Goal: Task Accomplishment & Management: Manage account settings

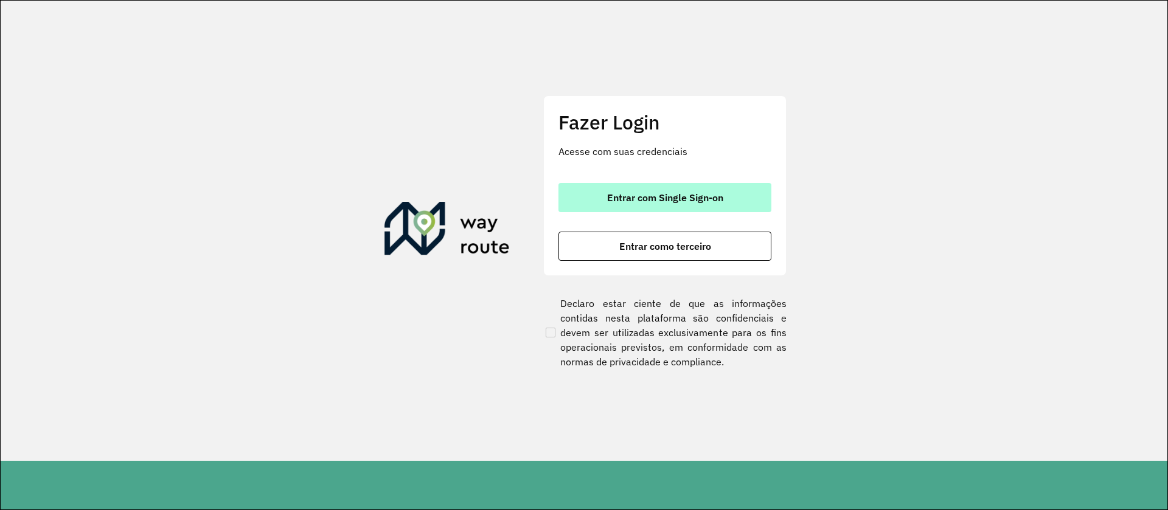
click at [675, 190] on button "Entrar com Single Sign-on" at bounding box center [664, 197] width 213 height 29
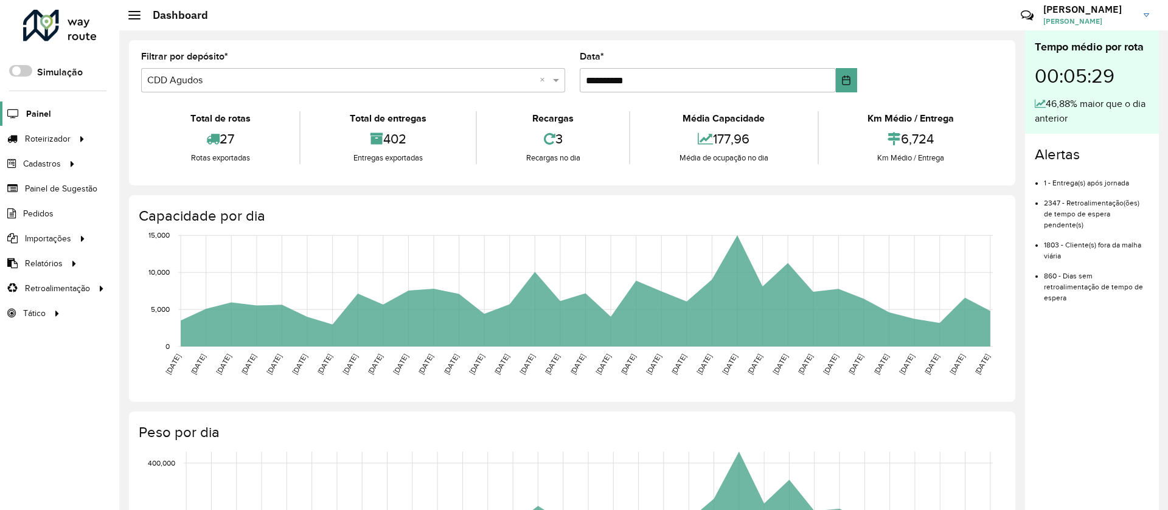
click at [44, 112] on span "Painel" at bounding box center [38, 114] width 25 height 13
click at [30, 109] on span "Painel" at bounding box center [38, 114] width 25 height 13
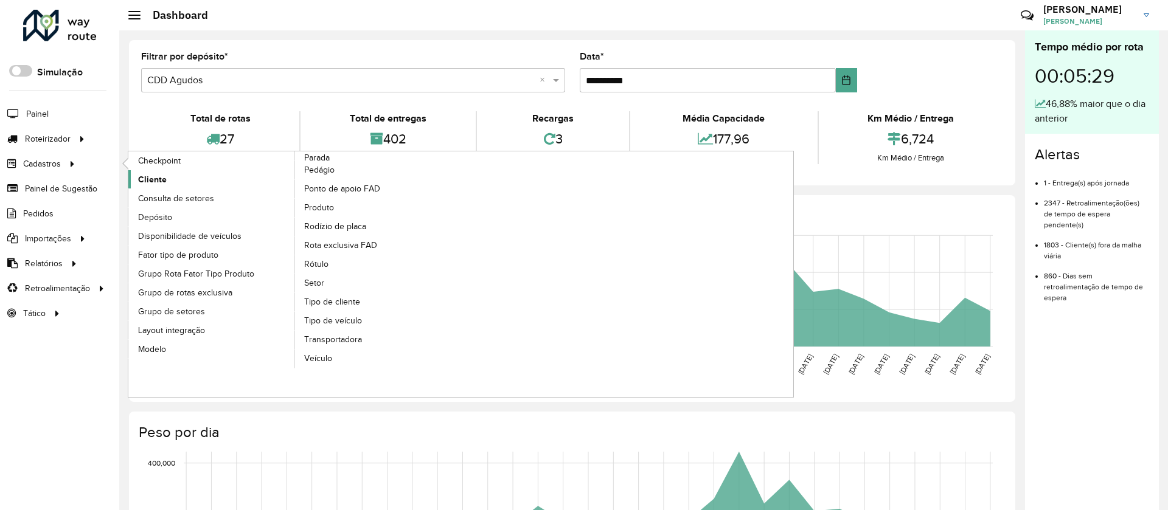
click at [148, 176] on span "Cliente" at bounding box center [152, 179] width 29 height 13
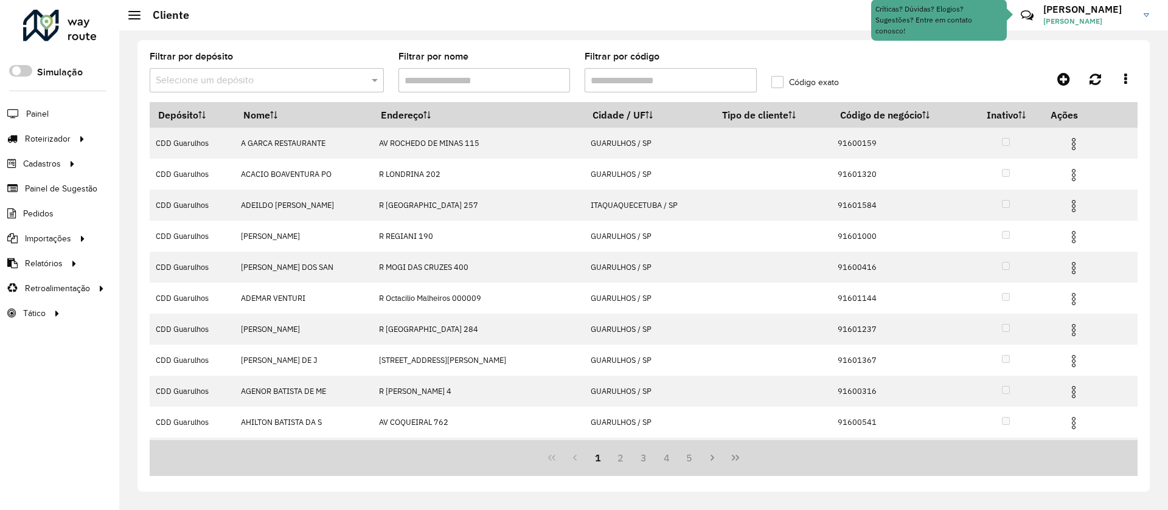
click at [285, 80] on input "text" at bounding box center [255, 81] width 198 height 15
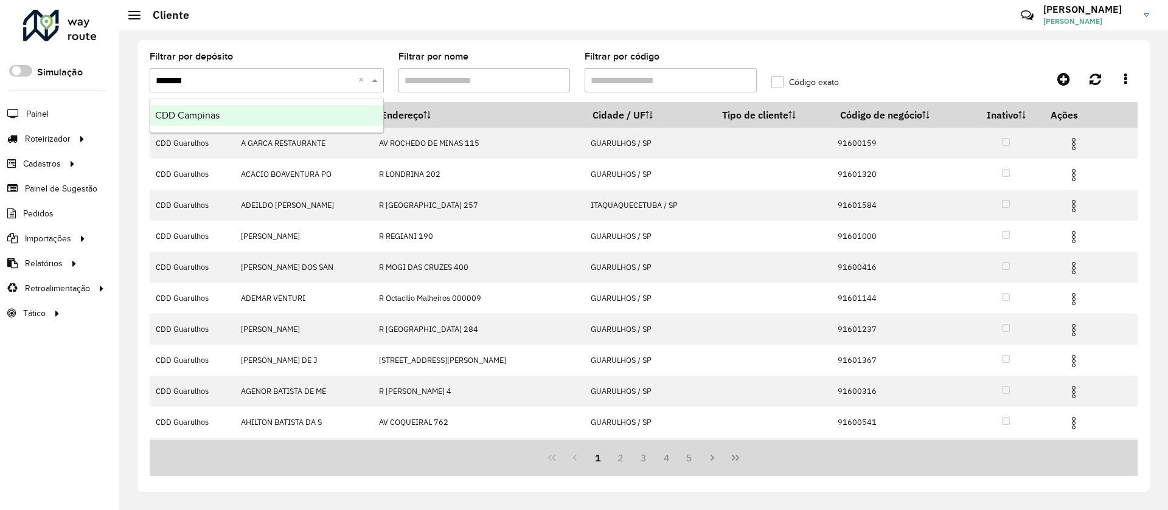
type input "********"
click at [193, 117] on span "CDD Campinas" at bounding box center [187, 115] width 64 height 10
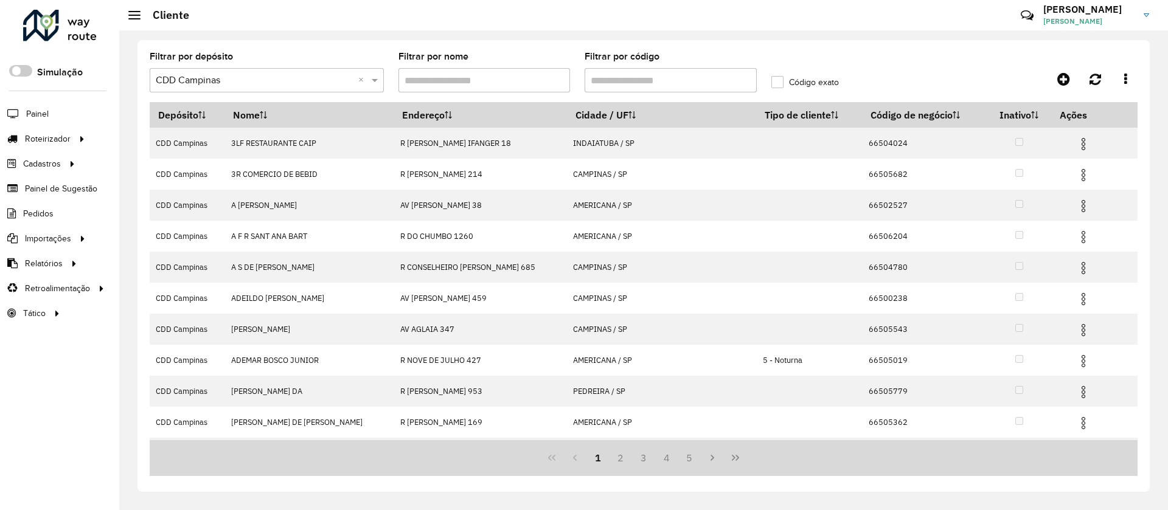
click at [672, 94] on formly-field "Filtrar por código" at bounding box center [670, 77] width 187 height 50
click at [666, 83] on input "Filtrar por código" at bounding box center [671, 80] width 172 height 24
paste input "*****"
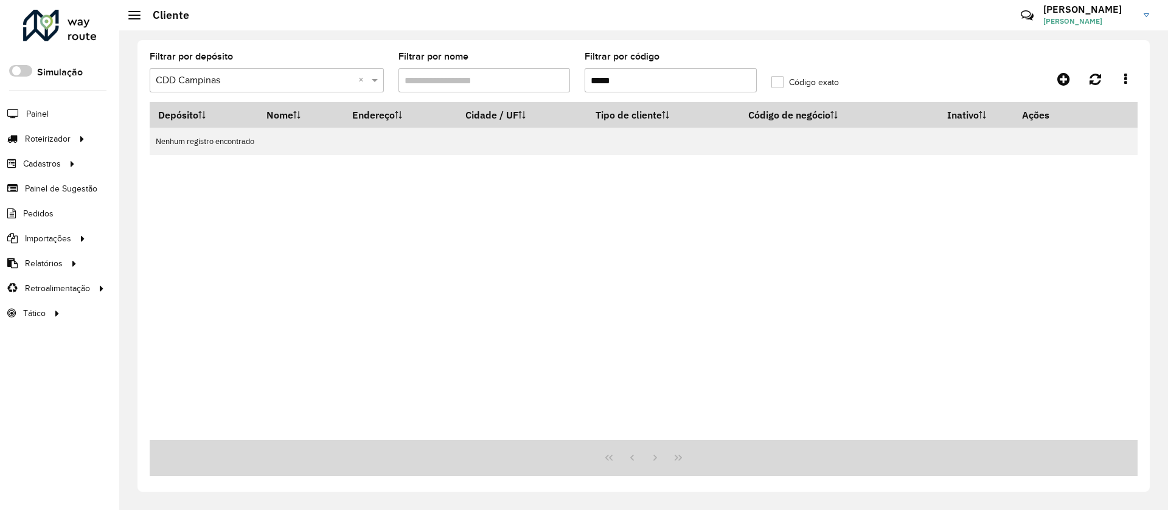
type input "*****"
click at [263, 78] on input "text" at bounding box center [255, 81] width 198 height 15
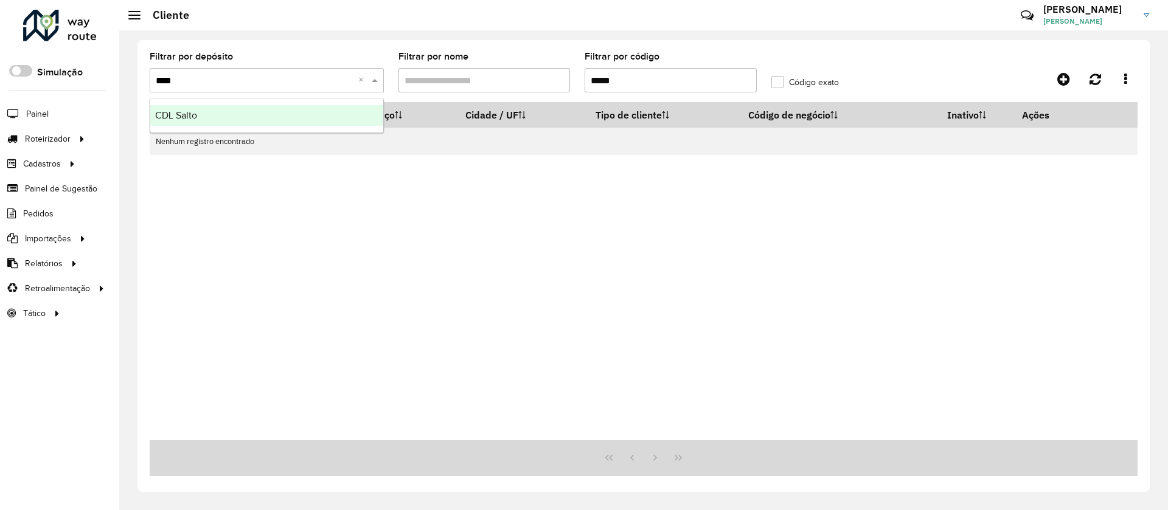
type input "*****"
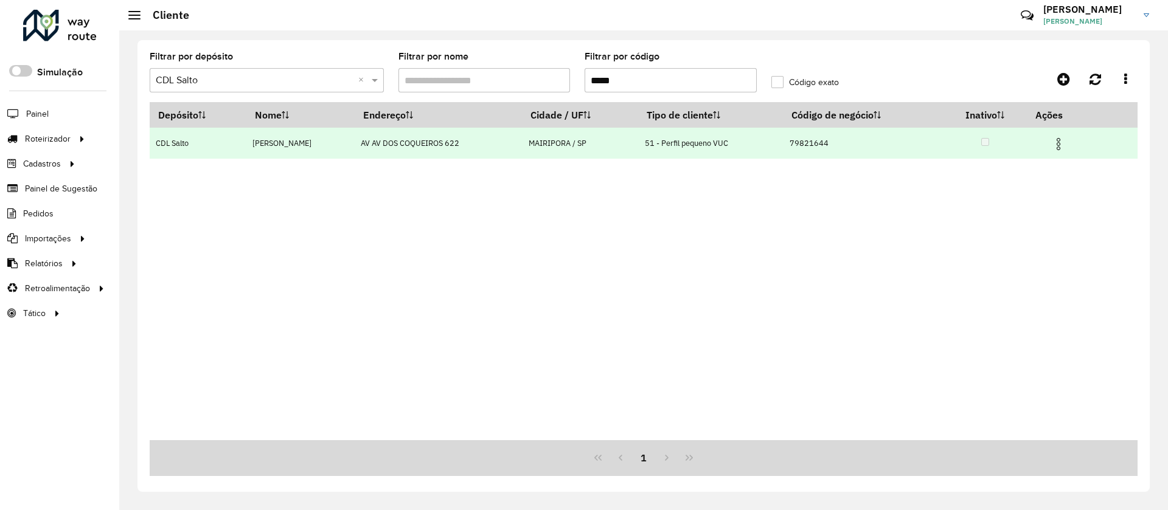
click at [1066, 143] on img at bounding box center [1058, 144] width 15 height 15
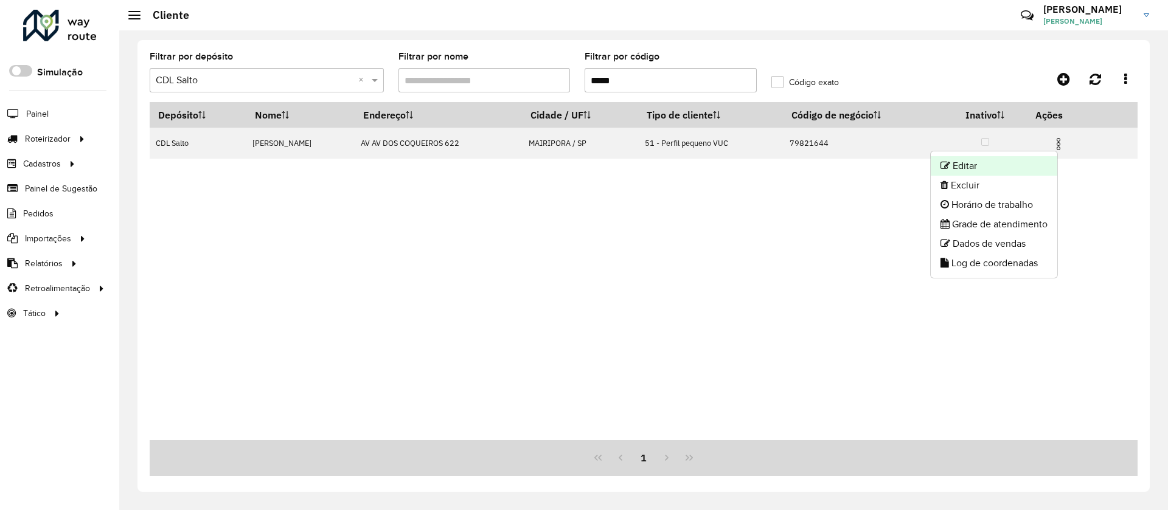
click at [1018, 167] on li "Editar" at bounding box center [994, 165] width 127 height 19
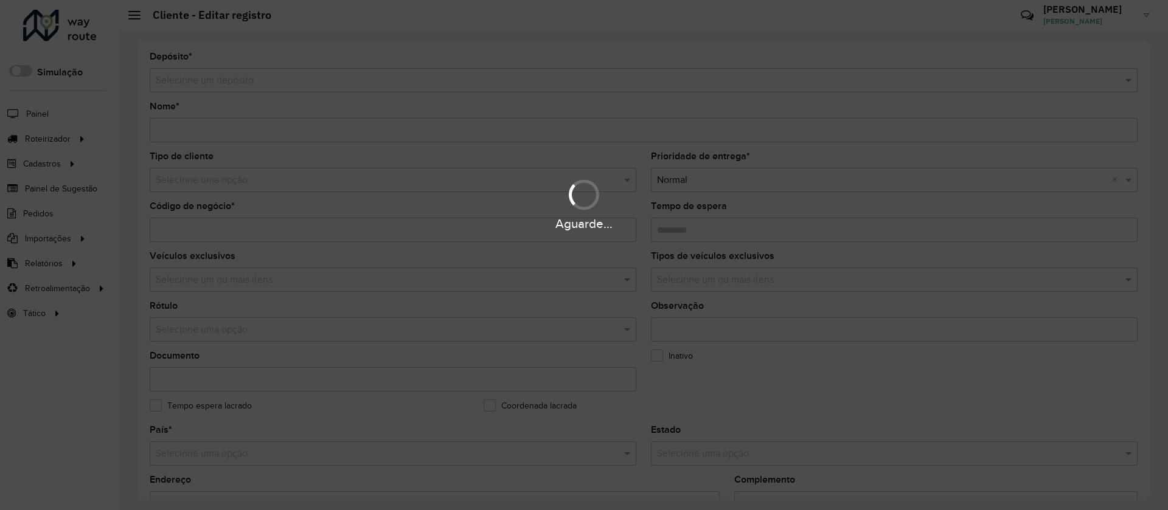
type input "**********"
type input "********"
type input "**********"
type input "*********"
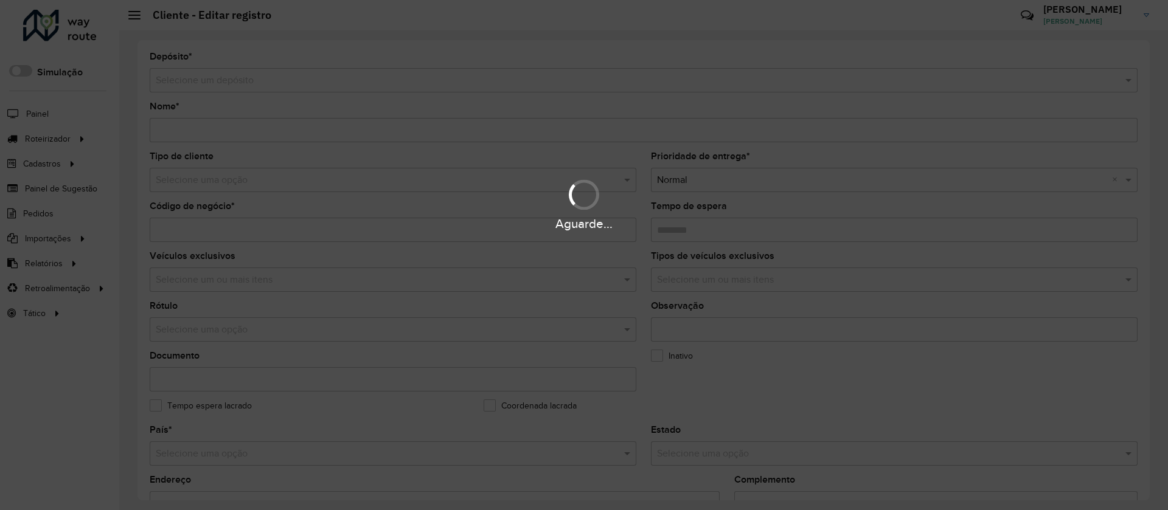
type input "********"
type input "**********"
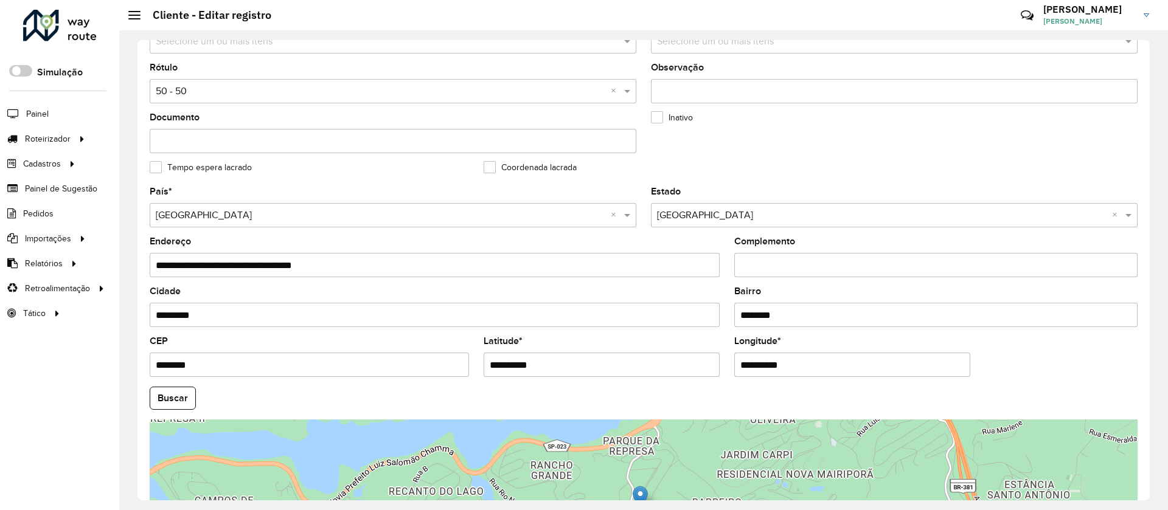
scroll to position [395, 0]
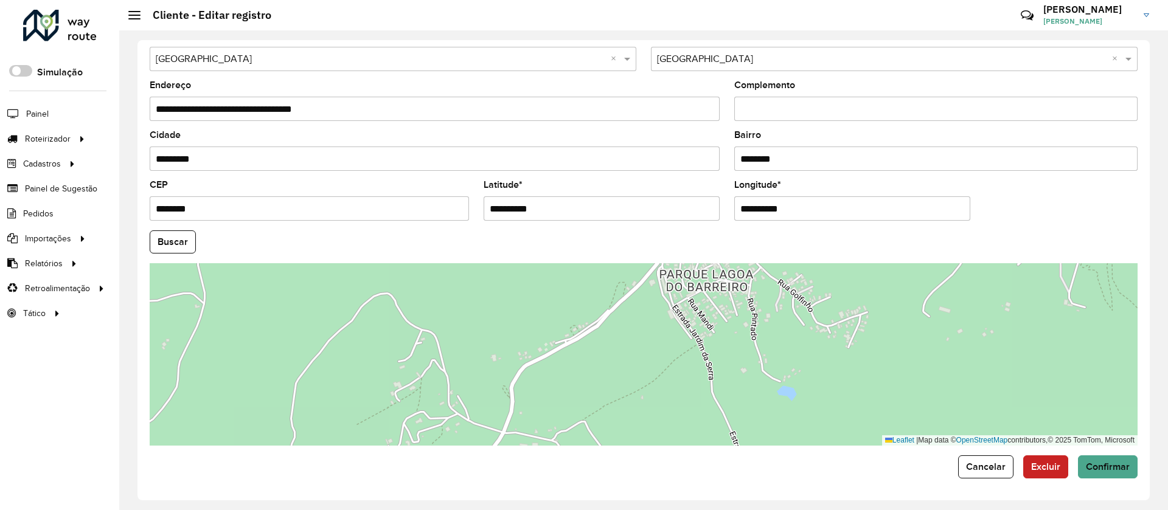
drag, startPoint x: 650, startPoint y: 215, endPoint x: 507, endPoint y: 214, distance: 143.0
click at [507, 214] on input "**********" at bounding box center [602, 208] width 236 height 24
click at [553, 207] on input "**********" at bounding box center [602, 208] width 236 height 24
drag, startPoint x: 552, startPoint y: 208, endPoint x: 448, endPoint y: 200, distance: 104.4
click at [449, 200] on formly-group "**********" at bounding box center [643, 238] width 1003 height 415
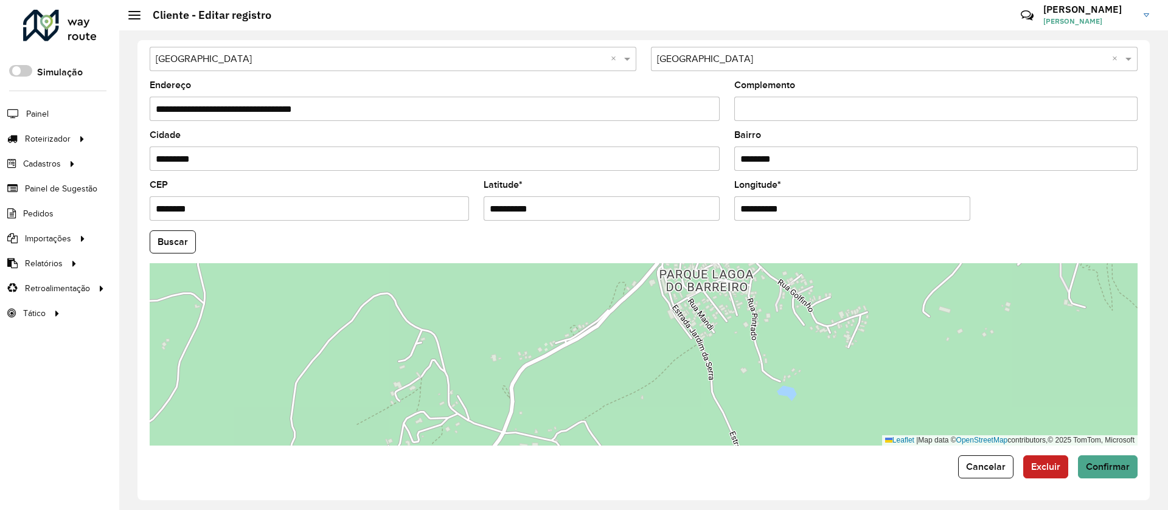
drag, startPoint x: 814, startPoint y: 209, endPoint x: 645, endPoint y: 225, distance: 169.9
click at [645, 210] on formly-group "**********" at bounding box center [643, 238] width 1003 height 415
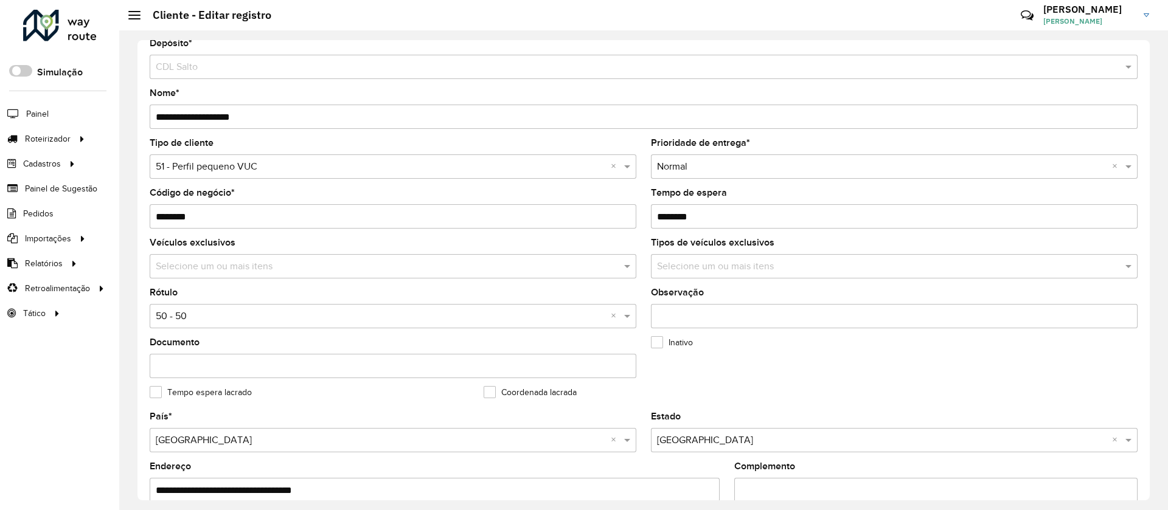
scroll to position [0, 0]
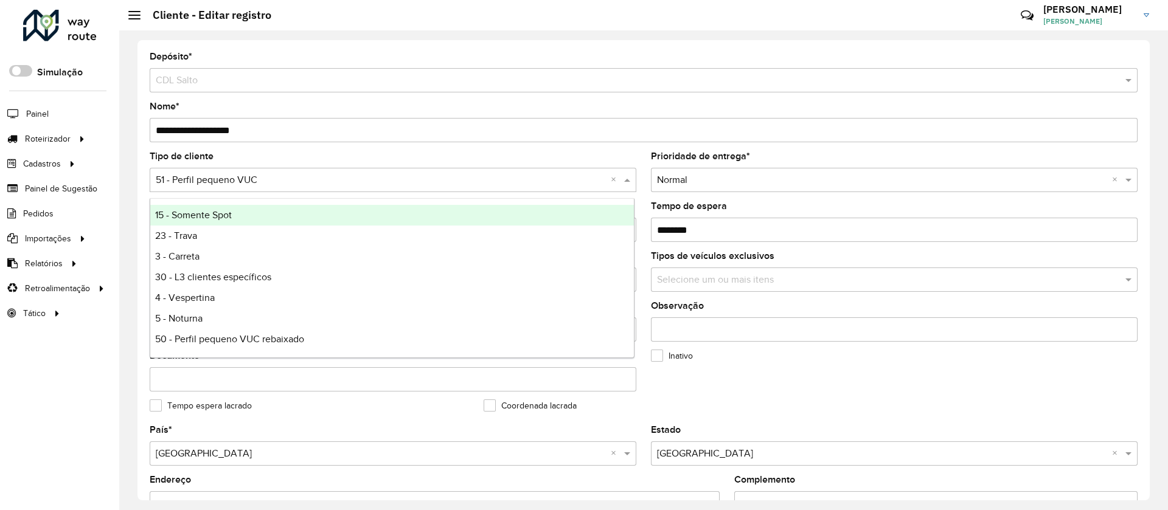
click at [286, 183] on input "text" at bounding box center [381, 180] width 450 height 15
type input "*"
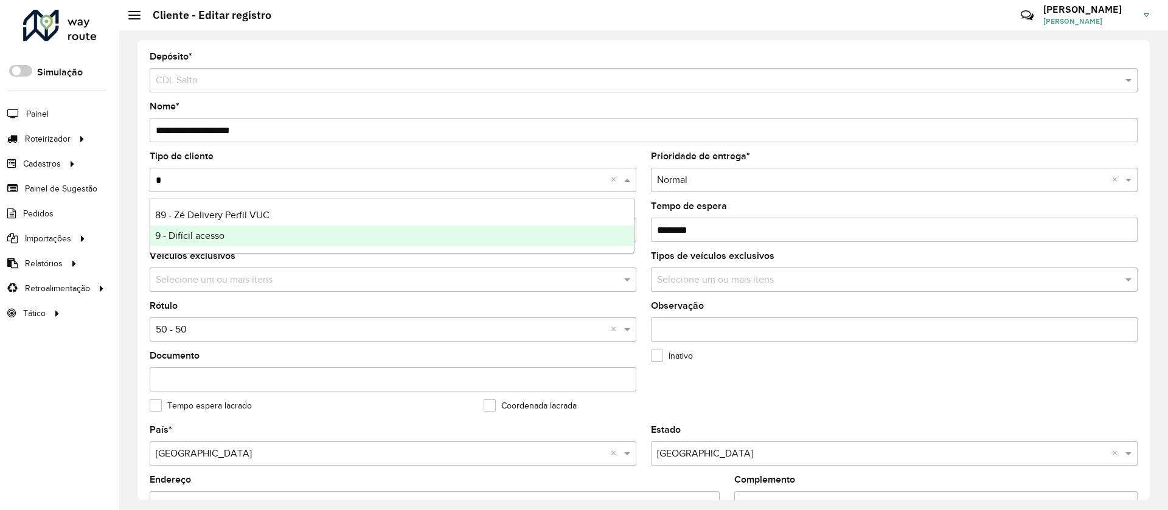
click at [215, 226] on div "9 - Difícil acesso" at bounding box center [392, 236] width 484 height 21
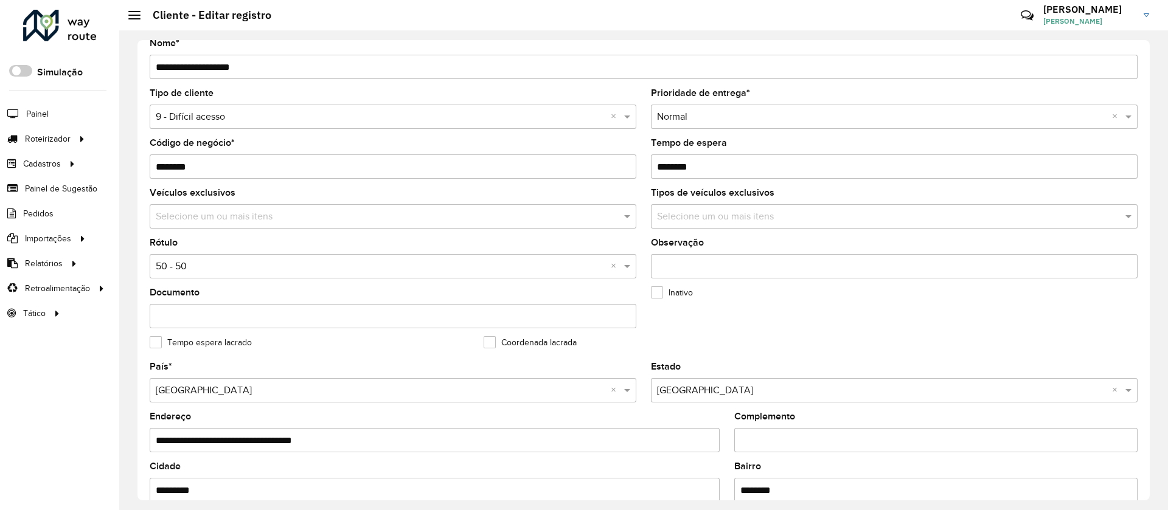
scroll to position [91, 0]
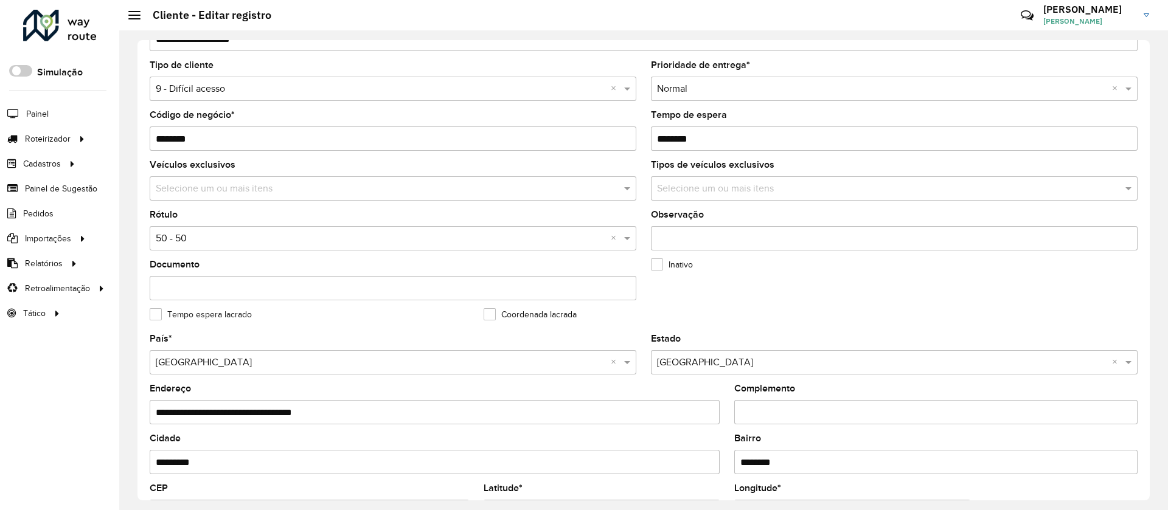
click at [217, 235] on input "text" at bounding box center [381, 239] width 450 height 15
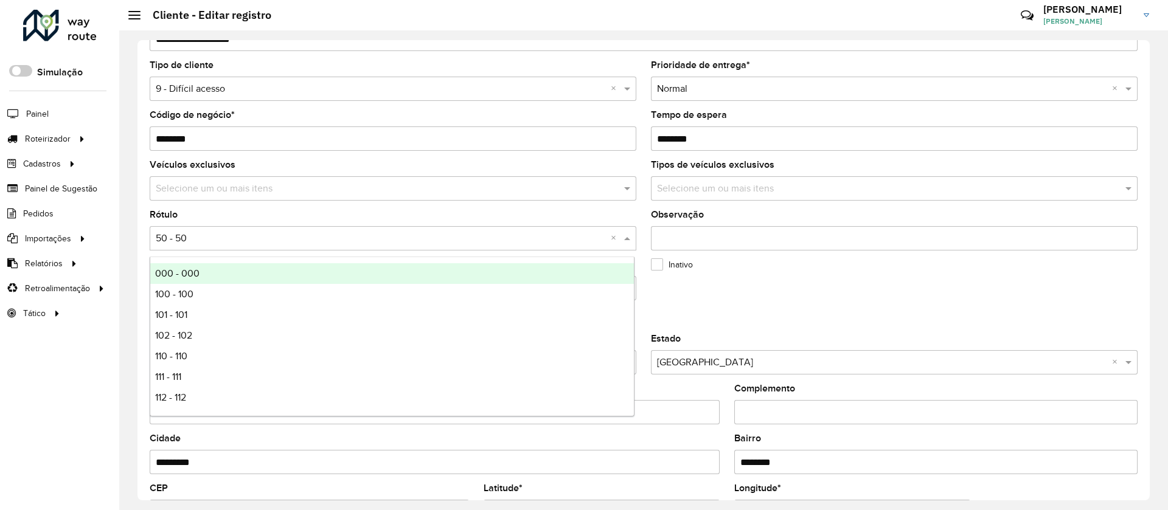
type input "*"
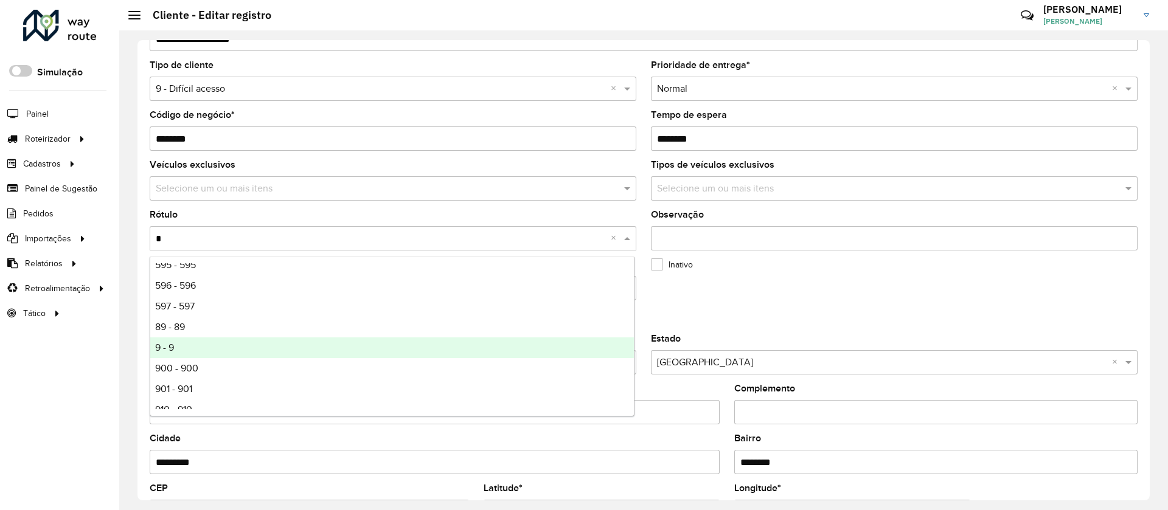
click at [185, 345] on div "9 - 9" at bounding box center [392, 348] width 484 height 21
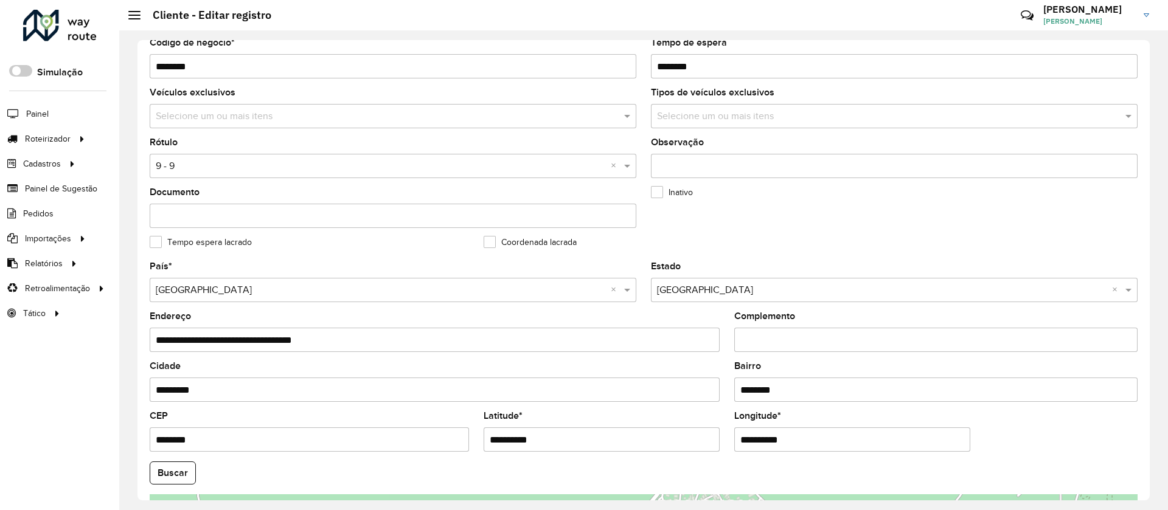
scroll to position [395, 0]
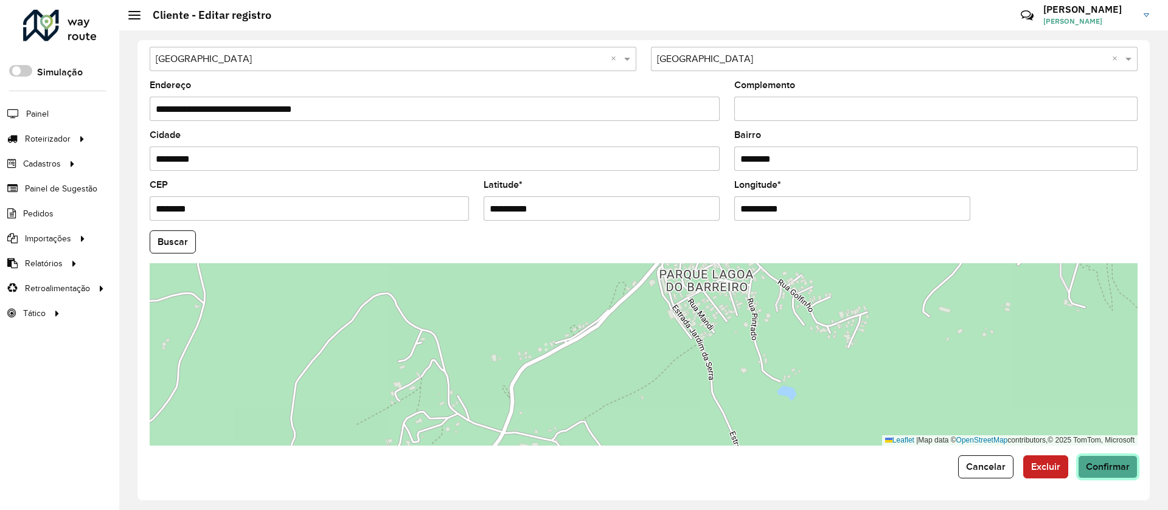
click at [1080, 469] on button "Confirmar" at bounding box center [1108, 467] width 60 height 23
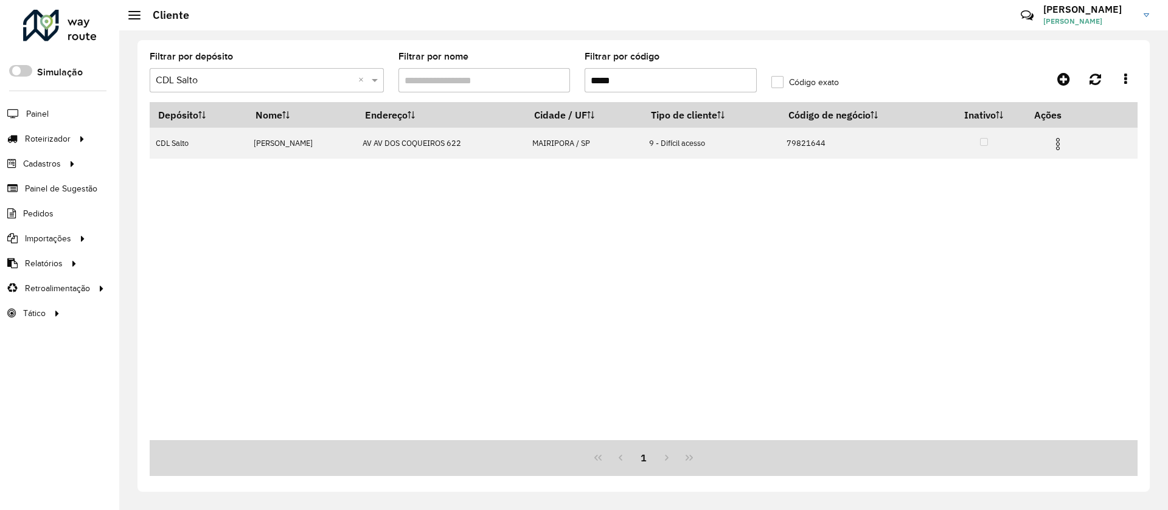
click at [600, 74] on input "*****" at bounding box center [671, 80] width 172 height 24
paste input "text"
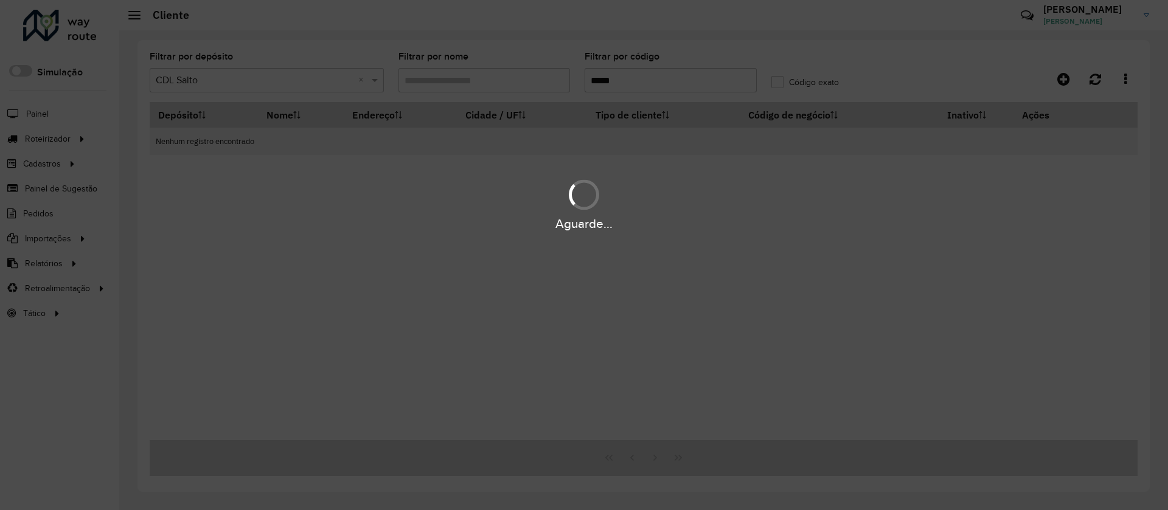
type input "*****"
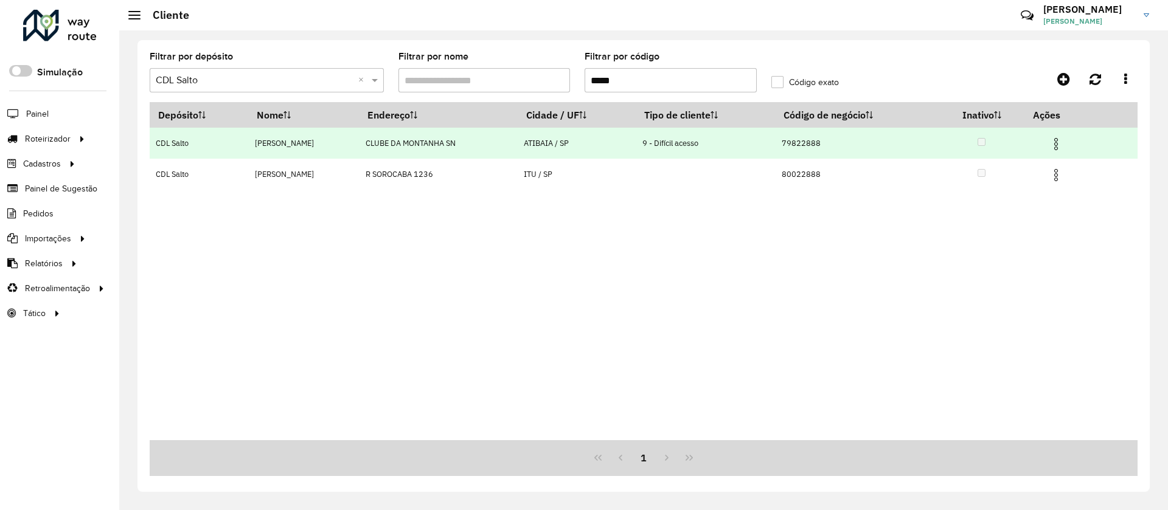
click at [1060, 143] on img at bounding box center [1056, 144] width 15 height 15
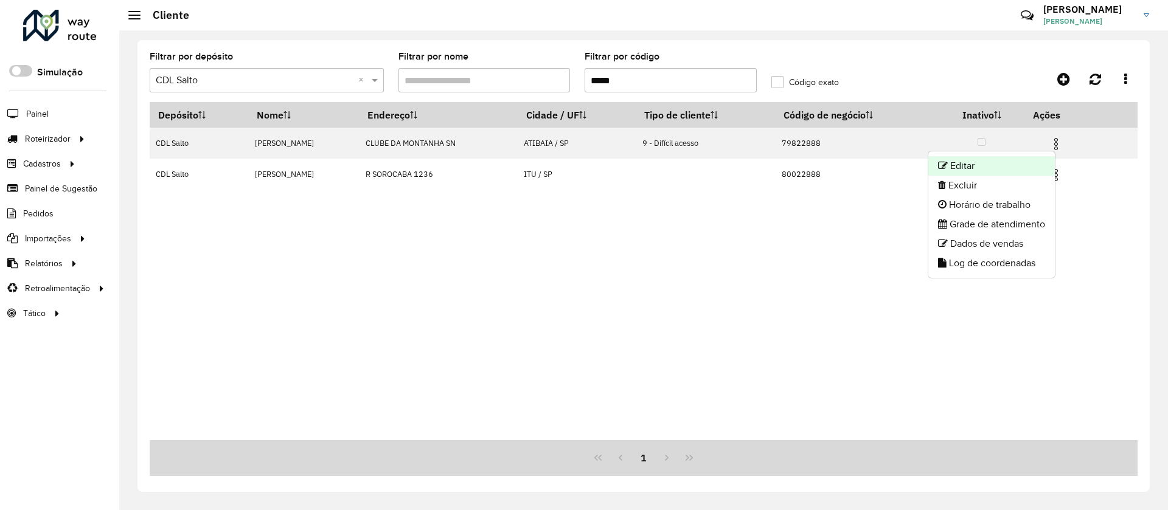
click at [965, 162] on li "Editar" at bounding box center [991, 165] width 127 height 19
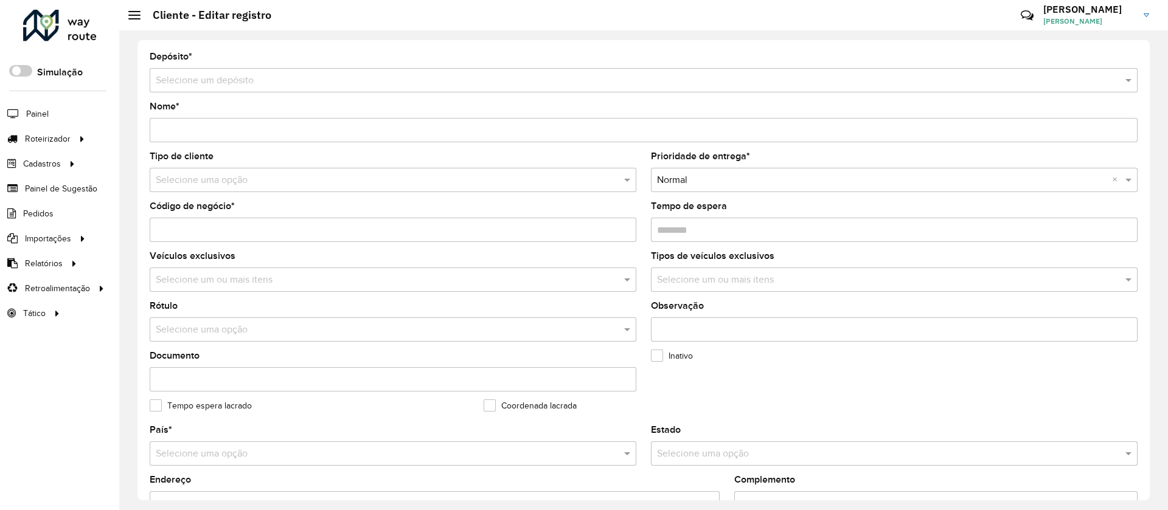
type input "**********"
type input "********"
type input "**********"
type input "*******"
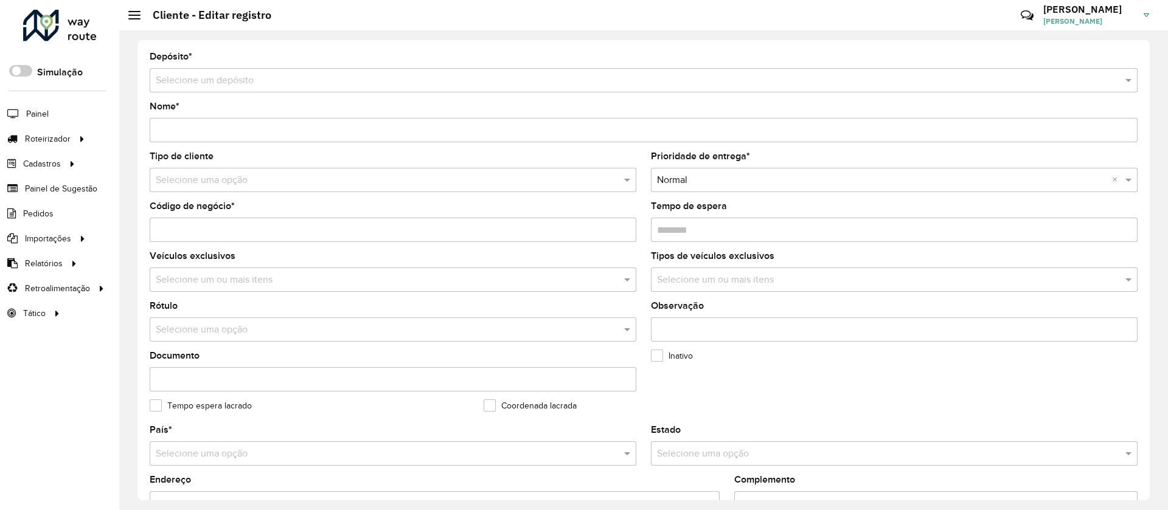
type input "******"
type input "********"
type input "**********"
type input "*********"
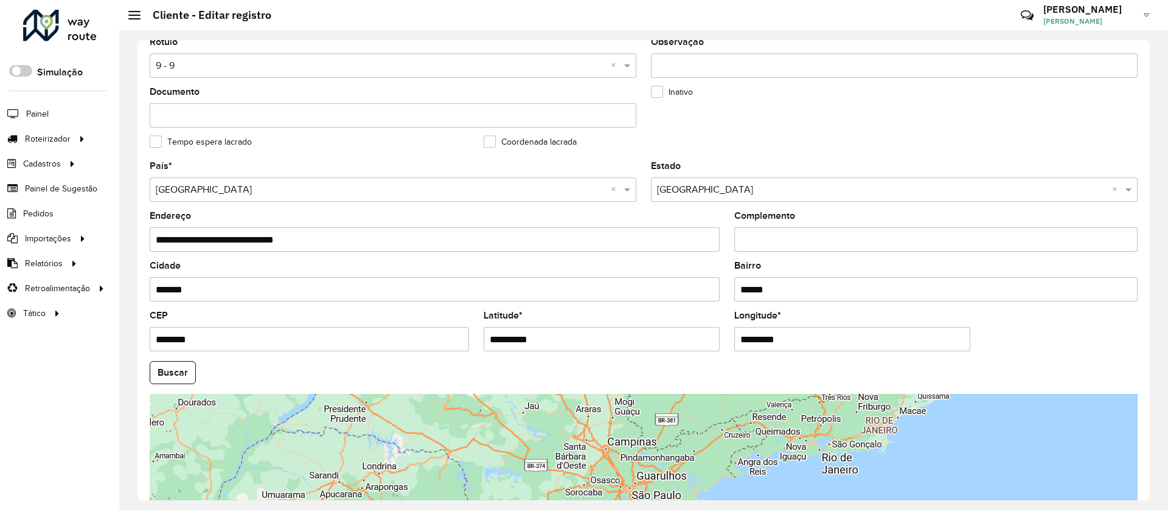
scroll to position [395, 0]
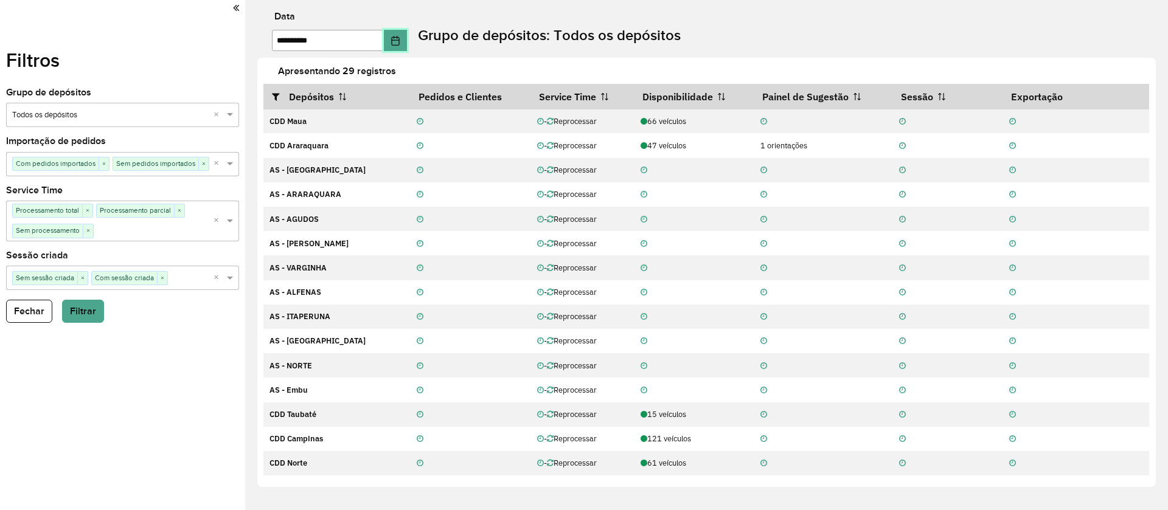
click at [402, 35] on button "Choose Date" at bounding box center [395, 40] width 23 height 21
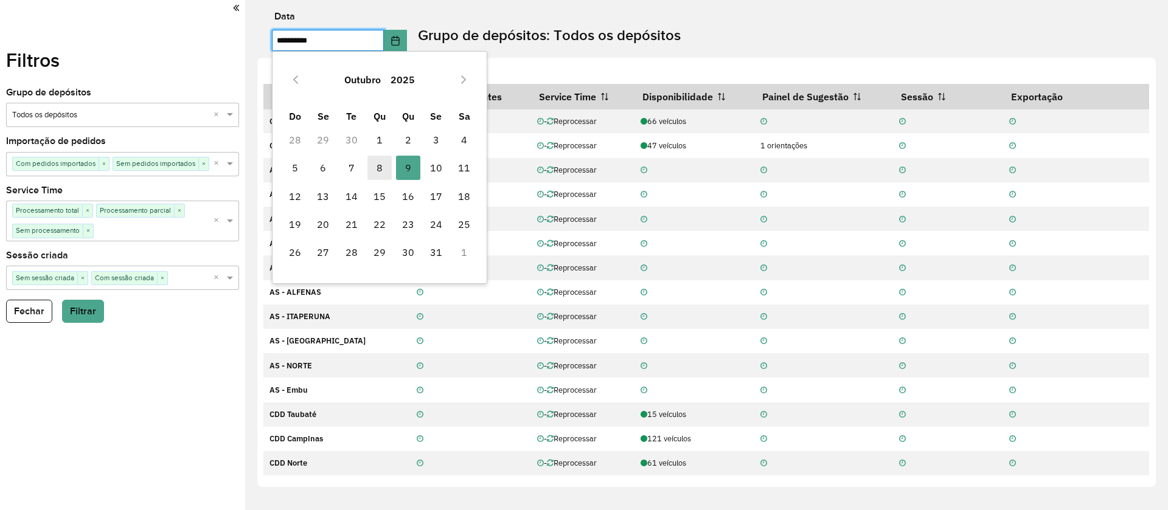
click at [387, 163] on span "8" at bounding box center [379, 168] width 24 height 24
type input "**********"
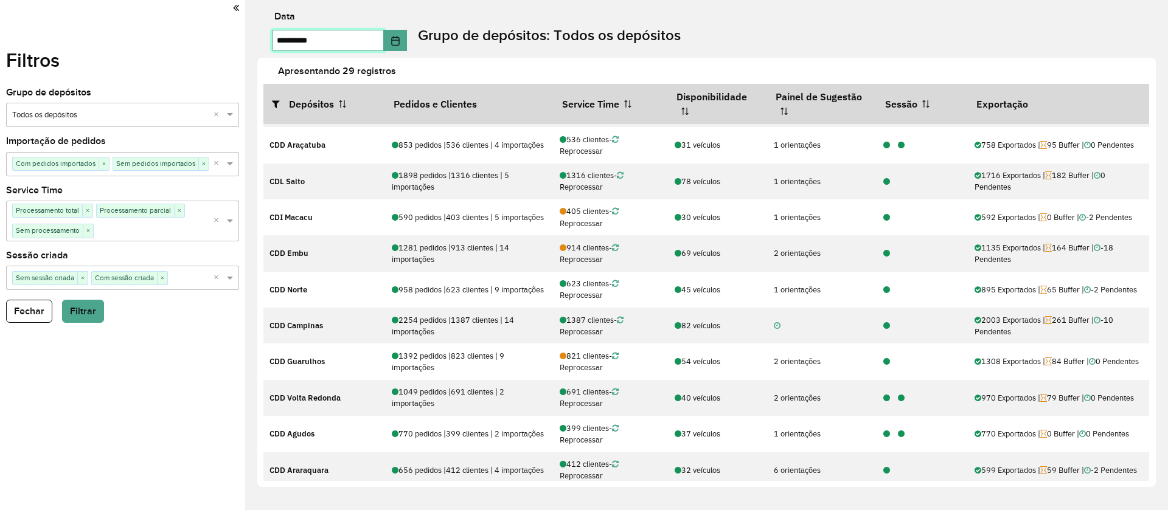
scroll to position [183, 0]
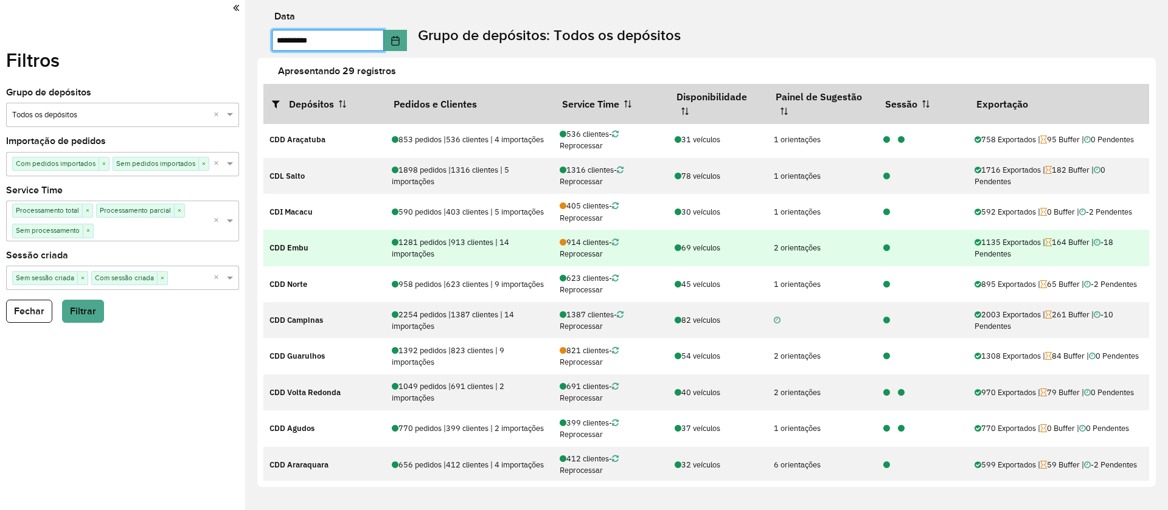
click at [883, 252] on icon at bounding box center [886, 249] width 7 height 8
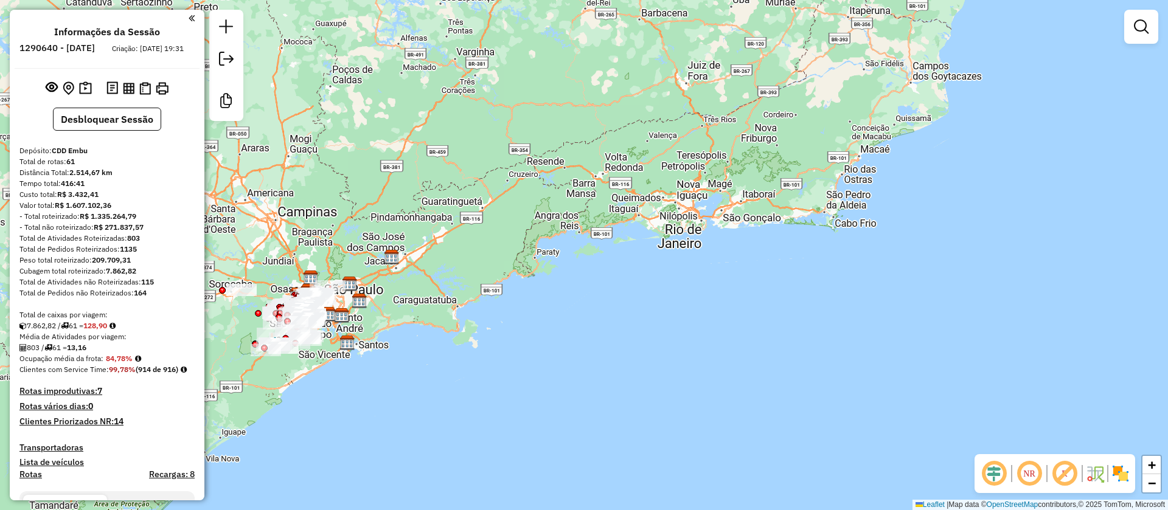
scroll to position [183, 0]
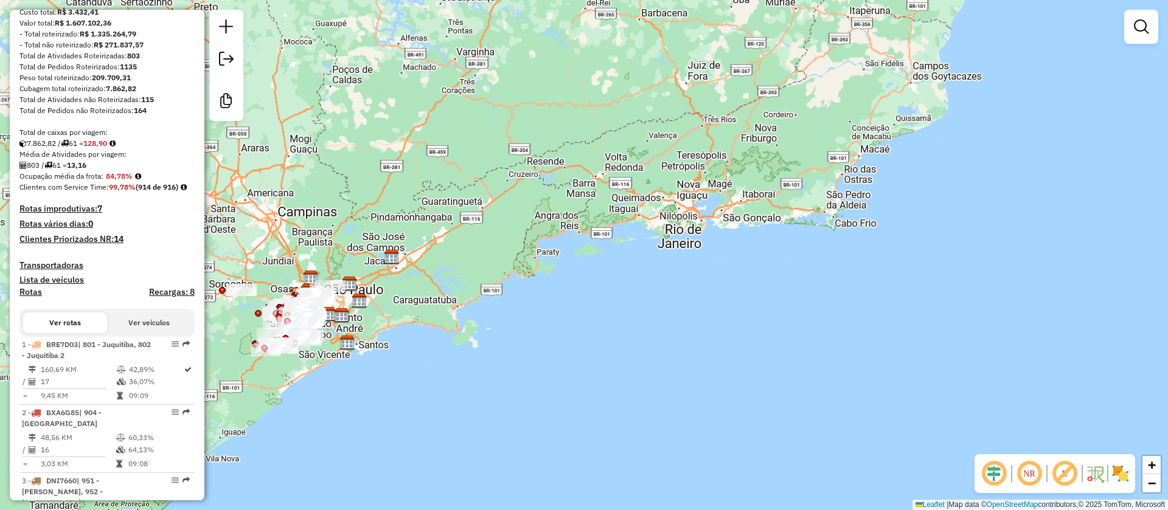
click at [103, 245] on h4 "Clientes Priorizados NR: 14" at bounding box center [106, 239] width 175 height 10
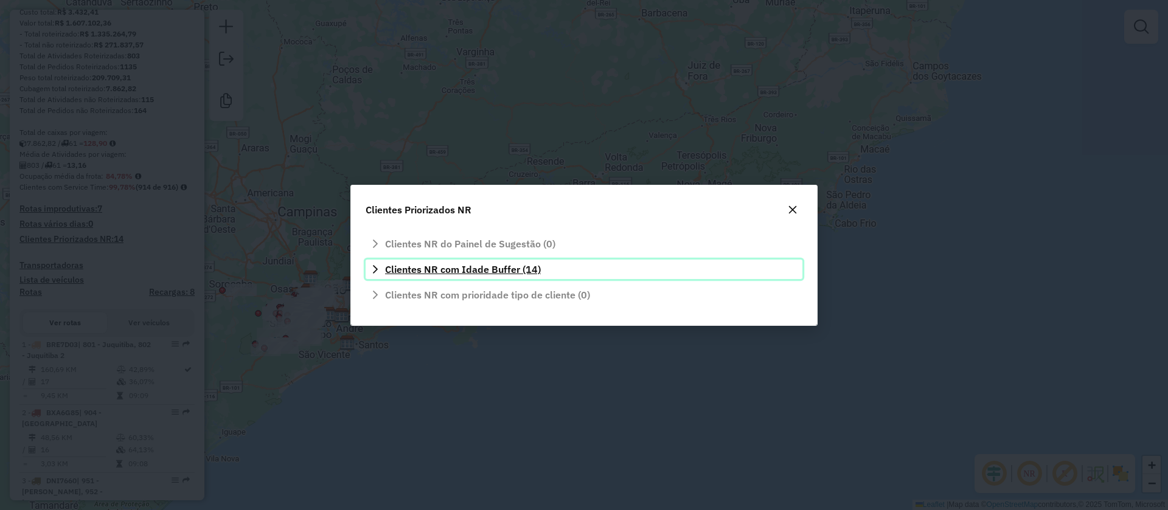
click at [507, 268] on span "Clientes NR com Idade Buffer (14)" at bounding box center [463, 270] width 156 height 10
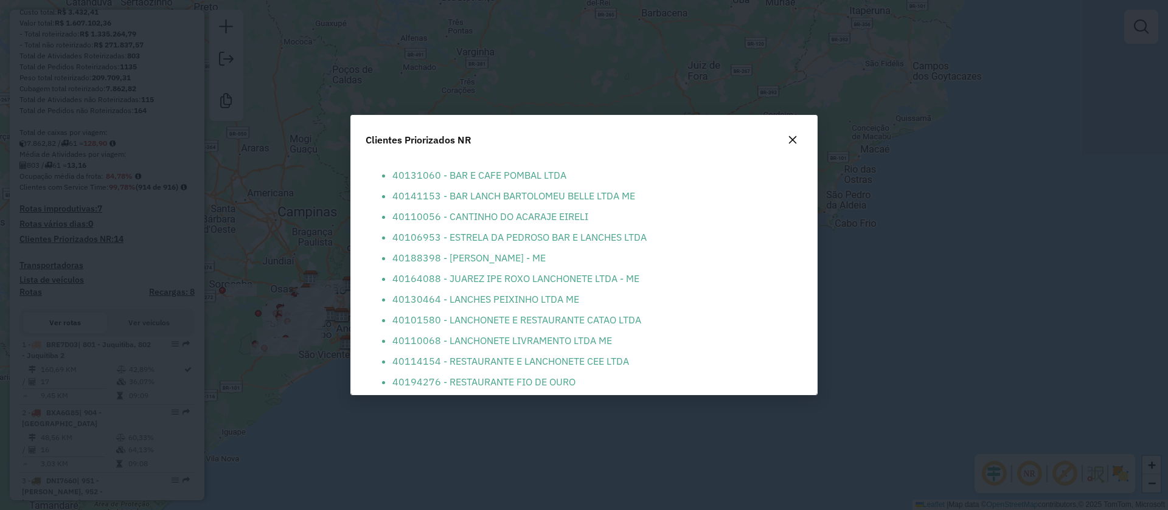
scroll to position [0, 0]
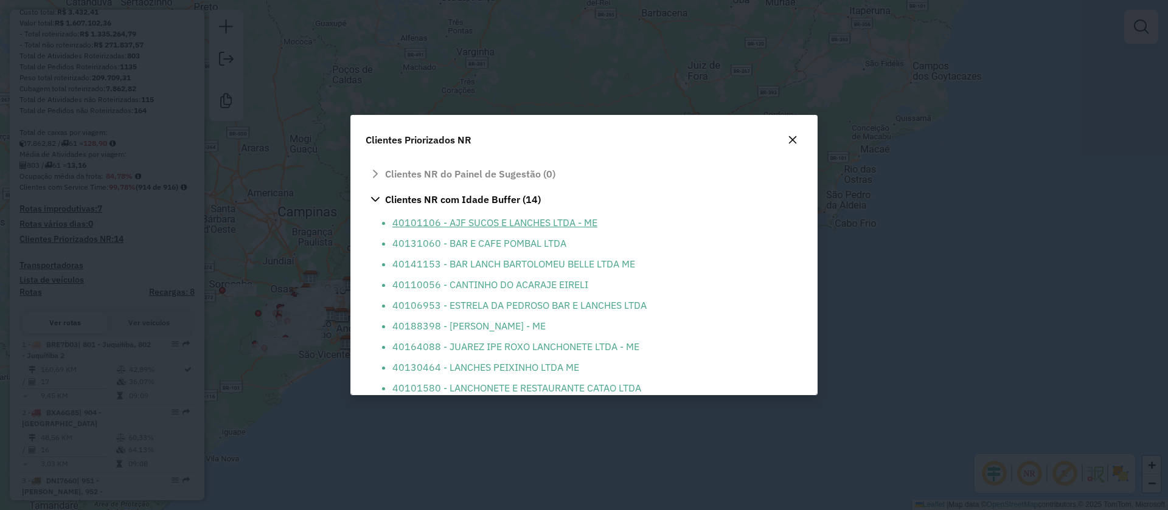
click at [465, 221] on li "40101106 - AJF SUCOS E LANCHES LTDA - ME" at bounding box center [593, 222] width 403 height 15
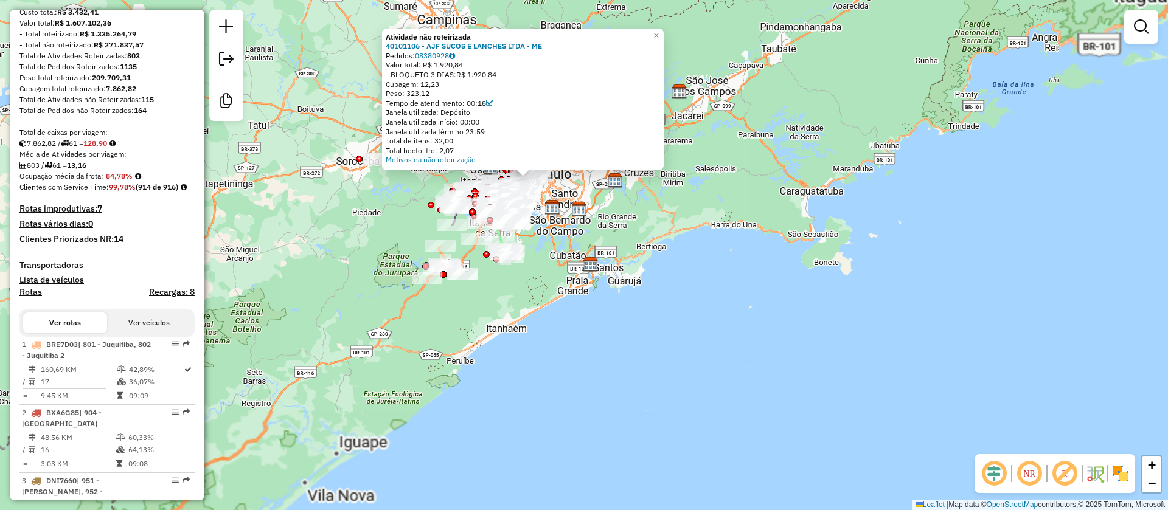
drag, startPoint x: 513, startPoint y: 408, endPoint x: 460, endPoint y: 231, distance: 184.9
click at [513, 408] on div "Atividade não roteirizada 40101106 - AJF SUCOS E LANCHES LTDA - ME Pedidos: 083…" at bounding box center [584, 255] width 1168 height 510
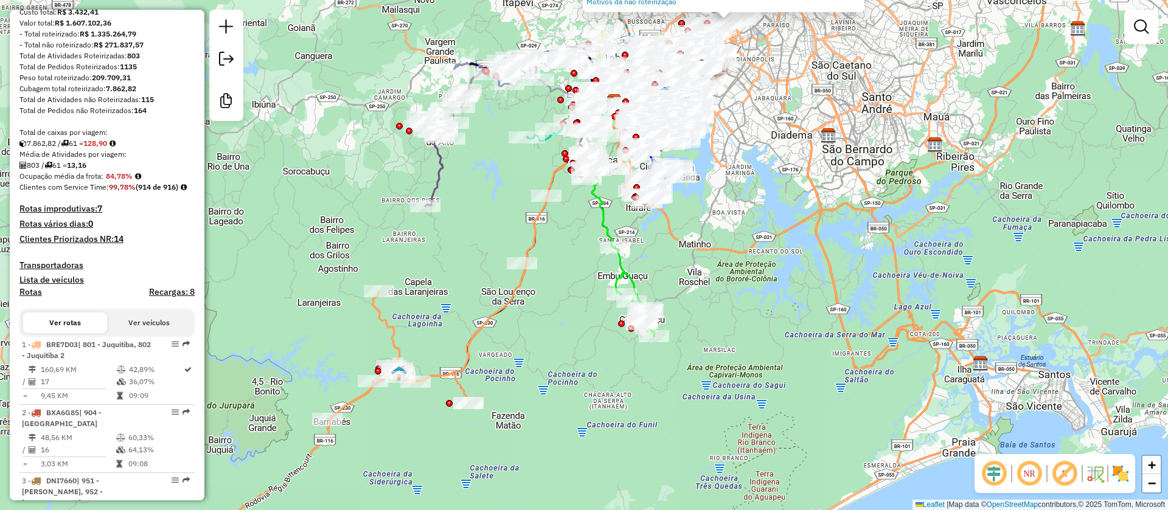
click at [996, 471] on em at bounding box center [993, 473] width 29 height 29
click at [1121, 475] on img at bounding box center [1120, 473] width 19 height 19
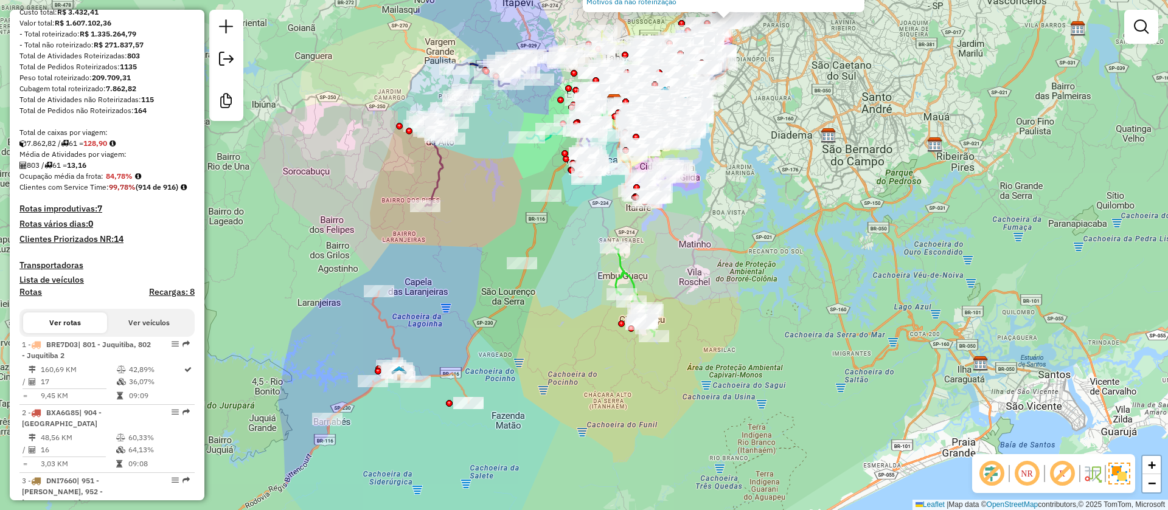
click at [1065, 473] on em at bounding box center [1062, 473] width 29 height 29
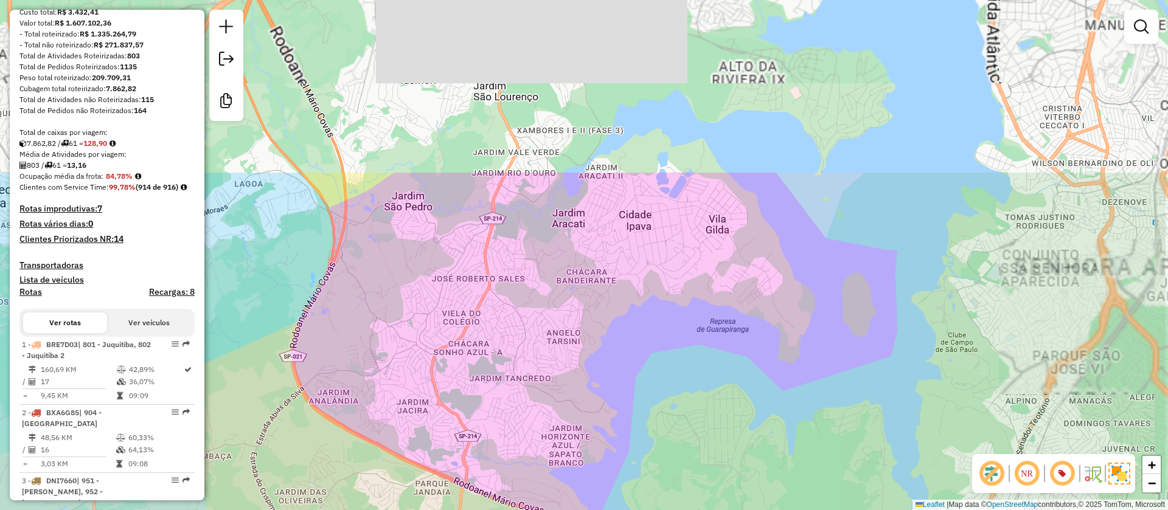
drag, startPoint x: 658, startPoint y: 192, endPoint x: 539, endPoint y: 416, distance: 253.6
click at [539, 416] on div "Atividade não roteirizada 40101106 - AJF SUCOS E LANCHES LTDA - ME Pedidos: 083…" at bounding box center [584, 255] width 1168 height 510
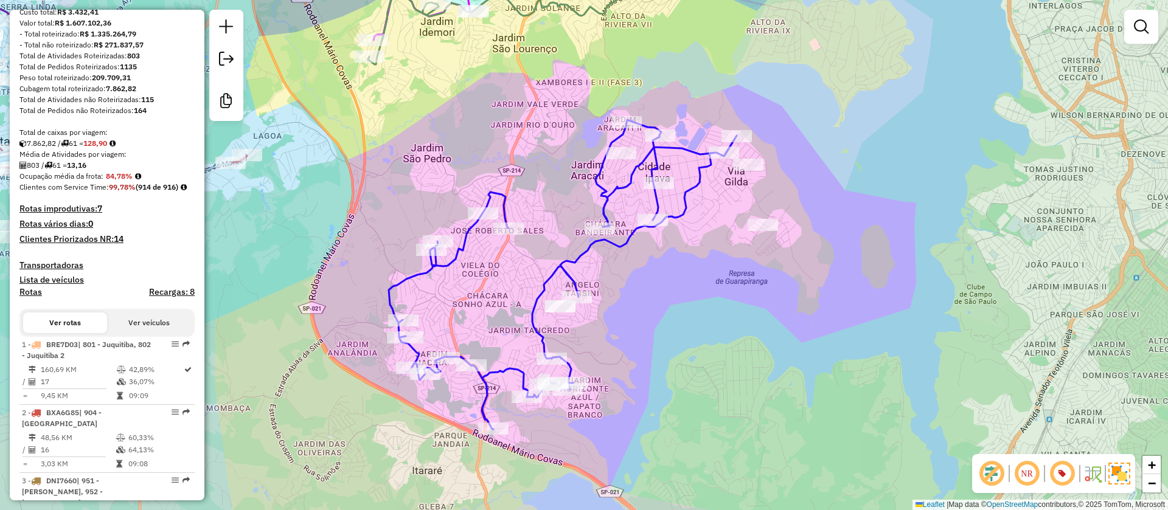
drag, startPoint x: 677, startPoint y: 422, endPoint x: 696, endPoint y: 378, distance: 47.1
click at [696, 378] on div "Atividade não roteirizada 40101106 - AJF SUCOS E LANCHES LTDA - ME Pedidos: 083…" at bounding box center [584, 255] width 1168 height 510
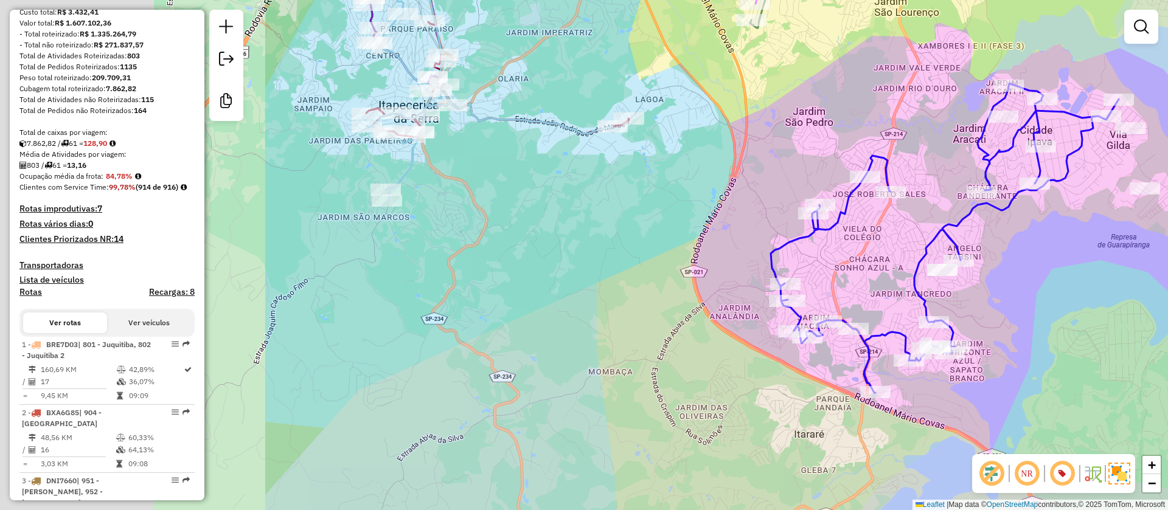
drag, startPoint x: 665, startPoint y: 359, endPoint x: 832, endPoint y: 353, distance: 166.8
click at [1046, 305] on div "Atividade não roteirizada 40101106 - AJF SUCOS E LANCHES LTDA - ME Pedidos: 083…" at bounding box center [584, 255] width 1168 height 510
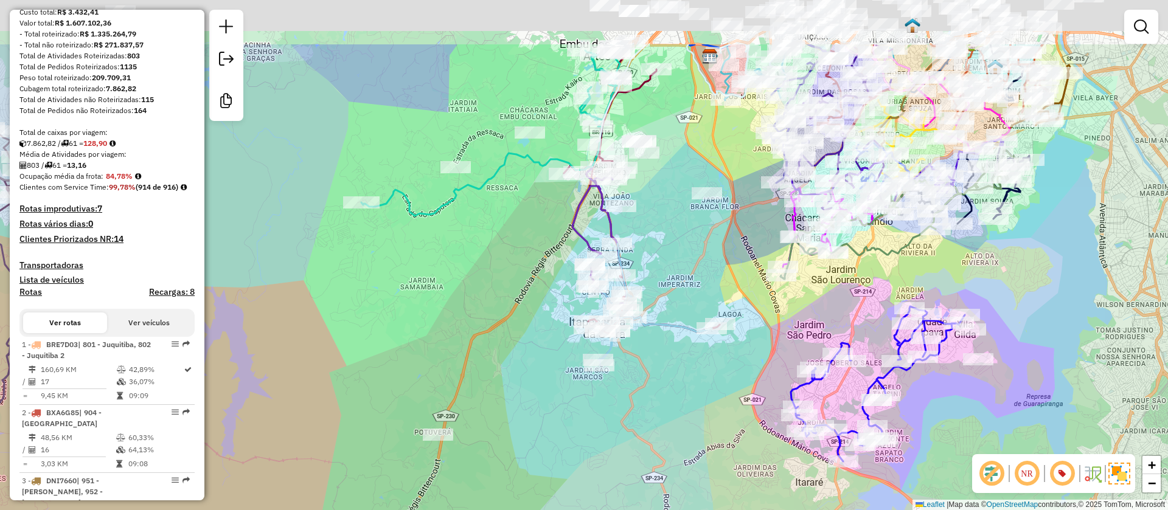
drag, startPoint x: 670, startPoint y: 314, endPoint x: 698, endPoint y: 510, distance: 198.5
click at [698, 510] on html "Aguarde... Pop-up bloqueado! Seu navegador bloqueou automáticamente a abertura …" at bounding box center [584, 255] width 1168 height 510
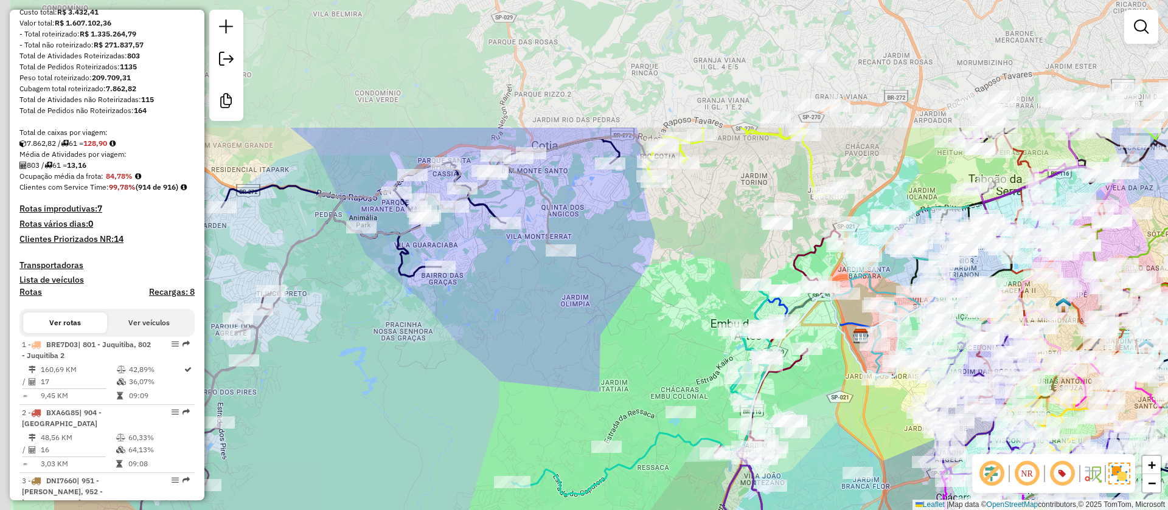
drag, startPoint x: 462, startPoint y: 181, endPoint x: 633, endPoint y: 360, distance: 247.4
click at [633, 360] on div "Atividade não roteirizada 40101106 - AJF SUCOS E LANCHES LTDA - ME Pedidos: 083…" at bounding box center [584, 255] width 1168 height 510
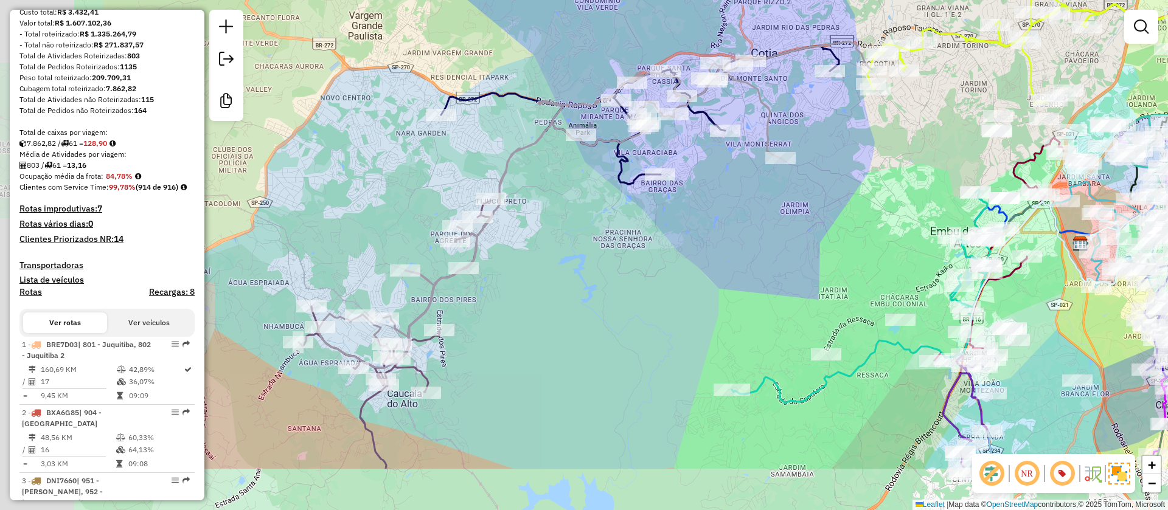
drag, startPoint x: 555, startPoint y: 382, endPoint x: 775, endPoint y: 290, distance: 238.3
click at [775, 290] on div "Atividade não roteirizada 40101106 - AJF SUCOS E LANCHES LTDA - ME Pedidos: 083…" at bounding box center [584, 255] width 1168 height 510
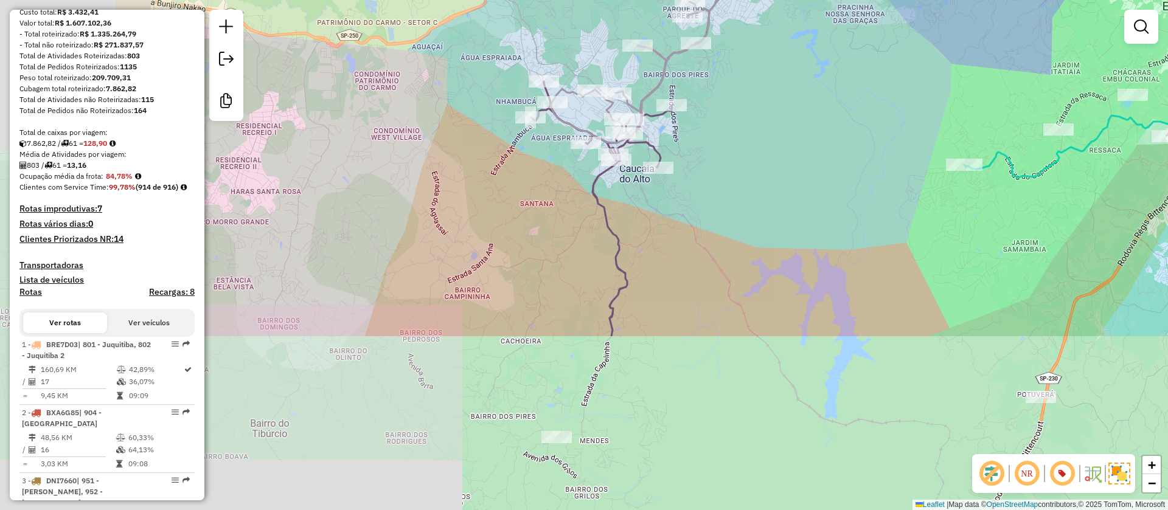
drag, startPoint x: 605, startPoint y: 387, endPoint x: 838, endPoint y: 162, distance: 324.0
click at [838, 162] on div "Atividade não roteirizada 40101106 - AJF SUCOS E LANCHES LTDA - ME Pedidos: 083…" at bounding box center [584, 255] width 1168 height 510
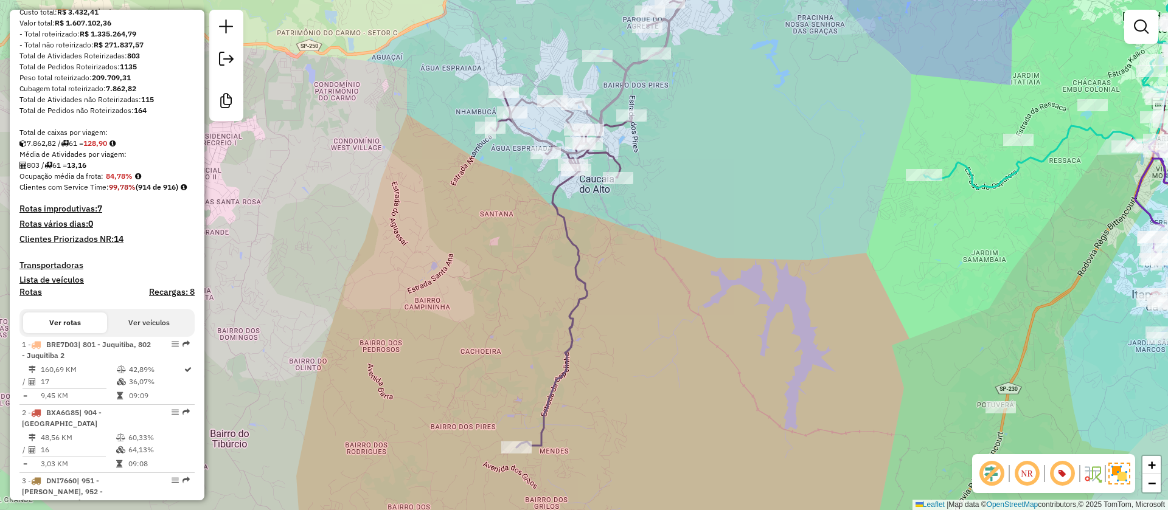
drag, startPoint x: 767, startPoint y: 246, endPoint x: 727, endPoint y: 257, distance: 41.5
click at [727, 257] on div "Atividade não roteirizada 40101106 - AJF SUCOS E LANCHES LTDA - ME Pedidos: 083…" at bounding box center [584, 255] width 1168 height 510
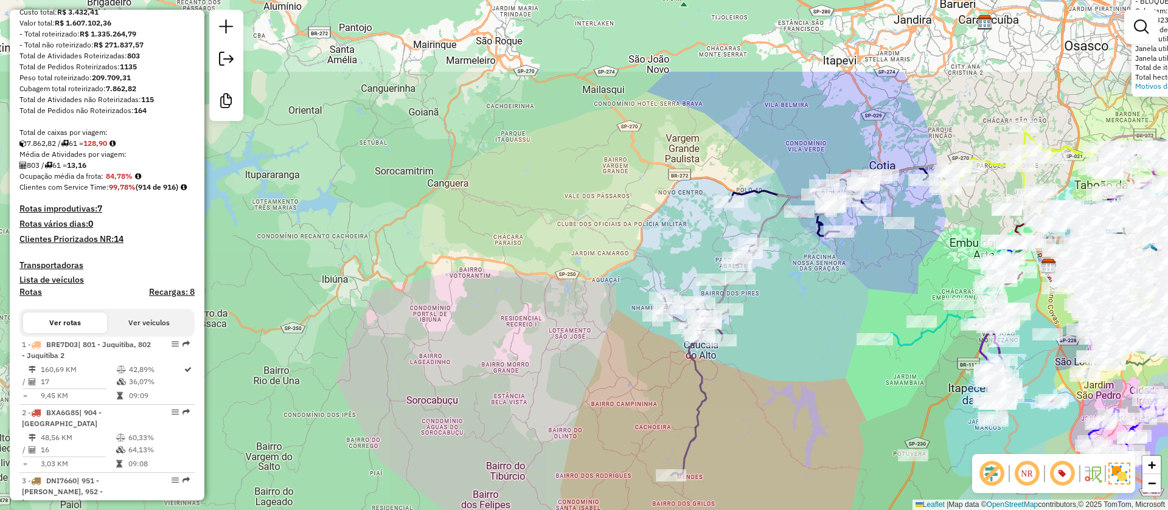
drag, startPoint x: 751, startPoint y: 241, endPoint x: 800, endPoint y: 364, distance: 132.7
click at [800, 364] on div "Atividade não roteirizada 40101106 - AJF SUCOS E LANCHES LTDA - ME Pedidos: 083…" at bounding box center [584, 255] width 1168 height 510
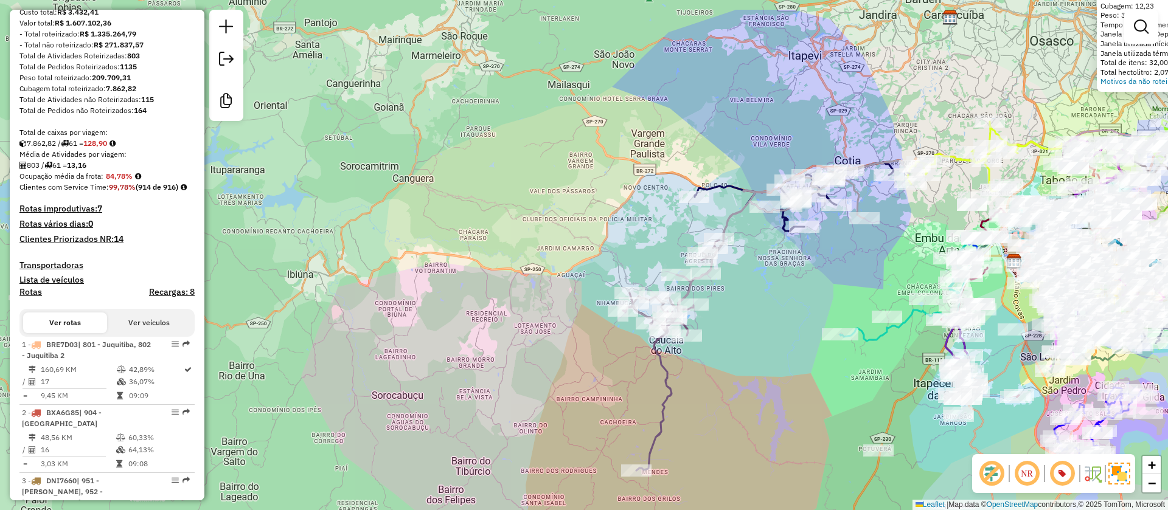
drag, startPoint x: 796, startPoint y: 343, endPoint x: 763, endPoint y: 338, distance: 33.8
click at [763, 338] on div "Atividade não roteirizada 40101106 - AJF SUCOS E LANCHES LTDA - ME Pedidos: 083…" at bounding box center [584, 255] width 1168 height 510
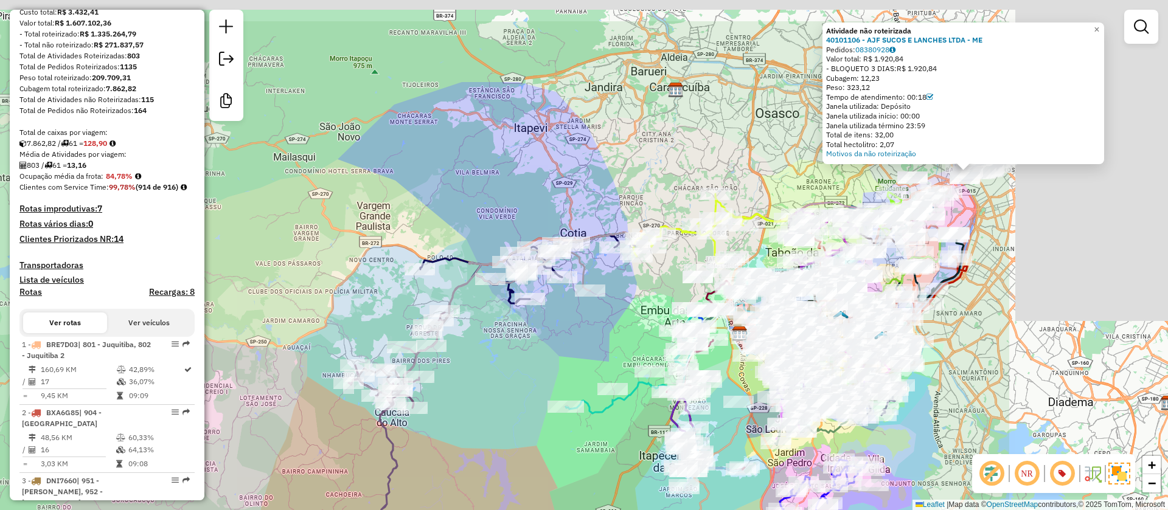
drag, startPoint x: 747, startPoint y: 342, endPoint x: 421, endPoint y: 415, distance: 334.1
click at [429, 415] on div "Atividade não roteirizada 40101106 - AJF SUCOS E LANCHES LTDA - ME Pedidos: 083…" at bounding box center [584, 255] width 1168 height 510
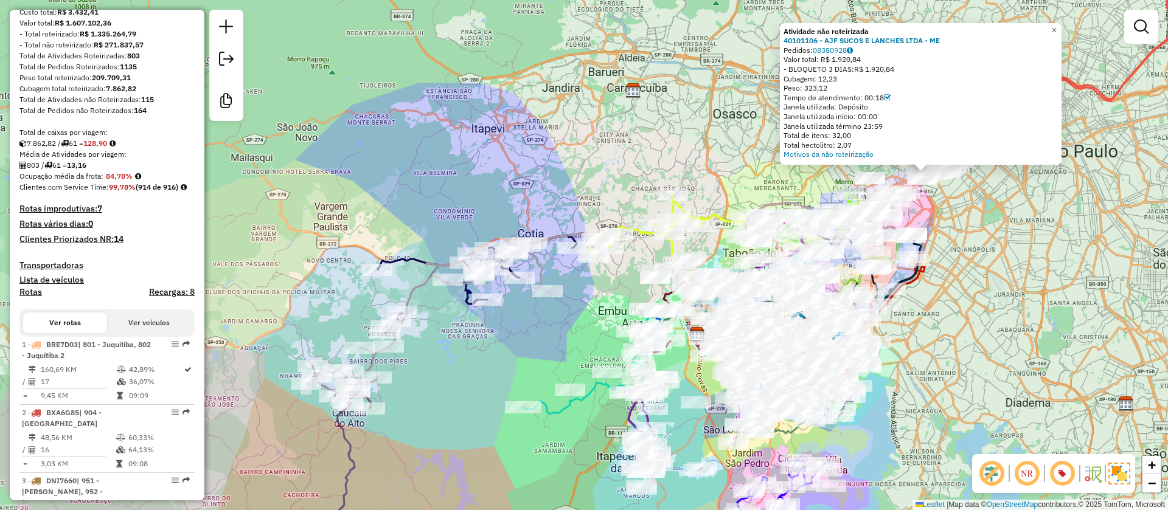
click at [470, 380] on div "Atividade não roteirizada 40101106 - AJF SUCOS E LANCHES LTDA - ME Pedidos: 083…" at bounding box center [584, 255] width 1168 height 510
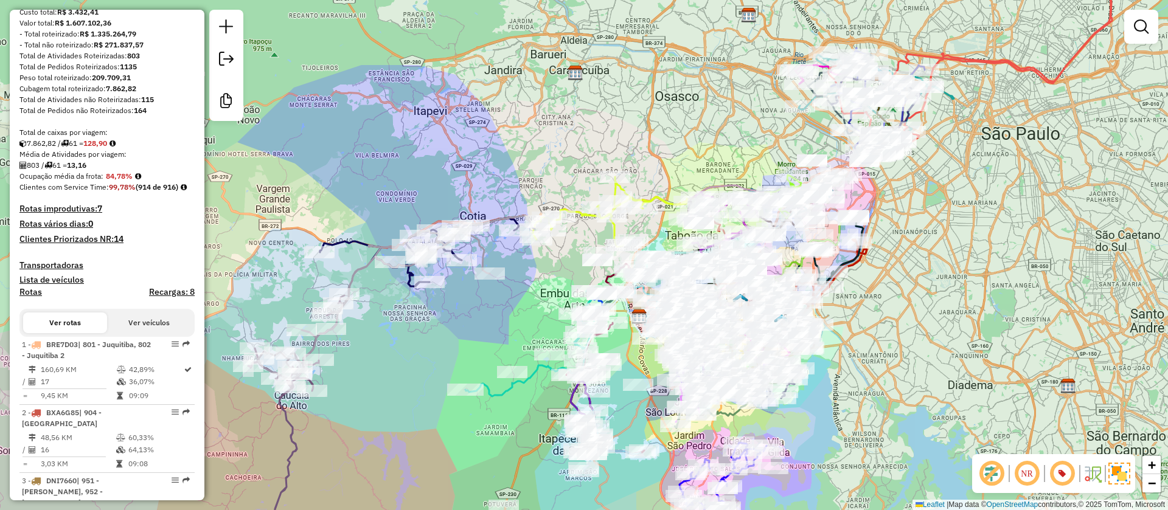
drag, startPoint x: 991, startPoint y: 328, endPoint x: 928, endPoint y: 304, distance: 67.6
click at [928, 304] on div "Janela de atendimento Grade de atendimento Capacidade Transportadoras Veículos …" at bounding box center [584, 255] width 1168 height 510
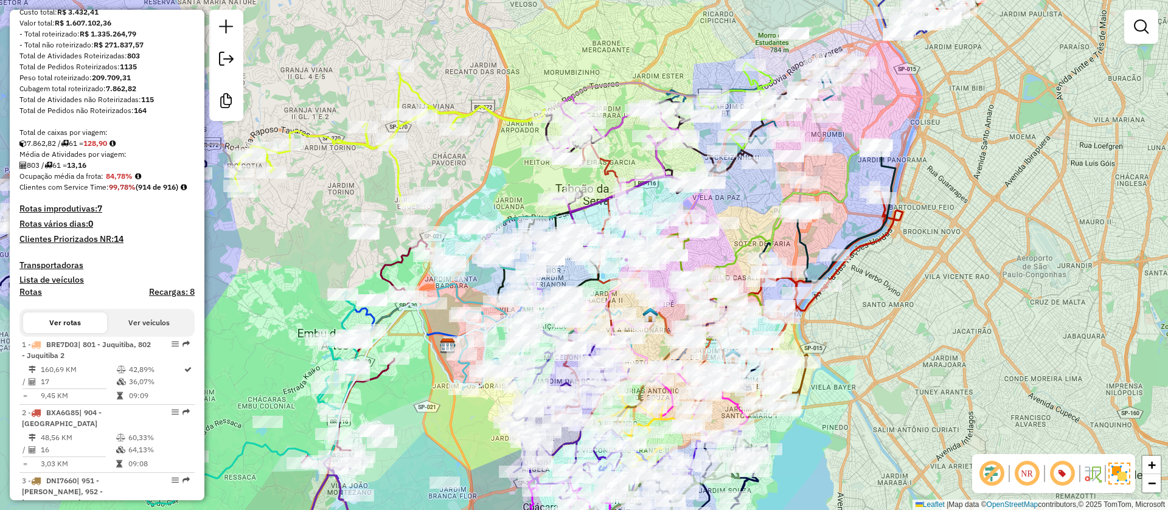
drag, startPoint x: 931, startPoint y: 330, endPoint x: 914, endPoint y: 343, distance: 21.3
click at [914, 343] on div "Janela de atendimento Grade de atendimento Capacidade Transportadoras Veículos …" at bounding box center [584, 255] width 1168 height 510
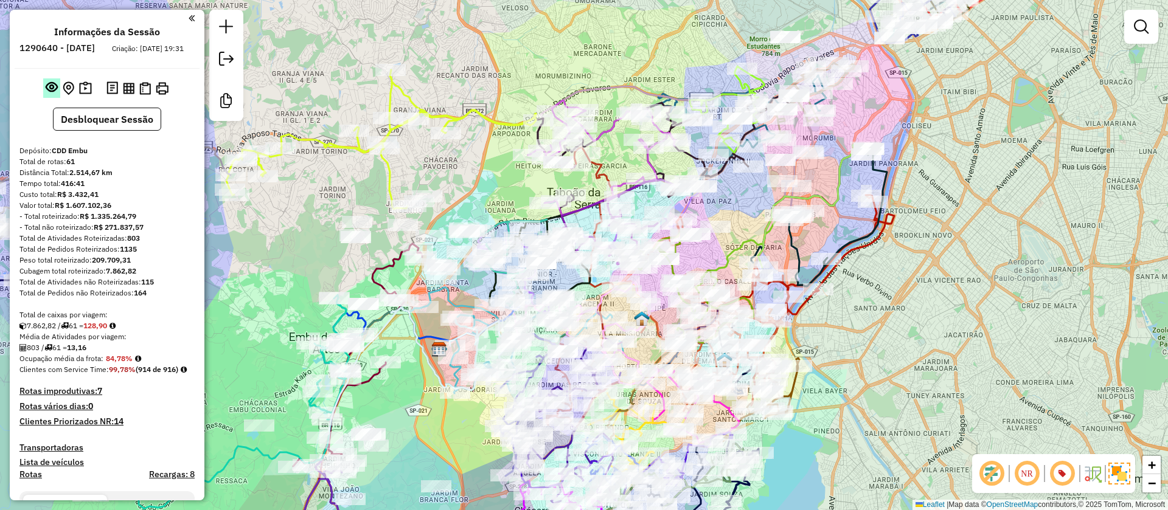
click at [50, 93] on em at bounding box center [52, 87] width 12 height 12
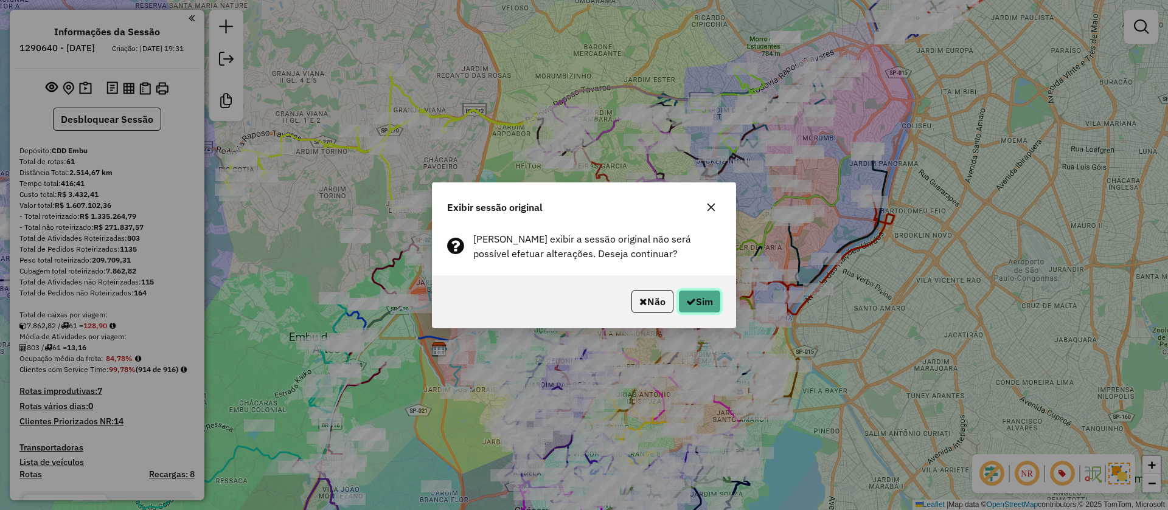
click at [694, 299] on button "Sim" at bounding box center [699, 301] width 43 height 23
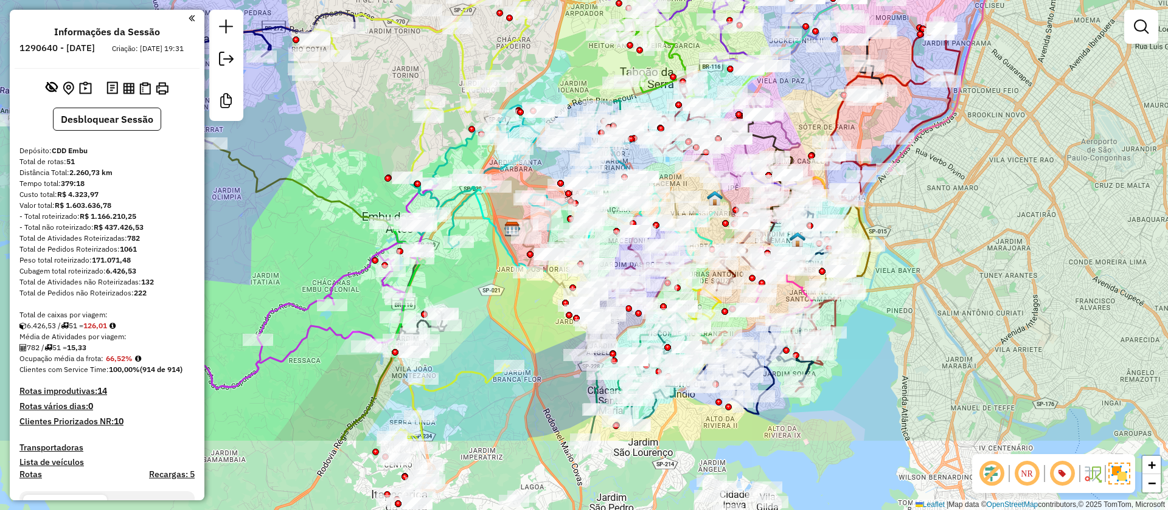
drag, startPoint x: 937, startPoint y: 370, endPoint x: 1010, endPoint y: 250, distance: 140.8
click at [1010, 250] on div "Janela de atendimento Grade de atendimento Capacidade Transportadoras Veículos …" at bounding box center [584, 255] width 1168 height 510
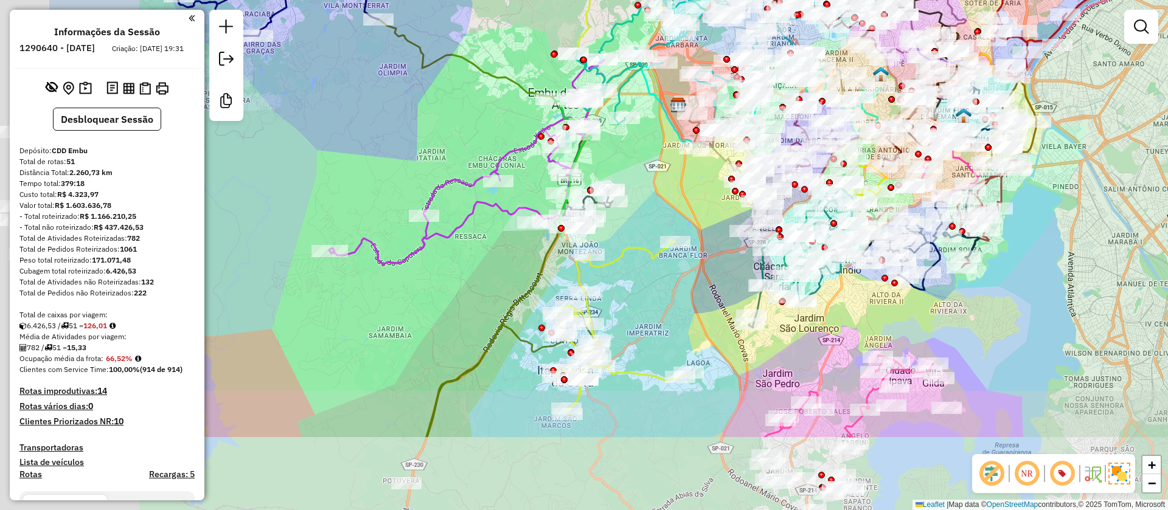
drag, startPoint x: 1068, startPoint y: 324, endPoint x: 1139, endPoint y: 152, distance: 186.5
click at [1140, 155] on div "Janela de atendimento Grade de atendimento Capacidade Transportadoras Veículos …" at bounding box center [584, 255] width 1168 height 510
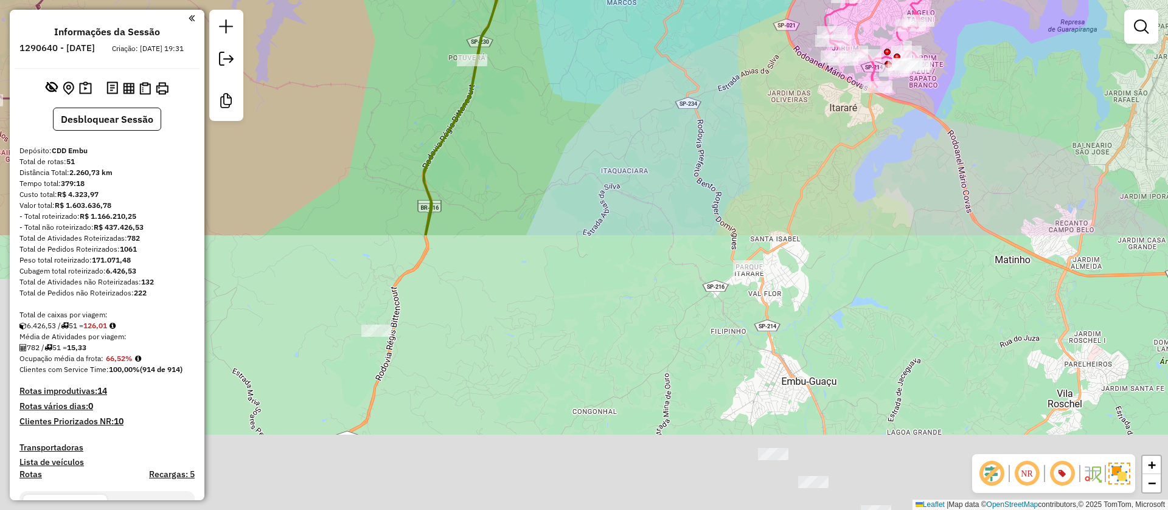
drag, startPoint x: 604, startPoint y: 355, endPoint x: 581, endPoint y: 206, distance: 150.8
click at [644, 75] on div "Janela de atendimento Grade de atendimento Capacidade Transportadoras Veículos …" at bounding box center [584, 255] width 1168 height 510
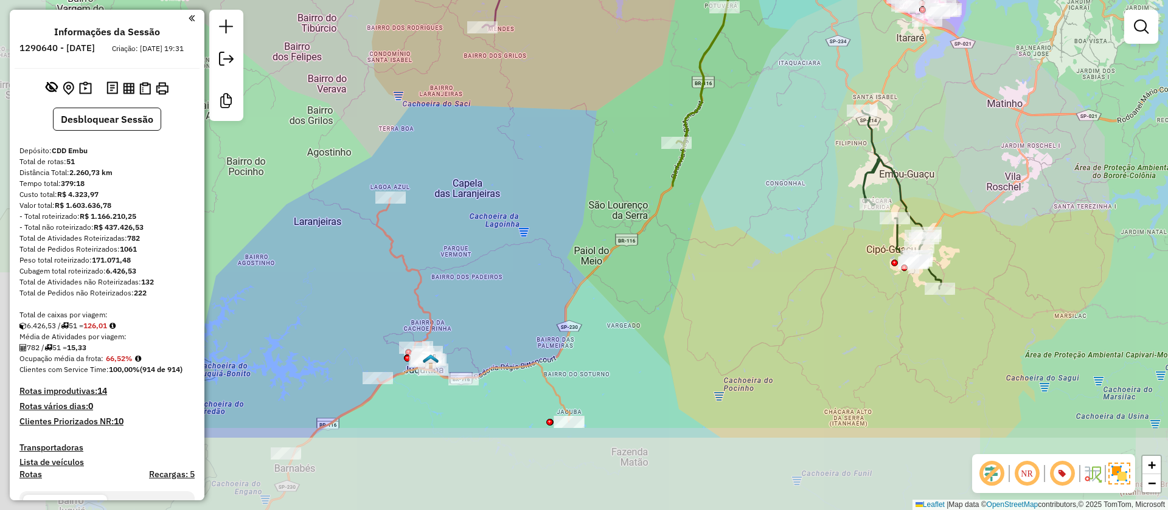
drag, startPoint x: 518, startPoint y: 403, endPoint x: 713, endPoint y: 282, distance: 229.8
click at [713, 282] on div "Janela de atendimento Grade de atendimento Capacidade Transportadoras Veículos …" at bounding box center [584, 255] width 1168 height 510
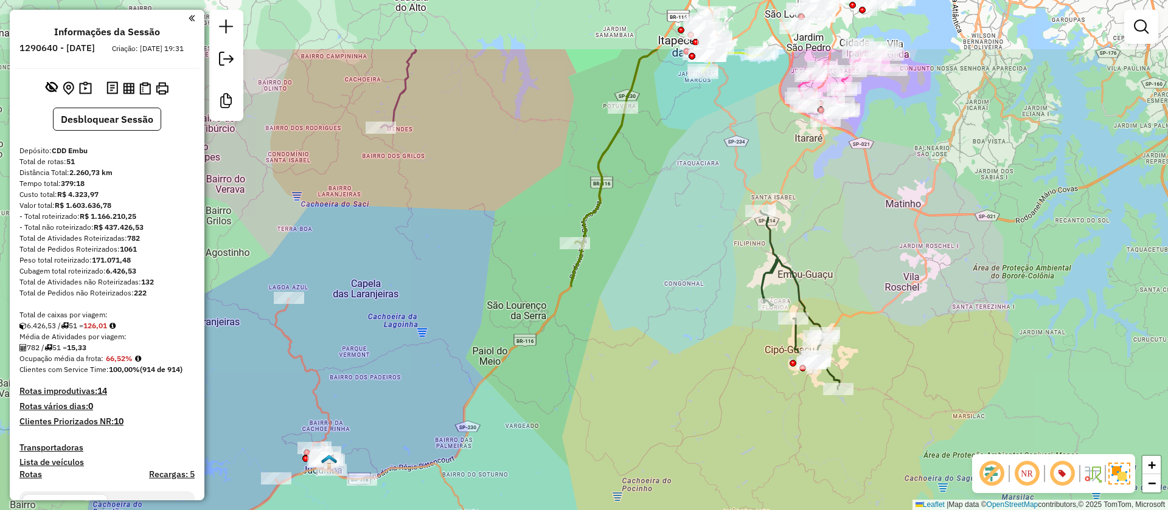
drag, startPoint x: 703, startPoint y: 290, endPoint x: 576, endPoint y: 422, distance: 183.7
click at [576, 422] on div "Janela de atendimento Grade de atendimento Capacidade Transportadoras Veículos …" at bounding box center [584, 255] width 1168 height 510
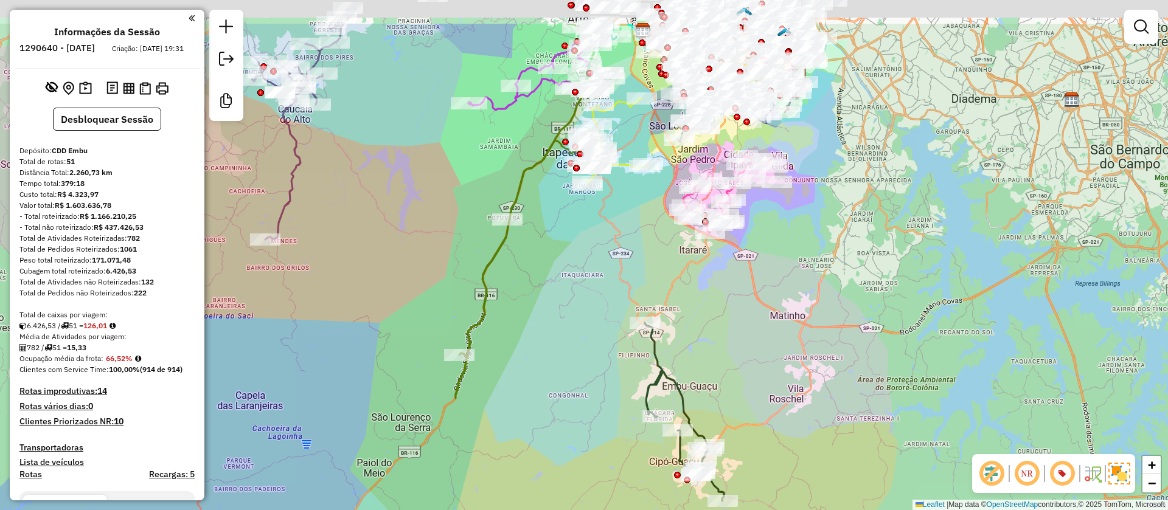
drag, startPoint x: 577, startPoint y: 410, endPoint x: 563, endPoint y: 410, distance: 13.4
click at [565, 413] on div "Janela de atendimento Grade de atendimento Capacidade Transportadoras Veículos …" at bounding box center [584, 255] width 1168 height 510
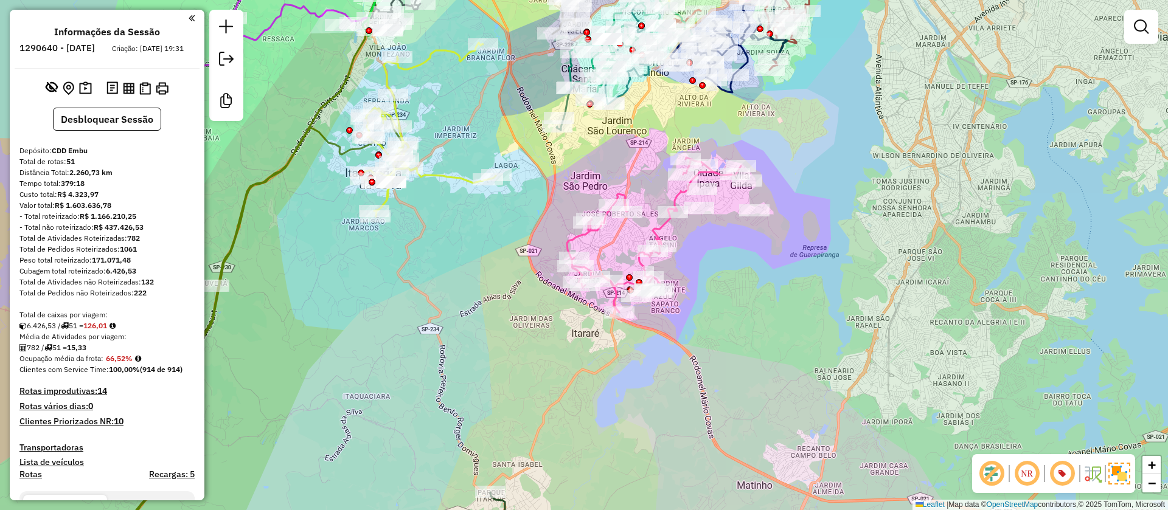
drag, startPoint x: 732, startPoint y: 241, endPoint x: 723, endPoint y: 262, distance: 22.4
click at [723, 262] on div "Janela de atendimento Grade de atendimento Capacidade Transportadoras Veículos …" at bounding box center [584, 255] width 1168 height 510
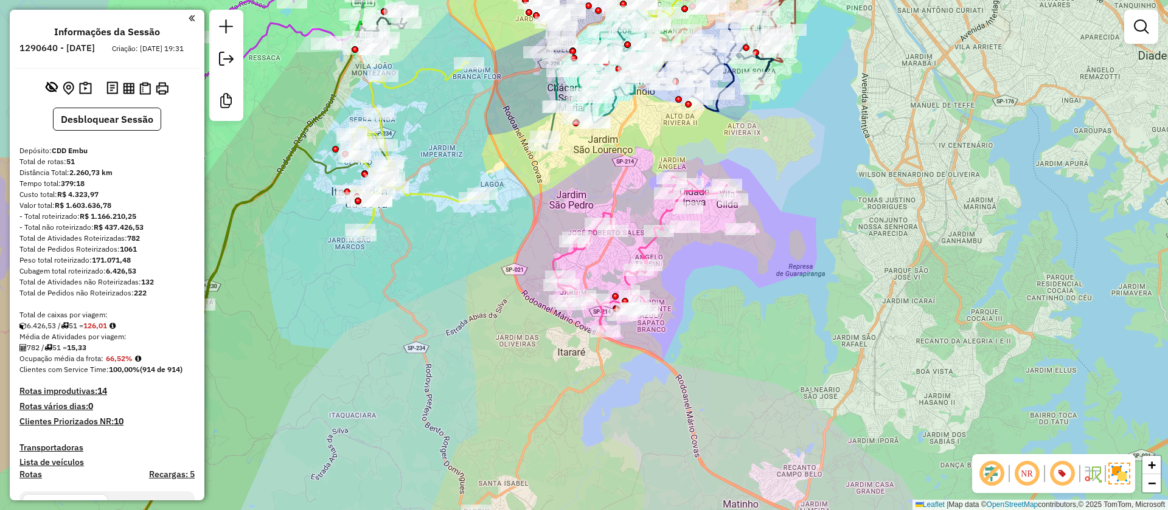
drag, startPoint x: 730, startPoint y: 268, endPoint x: 716, endPoint y: 285, distance: 22.5
click at [716, 285] on div "Janela de atendimento Grade de atendimento Capacidade Transportadoras Veículos …" at bounding box center [584, 255] width 1168 height 510
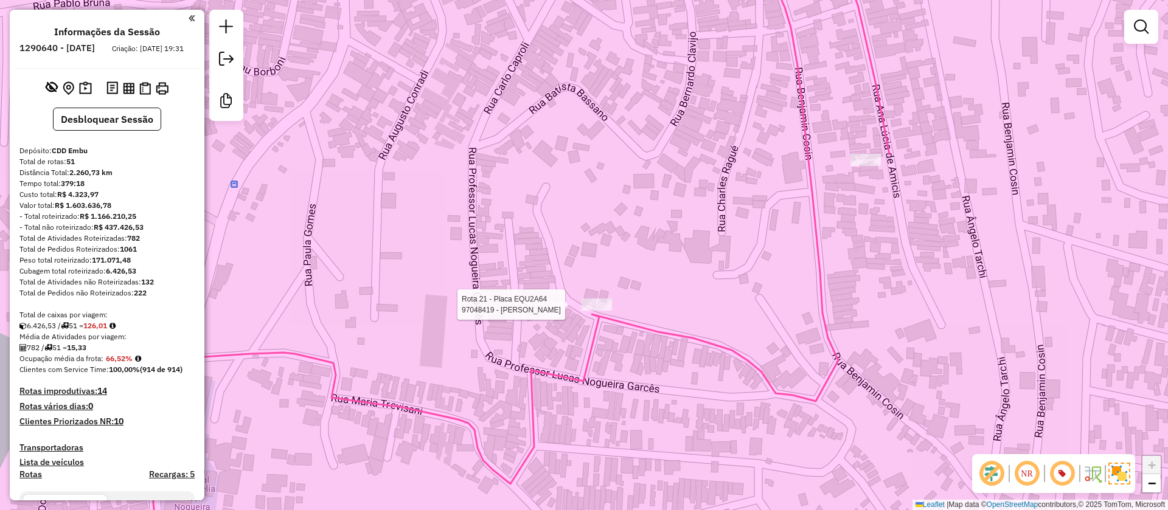
select select "**********"
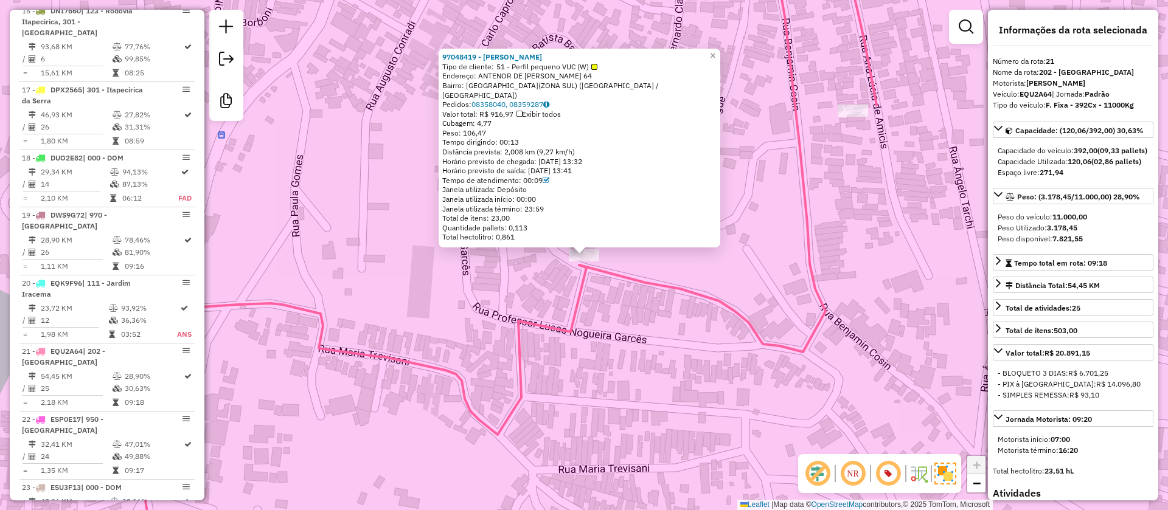
scroll to position [1862, 0]
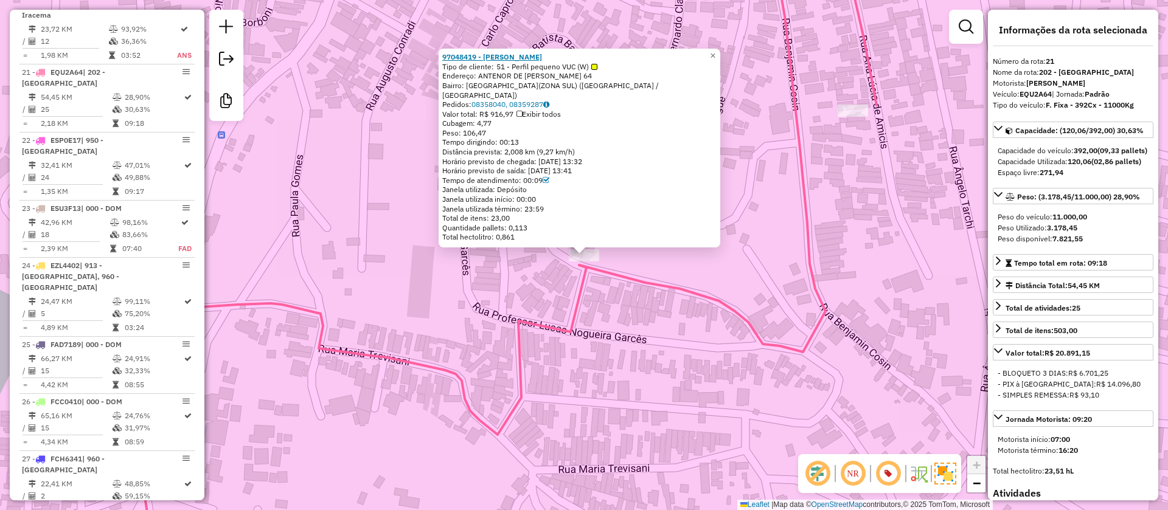
click at [518, 61] on strong "97048419 - JOAQUIM SILVA MORAES" at bounding box center [492, 56] width 100 height 9
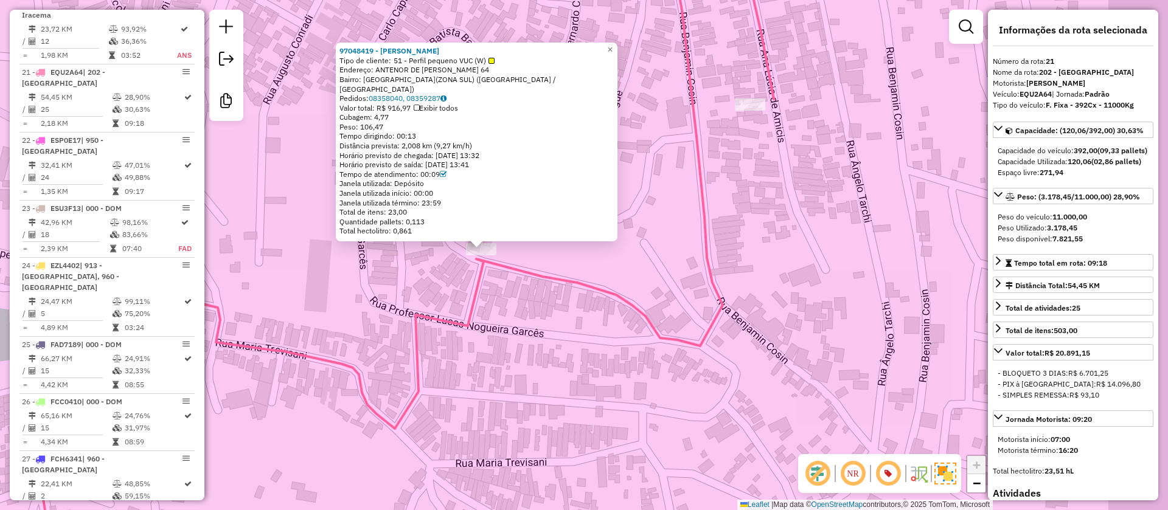
drag, startPoint x: 588, startPoint y: 375, endPoint x: 759, endPoint y: 100, distance: 324.0
click at [529, 388] on div "97048419 - JOAQUIM SILVA MORAES Tipo de cliente: 51 - Perfil pequeno VUC (W) En…" at bounding box center [584, 255] width 1168 height 510
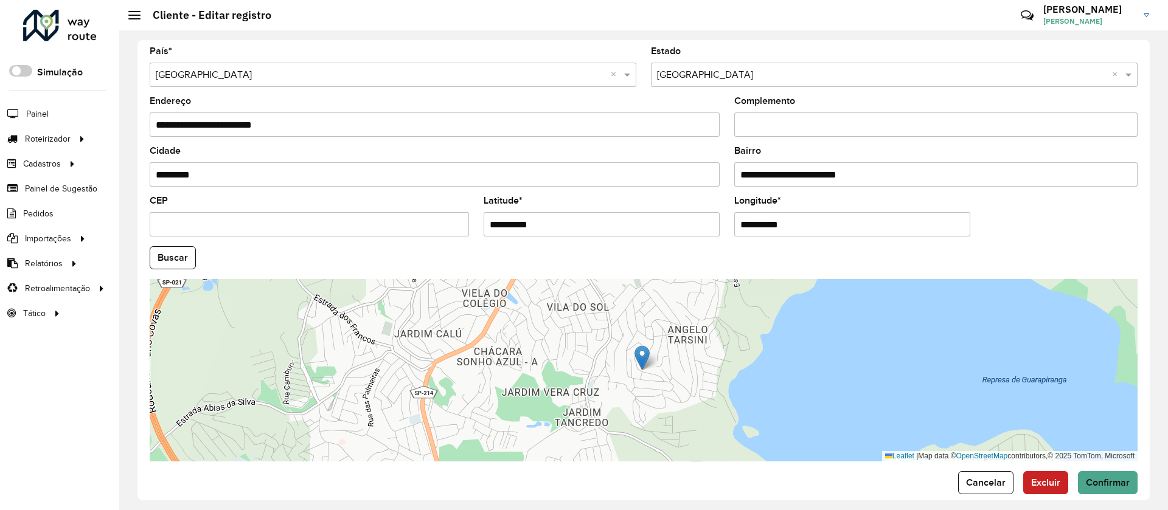
scroll to position [395, 0]
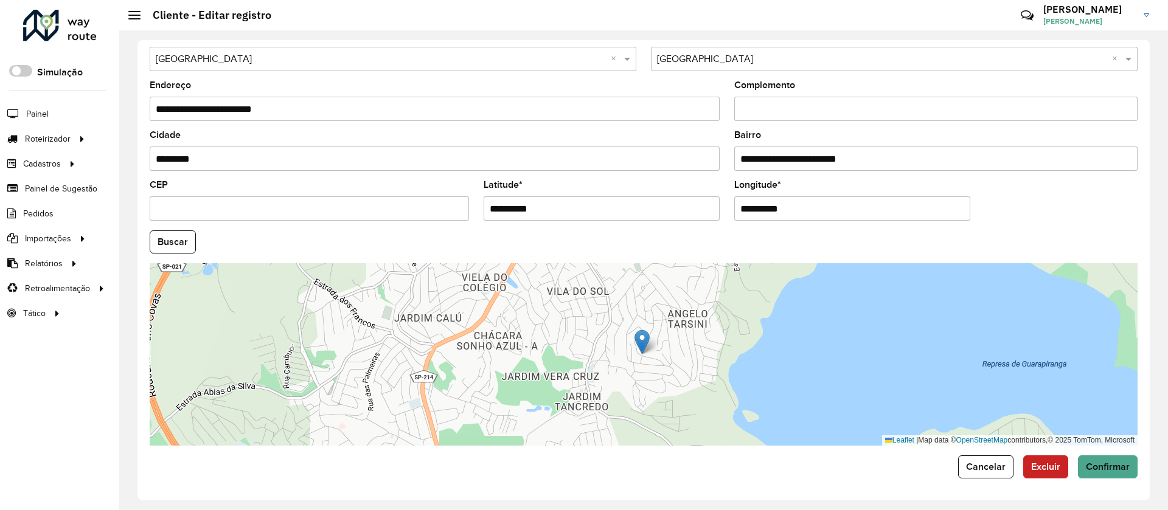
drag, startPoint x: 603, startPoint y: 205, endPoint x: 389, endPoint y: 220, distance: 214.0
click at [391, 217] on formly-group "**********" at bounding box center [643, 238] width 1003 height 415
drag, startPoint x: 811, startPoint y: 207, endPoint x: 683, endPoint y: 214, distance: 128.5
click at [684, 213] on formly-group "**********" at bounding box center [643, 238] width 1003 height 415
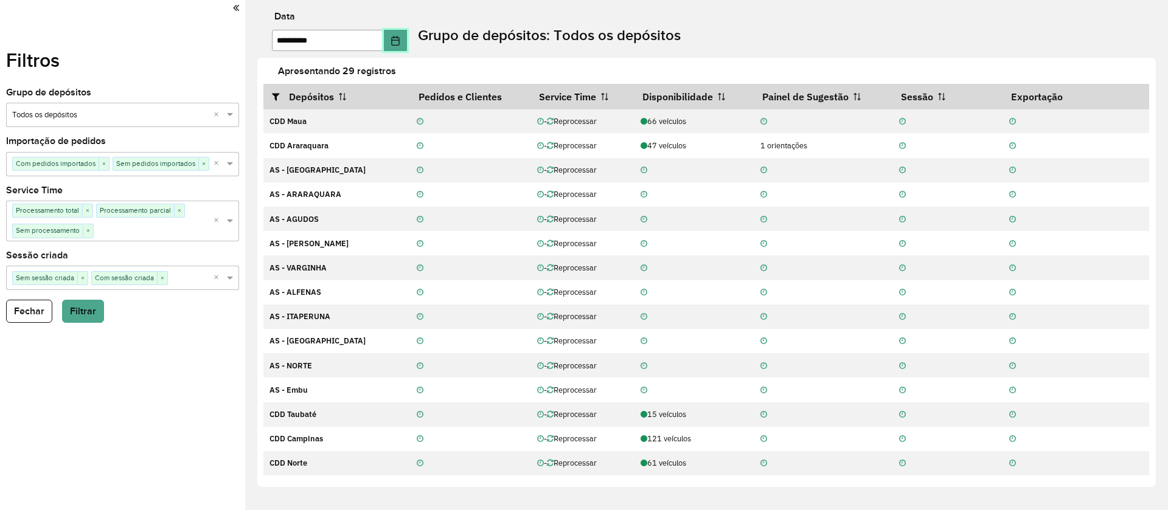
click at [407, 40] on button "Choose Date" at bounding box center [395, 40] width 23 height 21
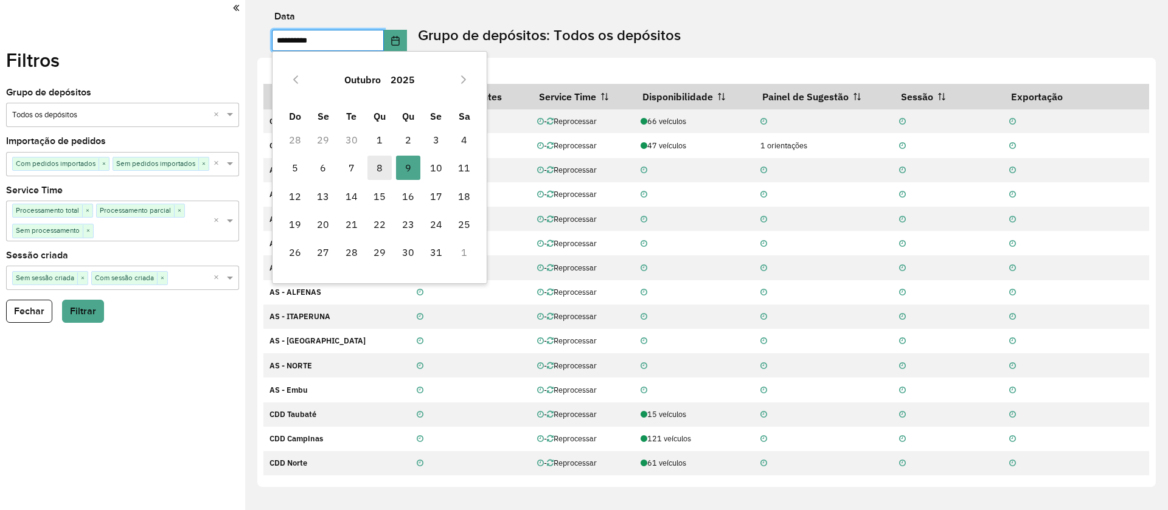
click at [383, 167] on span "8" at bounding box center [379, 168] width 24 height 24
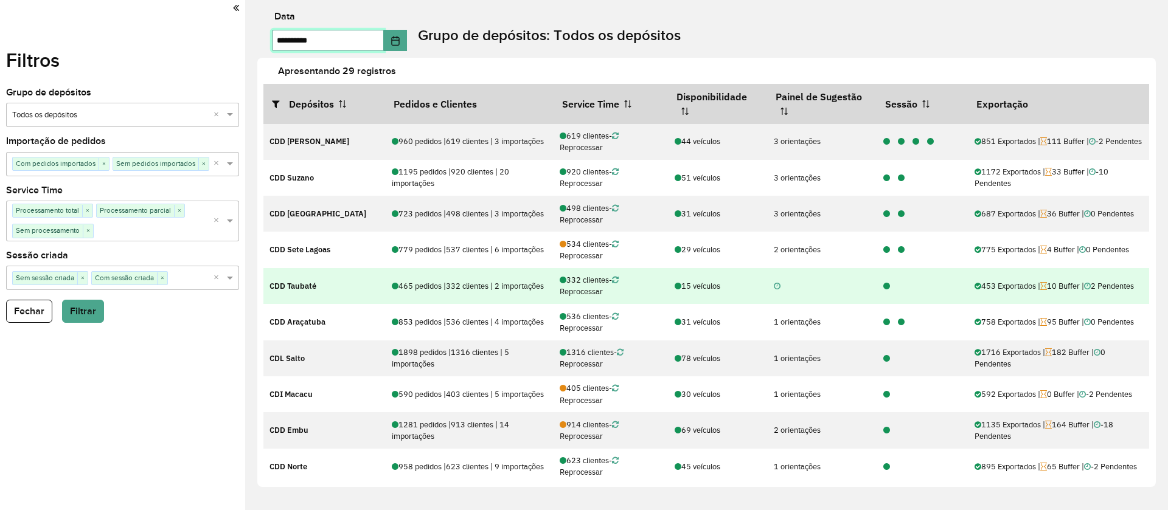
scroll to position [91, 0]
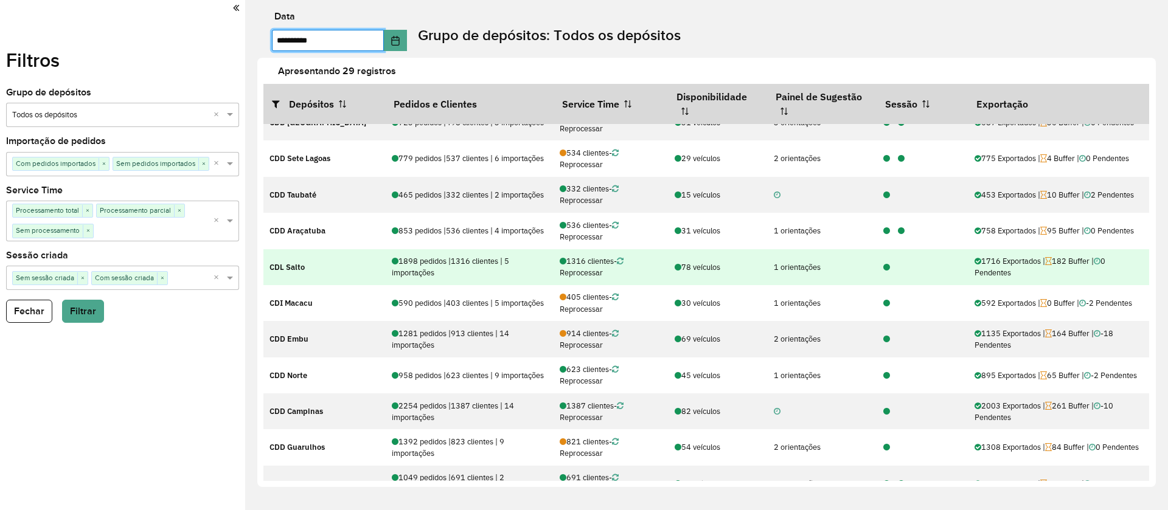
click at [884, 266] on icon at bounding box center [886, 268] width 7 height 8
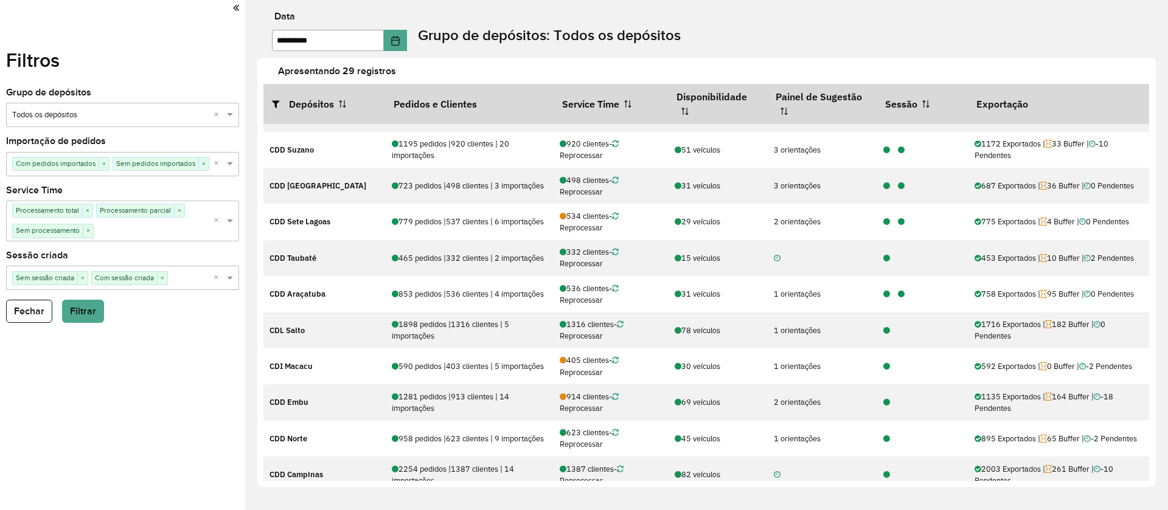
scroll to position [0, 0]
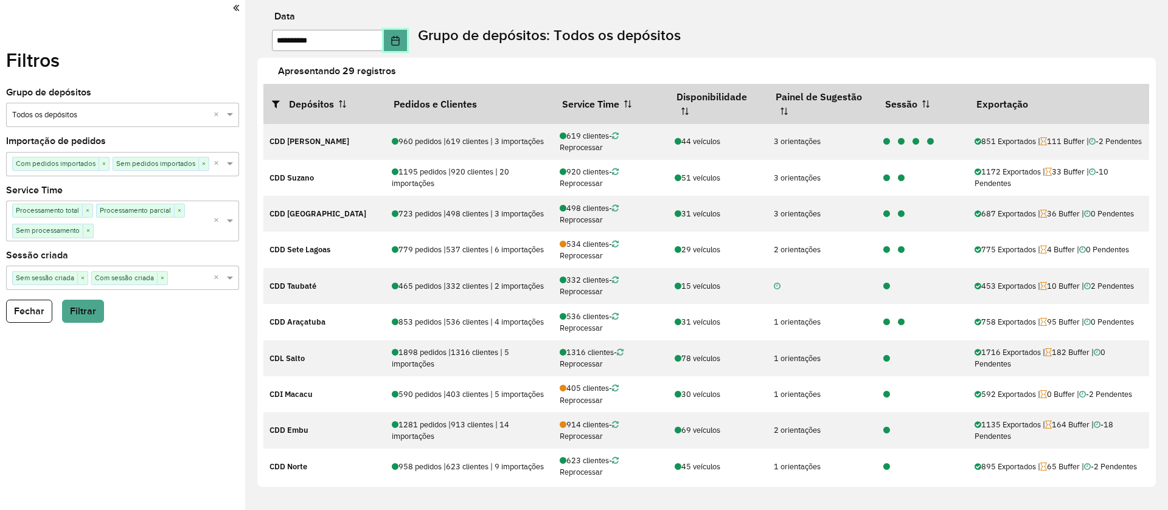
click at [405, 46] on button "Choose Date" at bounding box center [395, 40] width 23 height 21
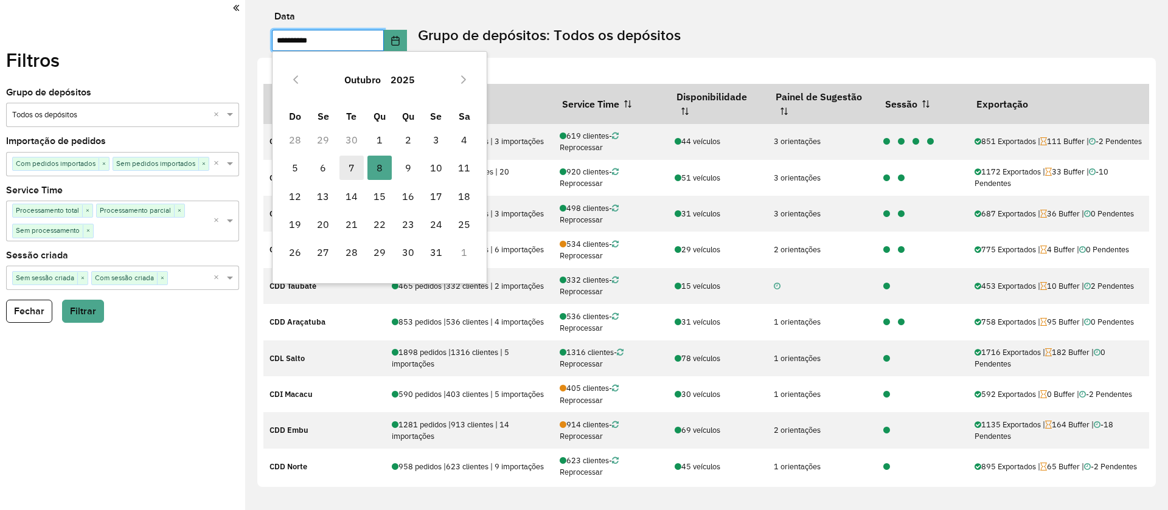
click at [349, 165] on span "7" at bounding box center [351, 168] width 24 height 24
type input "**********"
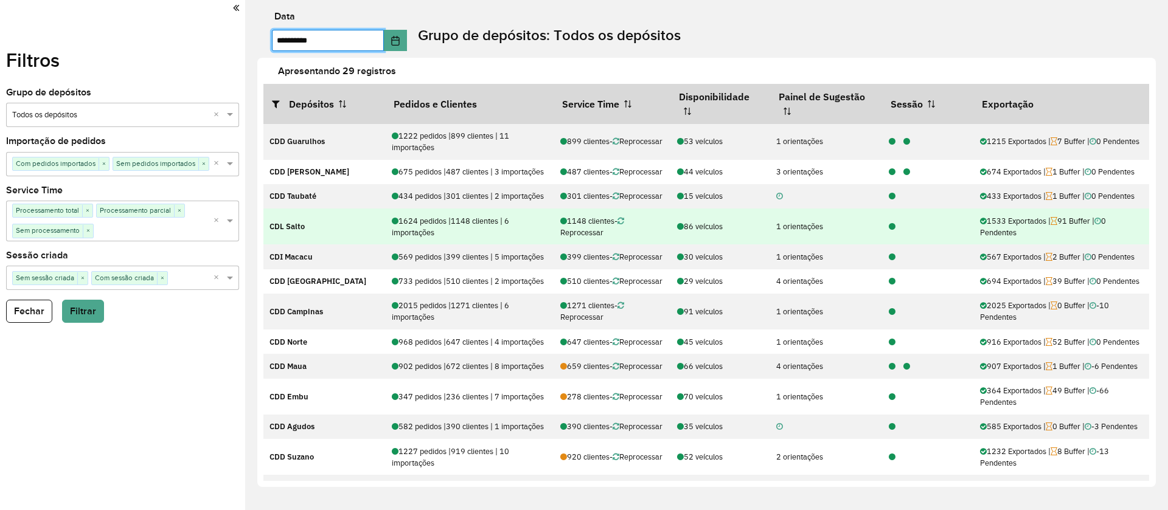
click at [889, 231] on icon at bounding box center [892, 227] width 7 height 8
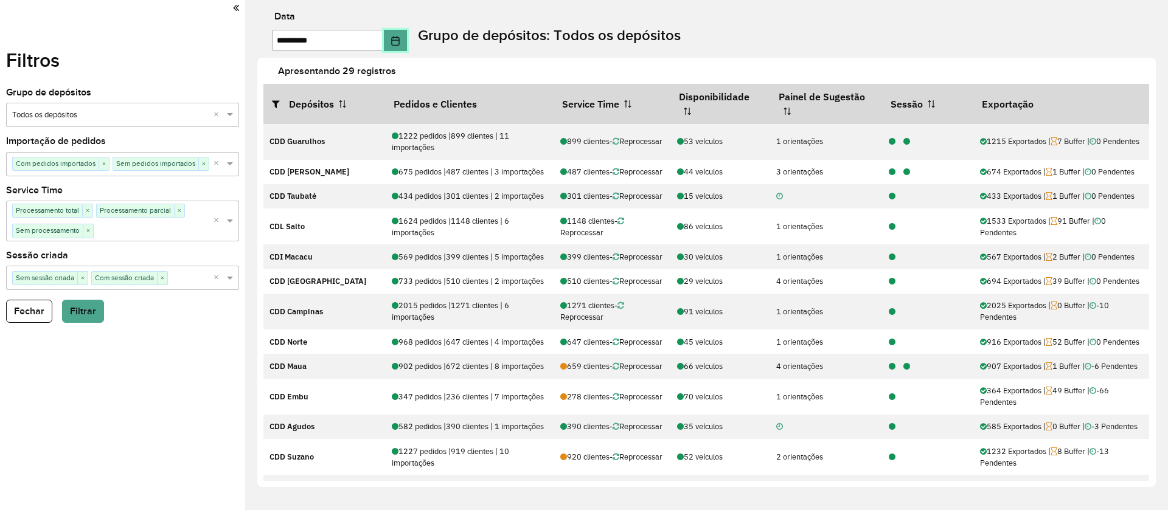
click at [407, 39] on button "Choose Date" at bounding box center [395, 40] width 23 height 21
drag, startPoint x: 207, startPoint y: 57, endPoint x: 278, endPoint y: 2, distance: 89.3
click at [207, 57] on div "Filtros Grupo de depósitos Selecione um grupo × Todos os depósitos × Importação…" at bounding box center [122, 255] width 245 height 510
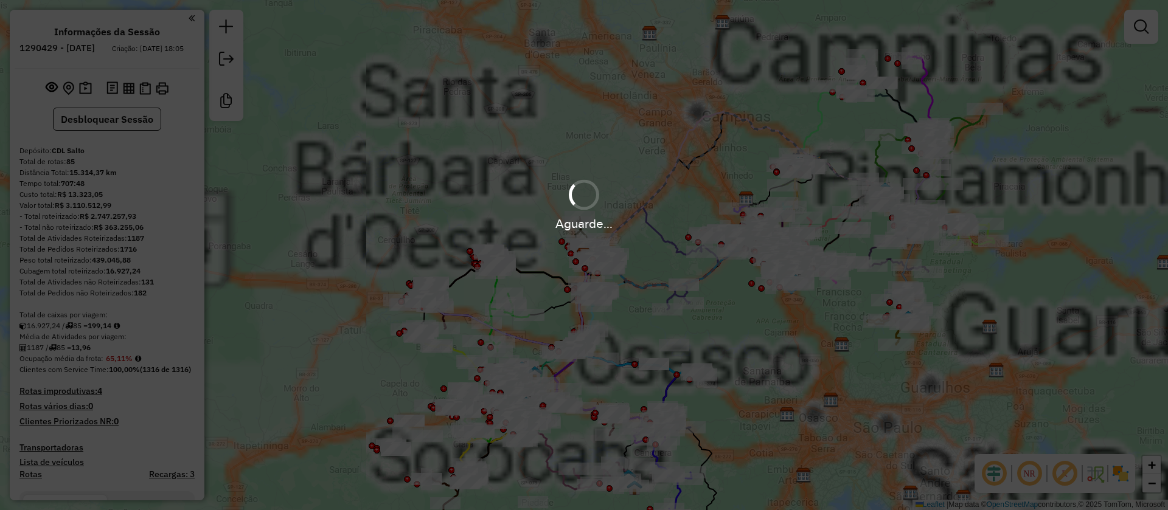
click at [992, 480] on em at bounding box center [993, 473] width 29 height 29
click at [1122, 464] on img at bounding box center [1120, 473] width 19 height 19
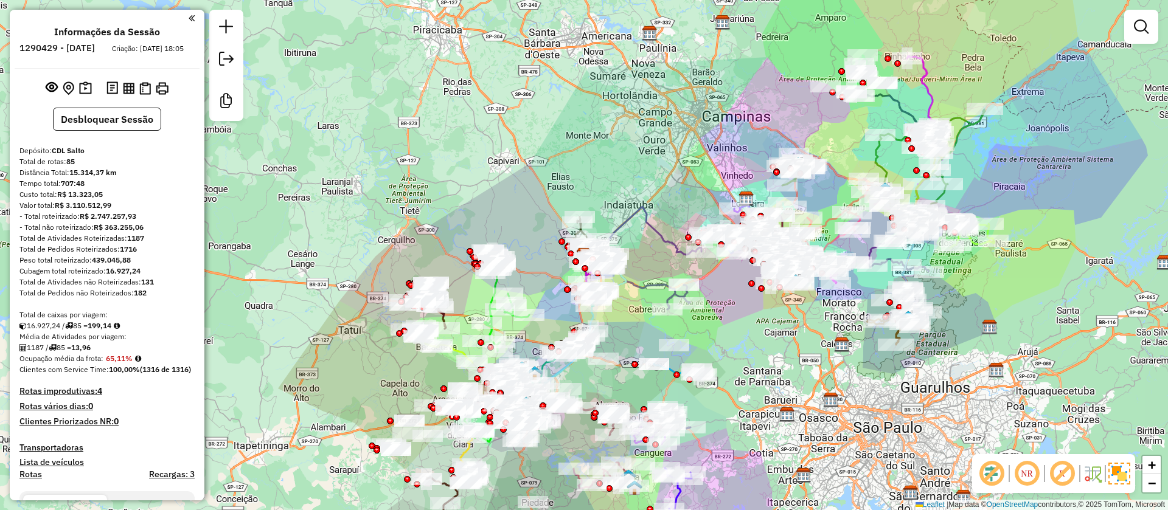
click at [1065, 470] on em at bounding box center [1062, 473] width 29 height 29
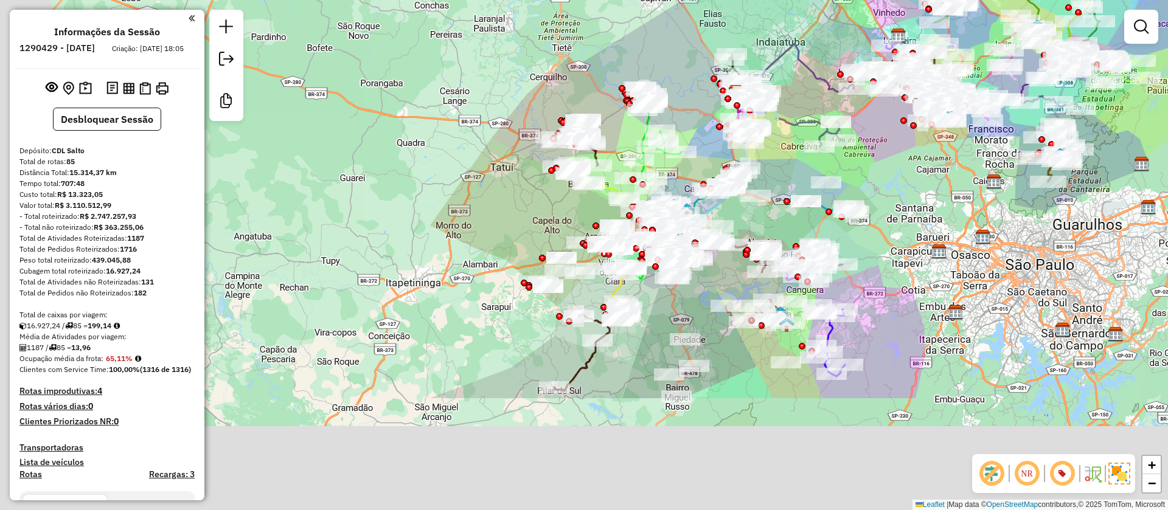
drag, startPoint x: 777, startPoint y: 381, endPoint x: 894, endPoint y: 223, distance: 196.1
click at [894, 223] on div "Janela de atendimento Grade de atendimento Capacidade Transportadoras Veículos …" at bounding box center [584, 255] width 1168 height 510
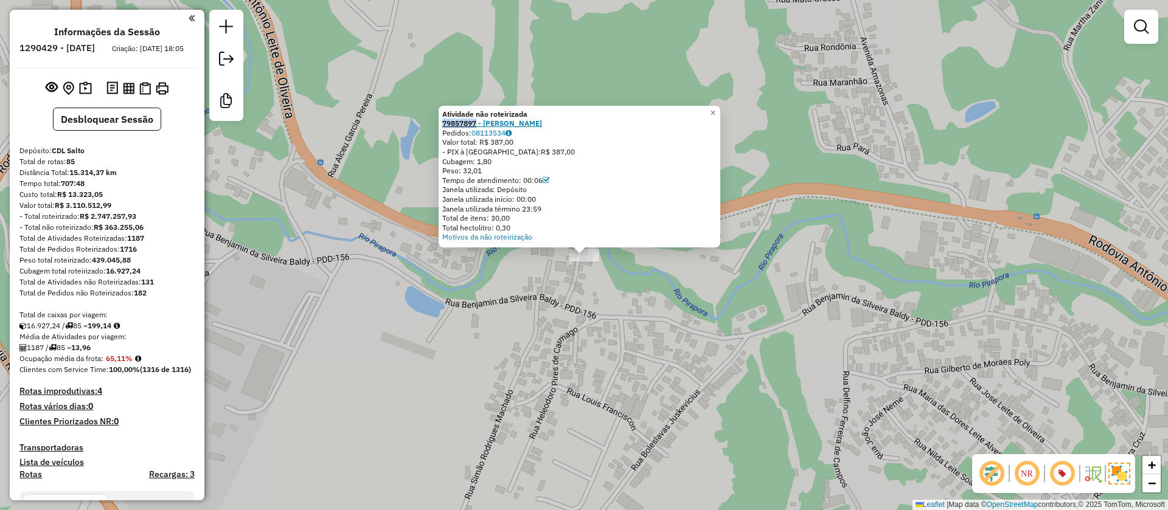
drag, startPoint x: 450, startPoint y: 123, endPoint x: 479, endPoint y: 120, distance: 29.4
click at [479, 120] on div "Atividade não roteirizada 79857897 - LUCIANO CAMARGO KOMETANI Pedidos: 08113534…" at bounding box center [580, 177] width 282 height 142
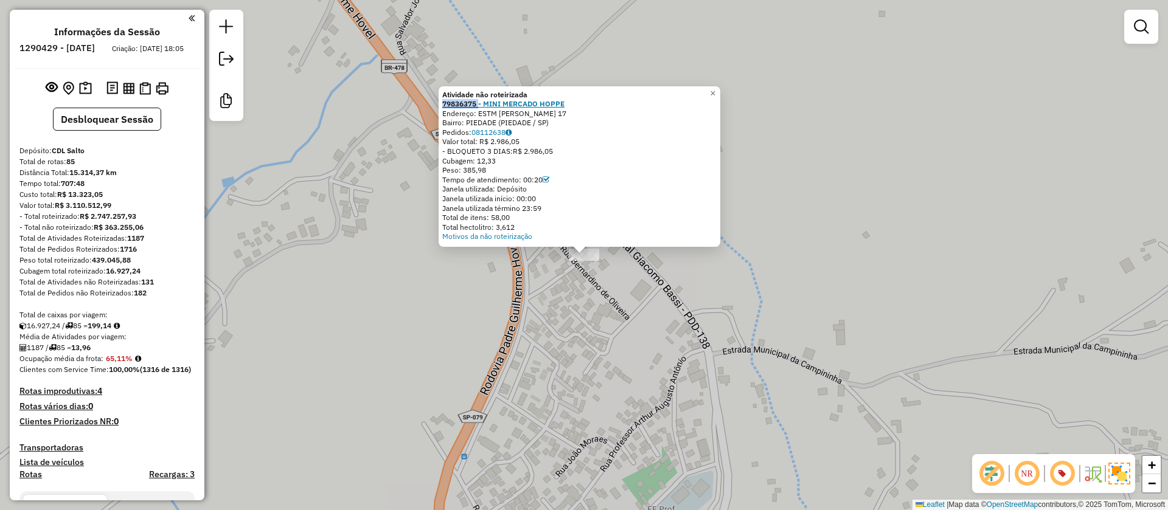
drag, startPoint x: 445, startPoint y: 104, endPoint x: 484, endPoint y: 100, distance: 39.1
click at [484, 100] on div "Atividade não roteirizada 79836375 - MINI MERCADO HOPPE Endereço: ESTM GIACOMO …" at bounding box center [580, 166] width 282 height 161
copy strong "79836375"
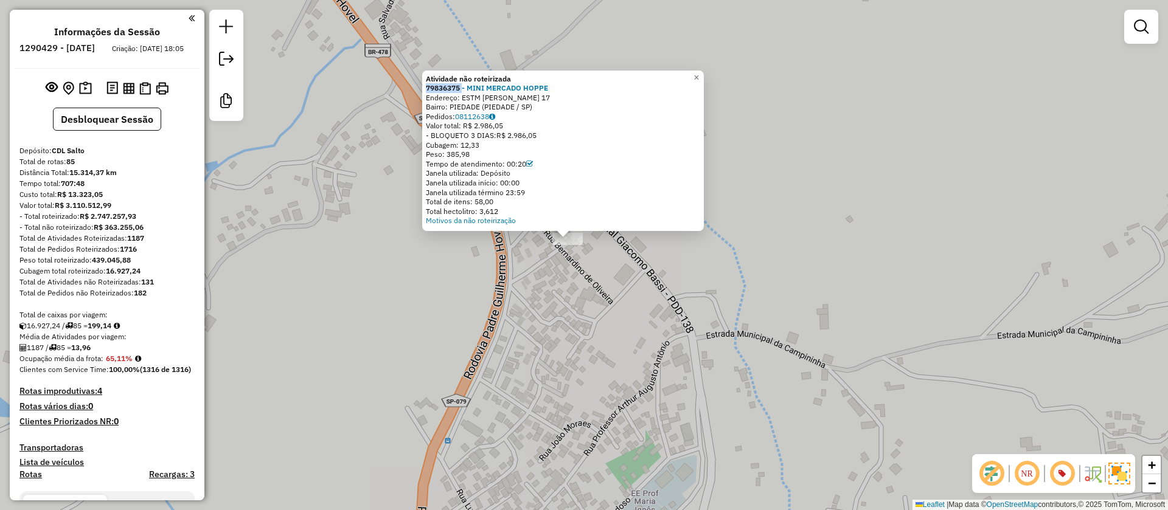
drag, startPoint x: 648, startPoint y: 322, endPoint x: 686, endPoint y: 147, distance: 178.6
click at [686, 147] on div "Atividade não roteirizada 79836375 - MINI MERCADO HOPPE Endereço: ESTM GIACOMO …" at bounding box center [584, 255] width 1168 height 510
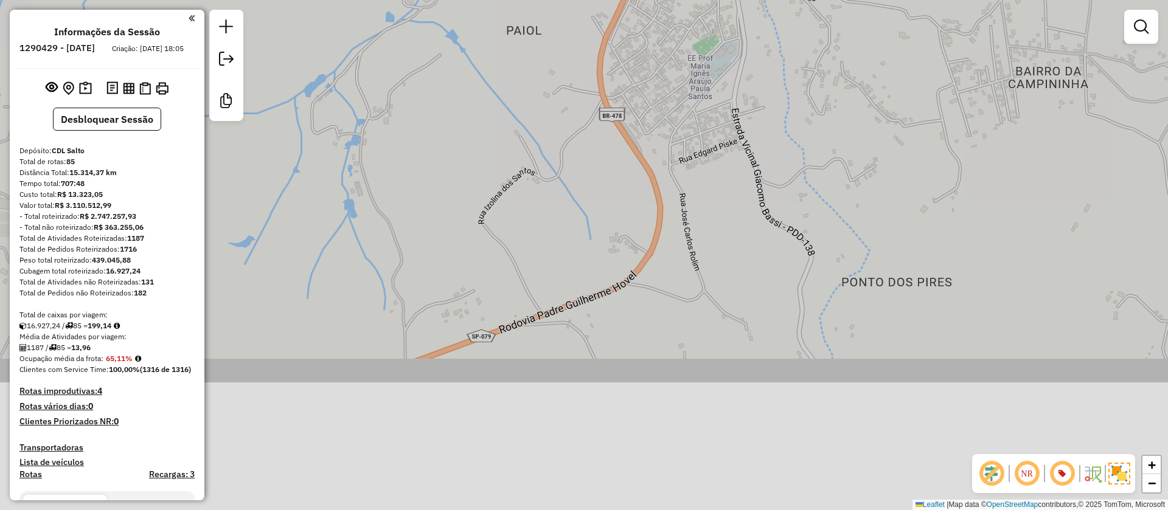
drag, startPoint x: 719, startPoint y: 68, endPoint x: 701, endPoint y: 202, distance: 135.6
click at [720, 66] on div "Atividade não roteirizada 79836375 - MINI MERCADO HOPPE Endereço: ESTM GIACOMO …" at bounding box center [584, 255] width 1168 height 510
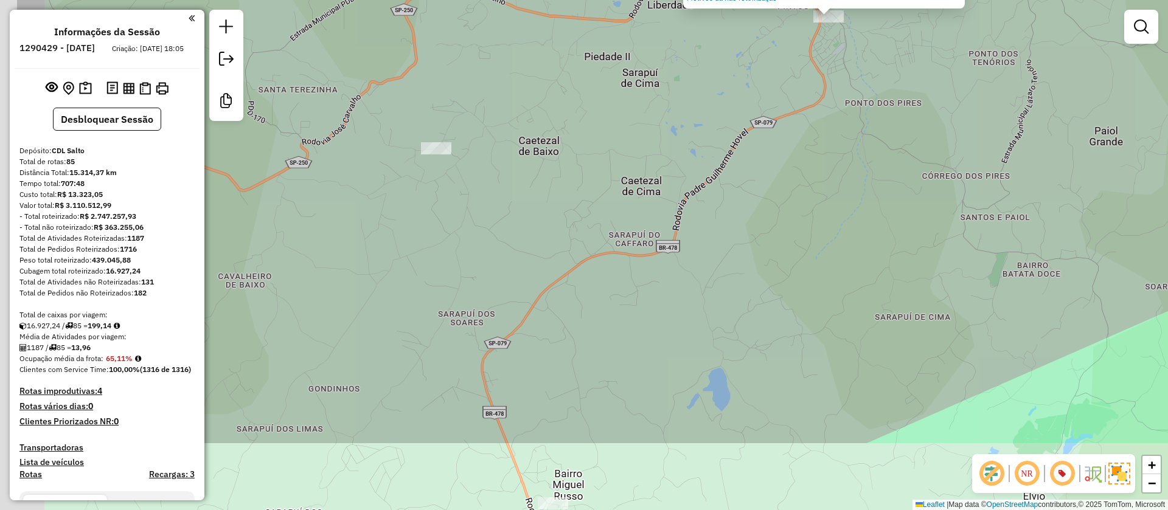
drag, startPoint x: 664, startPoint y: 287, endPoint x: 846, endPoint y: 181, distance: 210.5
click at [846, 181] on div "Atividade não roteirizada 79836375 - MINI MERCADO HOPPE Endereço: ESTM GIACOMO …" at bounding box center [584, 255] width 1168 height 510
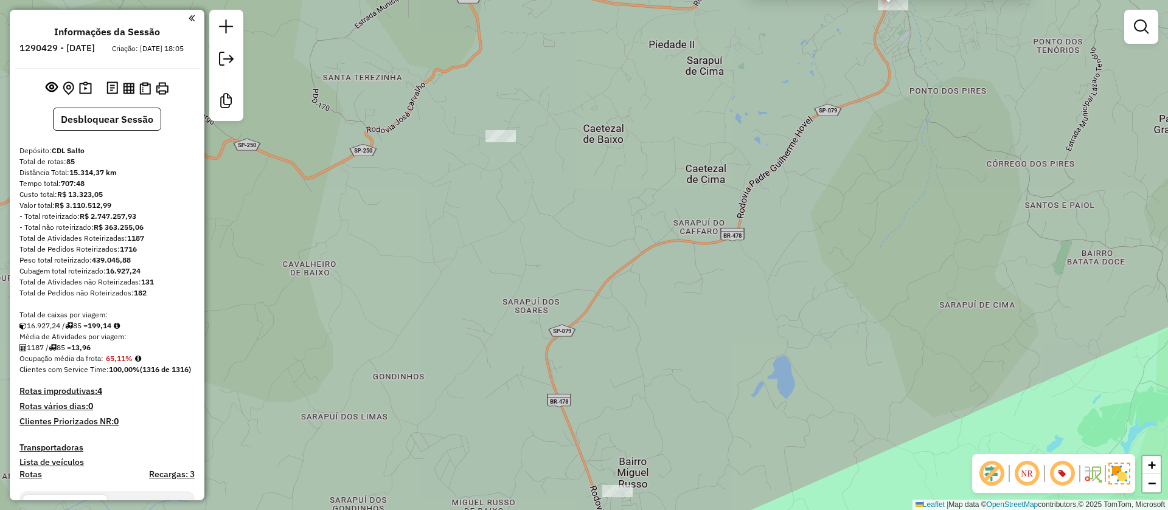
click at [498, 142] on div at bounding box center [500, 136] width 30 height 12
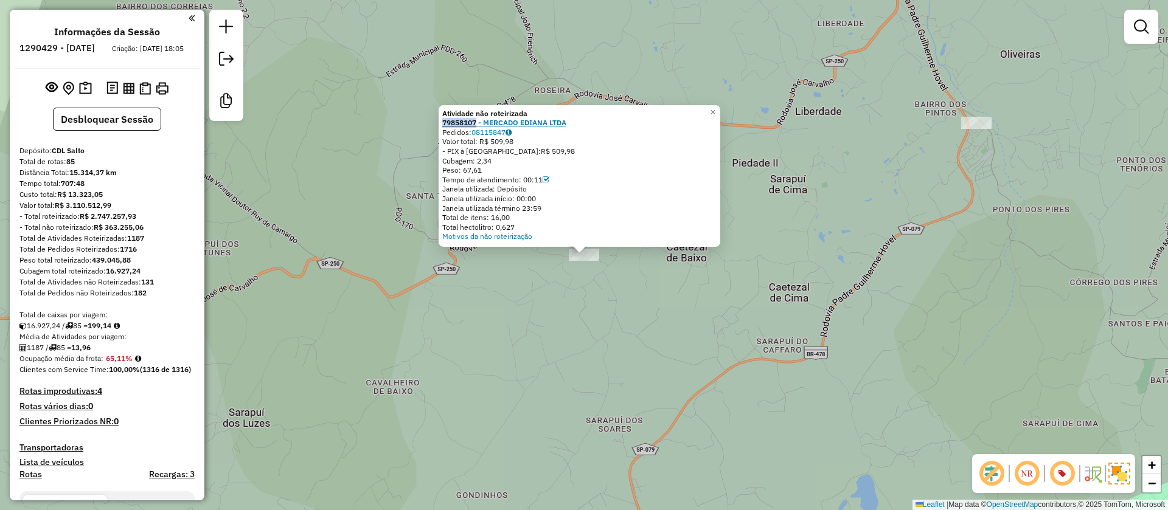
drag, startPoint x: 444, startPoint y: 125, endPoint x: 481, endPoint y: 122, distance: 36.6
click at [481, 122] on div "Atividade não roteirizada 79858107 - MERCADO EDIANA LTDA Pedidos: 08115847 Valo…" at bounding box center [580, 176] width 282 height 142
copy strong "79858107"
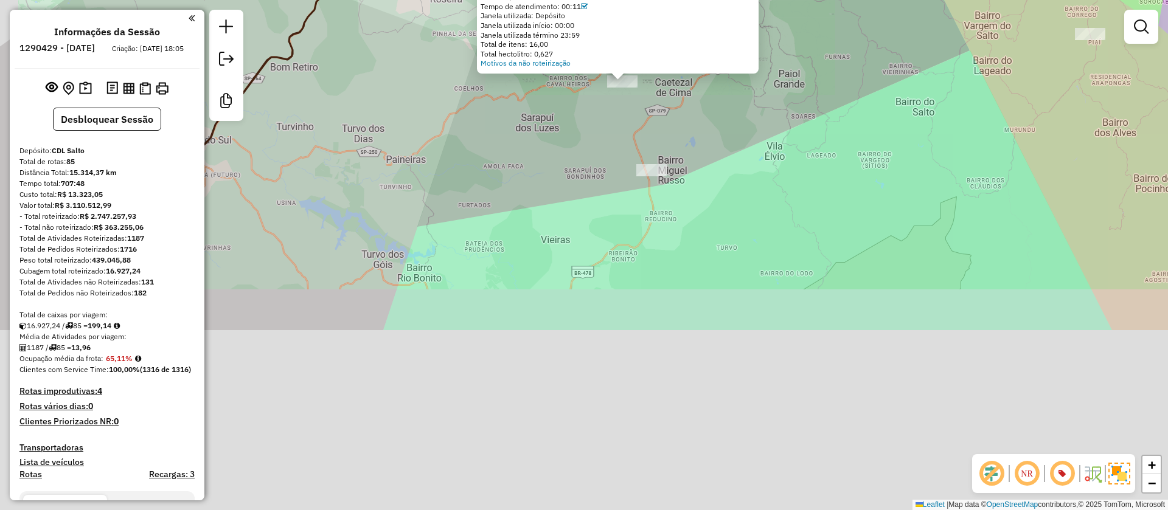
drag, startPoint x: 633, startPoint y: 412, endPoint x: 697, endPoint y: 183, distance: 237.7
click at [697, 183] on div "Atividade não roteirizada 79858107 - MERCADO EDIANA LTDA Pedidos: 08115847 Valo…" at bounding box center [584, 255] width 1168 height 510
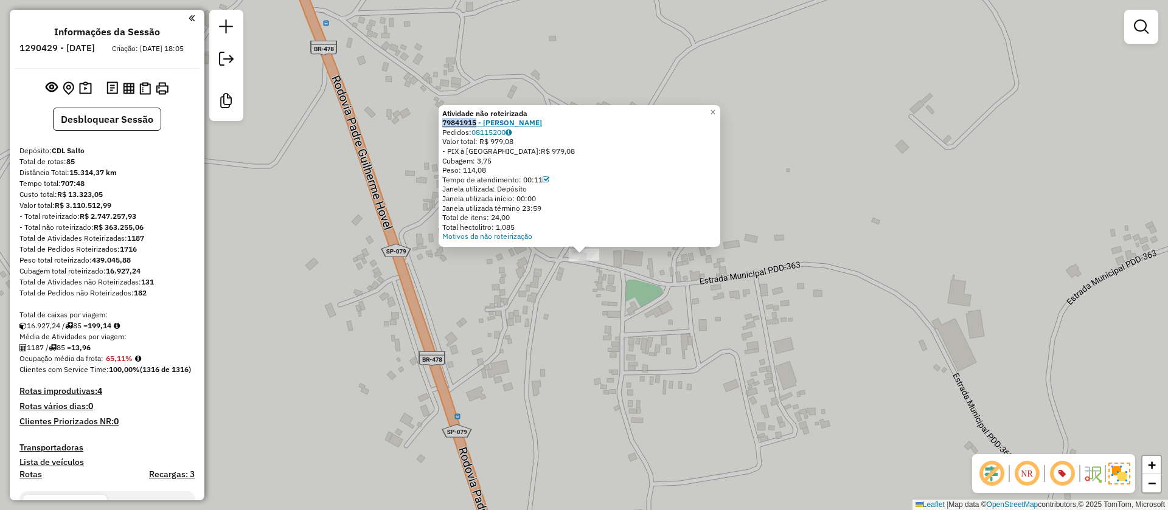
drag, startPoint x: 443, startPoint y: 121, endPoint x: 480, endPoint y: 121, distance: 37.1
click at [480, 121] on div "Atividade não roteirizada 79841915 - ANDERSON GUERRA Pedidos: 08115200 Valor to…" at bounding box center [580, 176] width 282 height 142
copy strong "79841915"
click at [3, 99] on div "Atividade não roteirizada 79841915 - ANDERSON GUERRA Pedidos: 08115200 Valor to…" at bounding box center [584, 255] width 1168 height 510
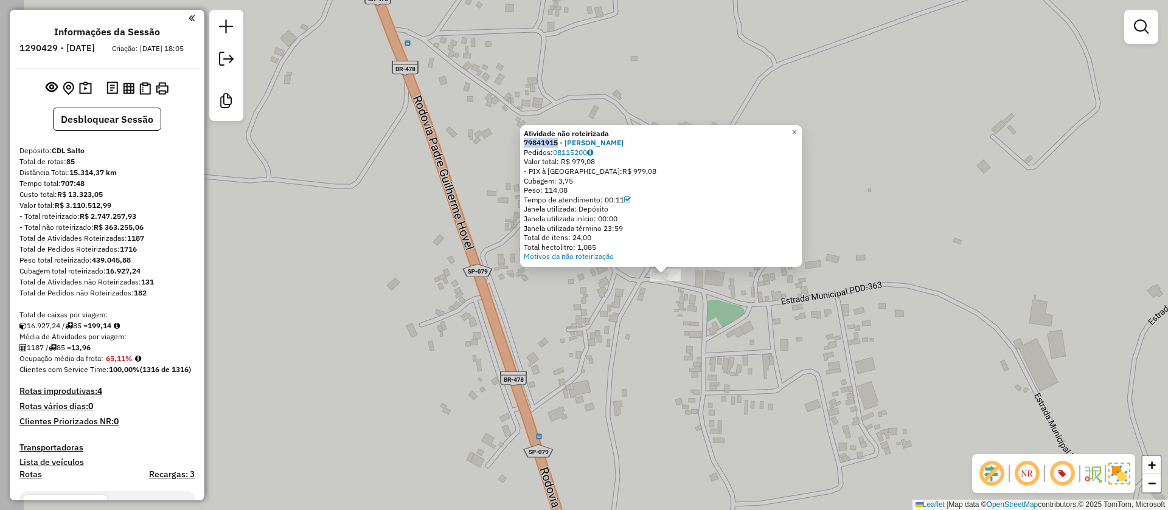
drag, startPoint x: 392, startPoint y: 304, endPoint x: 502, endPoint y: 330, distance: 112.7
click at [502, 330] on div "Atividade não roteirizada 79841915 - ANDERSON GUERRA Pedidos: 08115200 Valor to…" at bounding box center [584, 255] width 1168 height 510
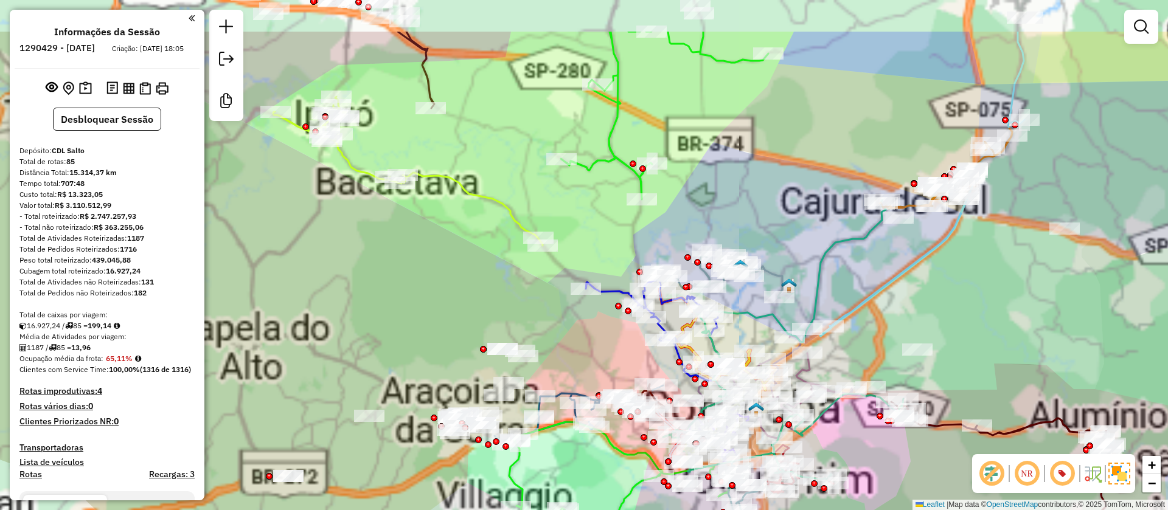
click at [459, 275] on div "Atividade não roteirizada 79841915 - ANDERSON GUERRA Pedidos: 08115200 Valor to…" at bounding box center [584, 255] width 1168 height 510
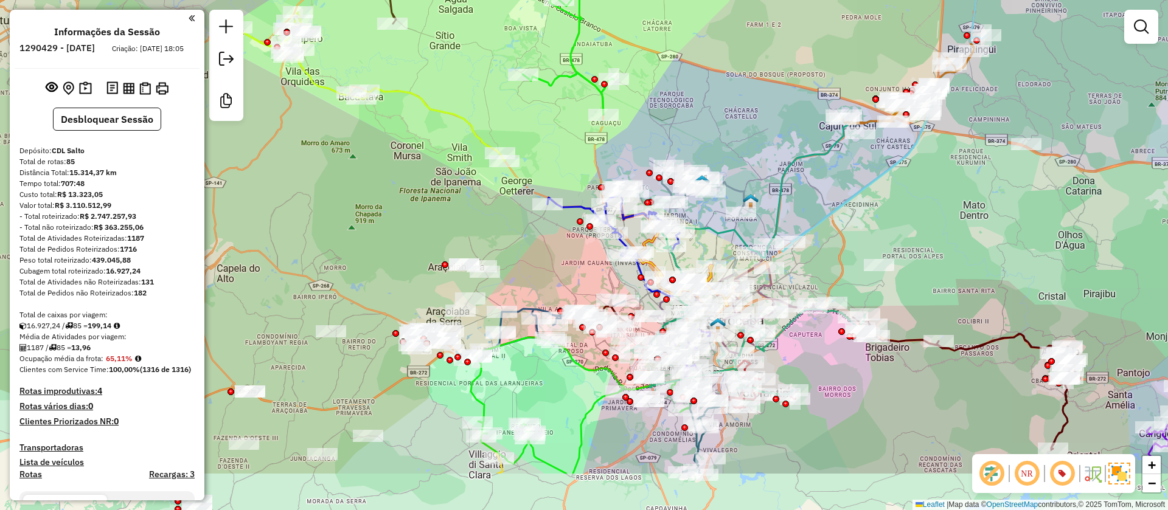
drag, startPoint x: 761, startPoint y: 238, endPoint x: 703, endPoint y: 127, distance: 125.4
click at [709, 133] on div "Atividade não roteirizada 79841915 - ANDERSON GUERRA Pedidos: 08115200 Valor to…" at bounding box center [584, 255] width 1168 height 510
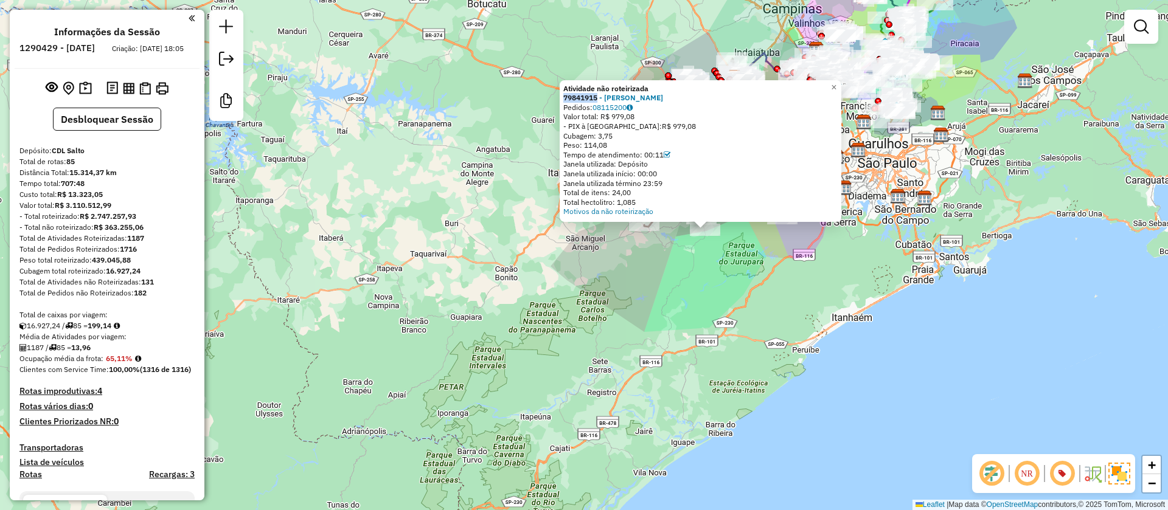
click at [527, 308] on div "Atividade não roteirizada 79841915 - ANDERSON GUERRA Pedidos: 08115200 Valor to…" at bounding box center [584, 255] width 1168 height 510
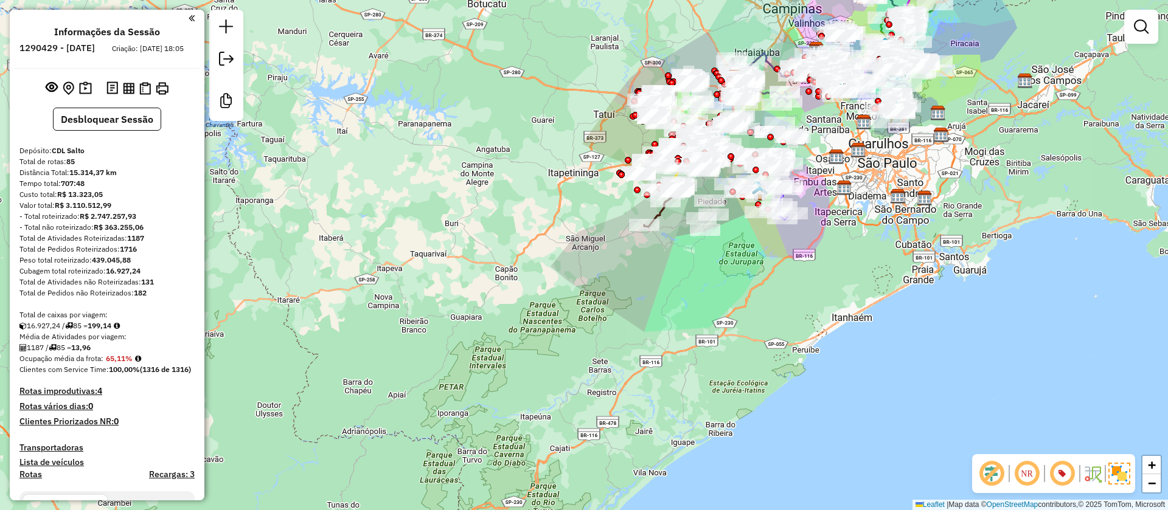
drag, startPoint x: 734, startPoint y: 303, endPoint x: 779, endPoint y: 162, distance: 147.7
click at [694, 362] on div "Janela de atendimento Grade de atendimento Capacidade Transportadoras Veículos …" at bounding box center [584, 255] width 1168 height 510
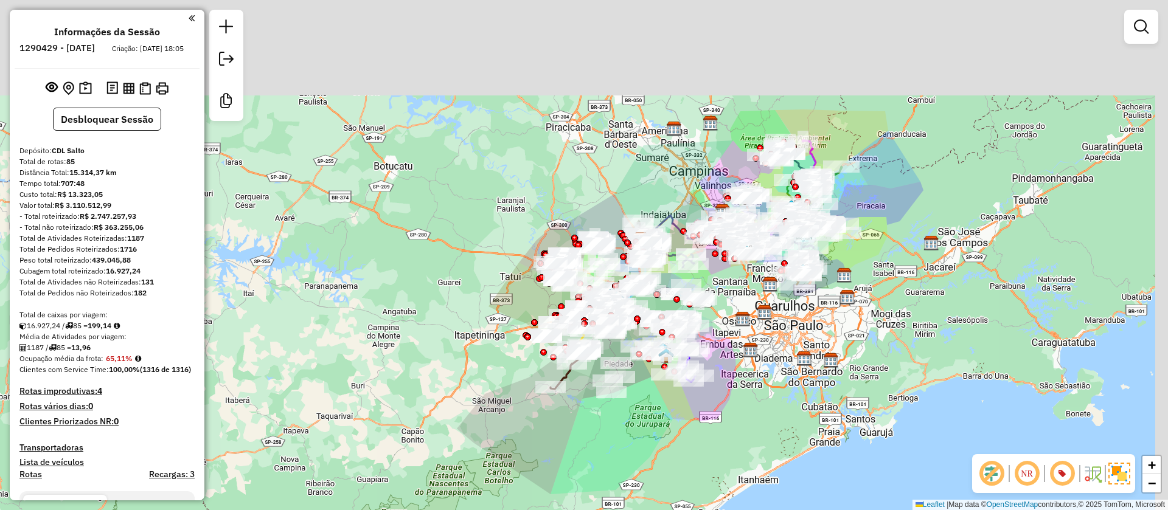
drag, startPoint x: 849, startPoint y: 283, endPoint x: 841, endPoint y: 298, distance: 16.3
click at [841, 298] on div "Rota 71 - Placa CQU5A73 79801866 - SUPERMERCADO SANTA G Janela de atendimento G…" at bounding box center [584, 255] width 1168 height 510
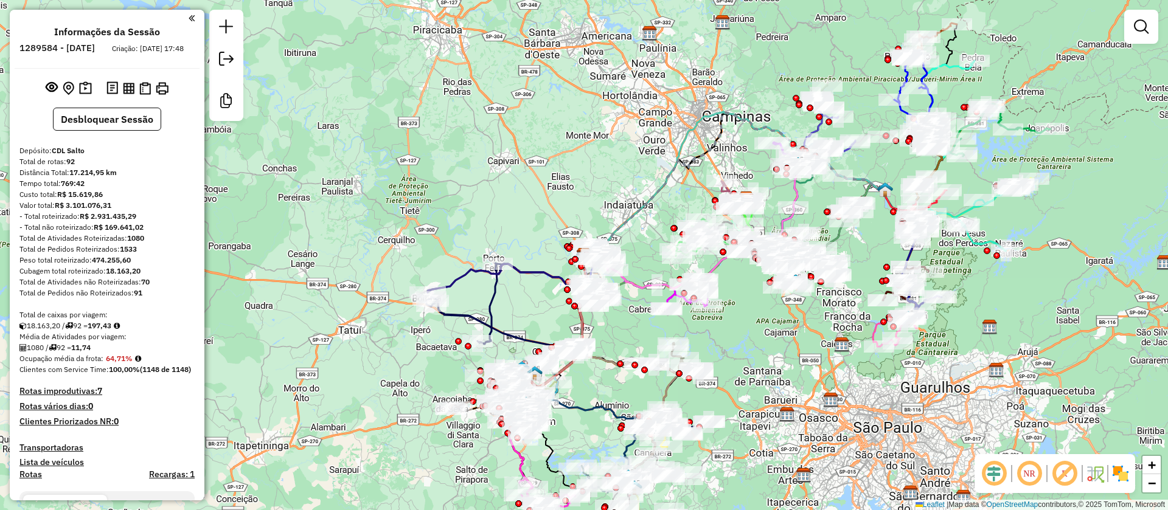
click at [985, 476] on em at bounding box center [993, 473] width 29 height 29
click at [1124, 471] on img at bounding box center [1120, 473] width 19 height 19
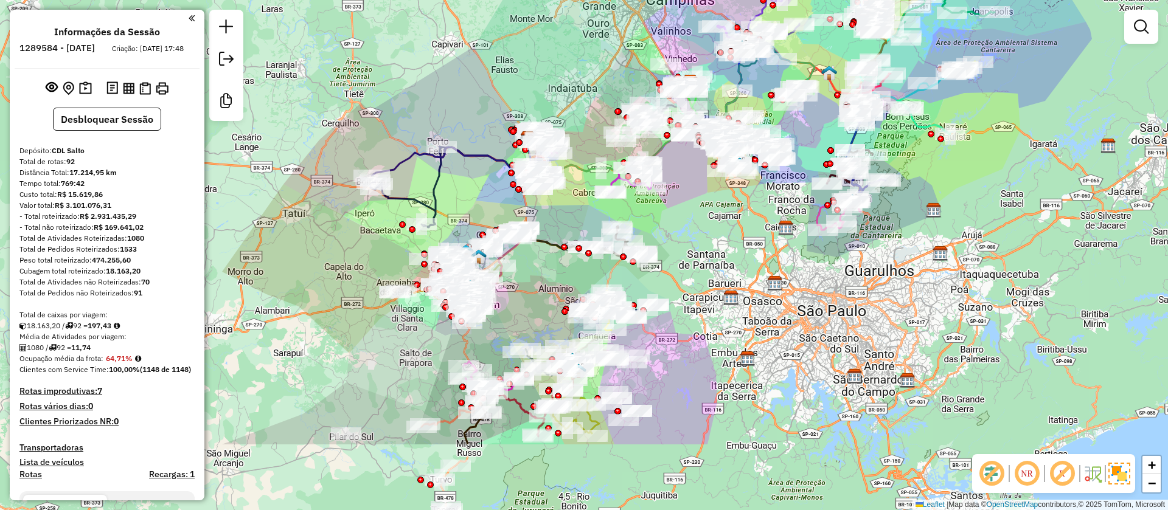
drag, startPoint x: 583, startPoint y: 162, endPoint x: 527, endPoint y: 29, distance: 143.9
click at [527, 32] on div "Janela de atendimento Grade de atendimento Capacidade Transportadoras Veículos …" at bounding box center [584, 255] width 1168 height 510
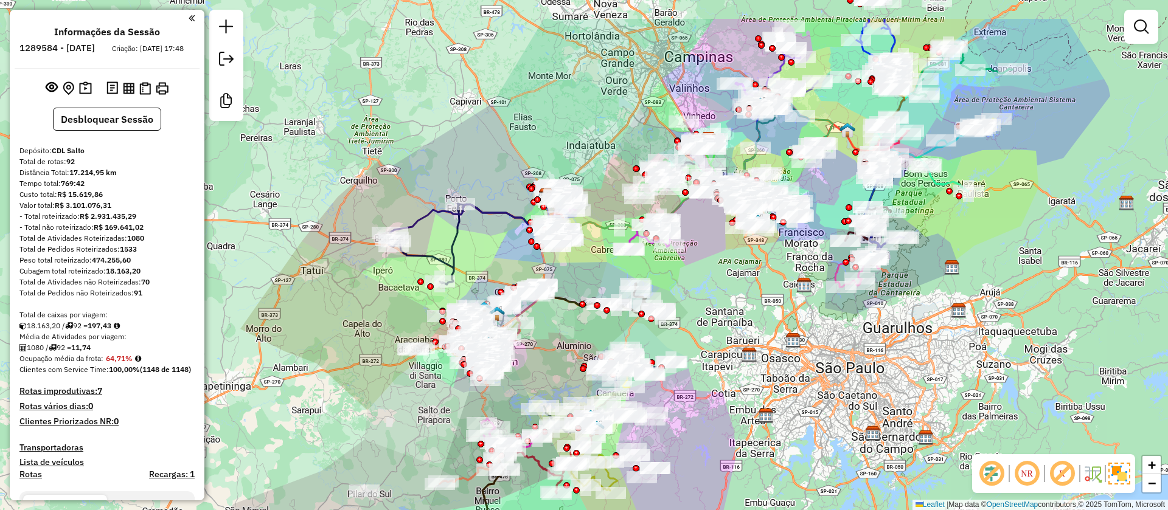
drag, startPoint x: 770, startPoint y: 301, endPoint x: 784, endPoint y: 350, distance: 51.4
click at [784, 350] on div "Janela de atendimento Grade de atendimento Capacidade Transportadoras Veículos …" at bounding box center [584, 255] width 1168 height 510
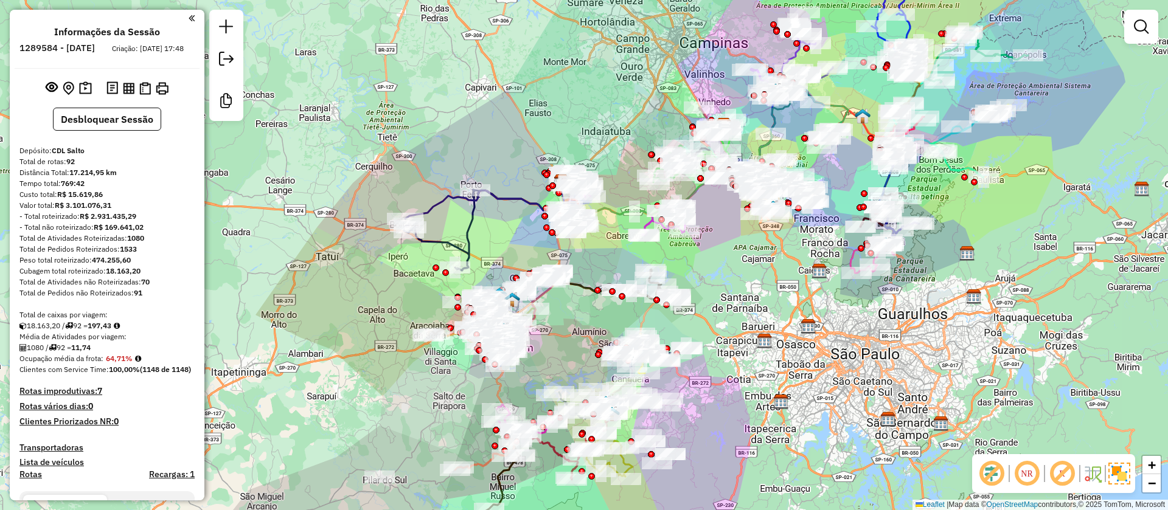
click at [496, 127] on div "Janela de atendimento Grade de atendimento Capacidade Transportadoras Veículos …" at bounding box center [584, 255] width 1168 height 510
click at [1110, 476] on img at bounding box center [1119, 474] width 22 height 22
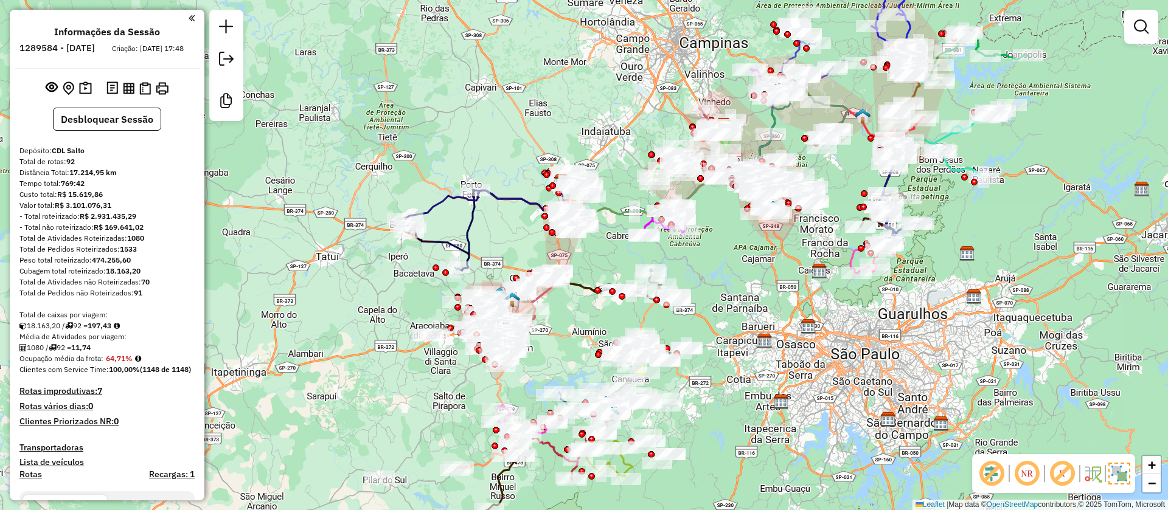
click at [1111, 485] on div "NR R" at bounding box center [1053, 473] width 163 height 39
click at [1065, 484] on em at bounding box center [1062, 473] width 29 height 29
click at [1116, 470] on img at bounding box center [1119, 474] width 22 height 22
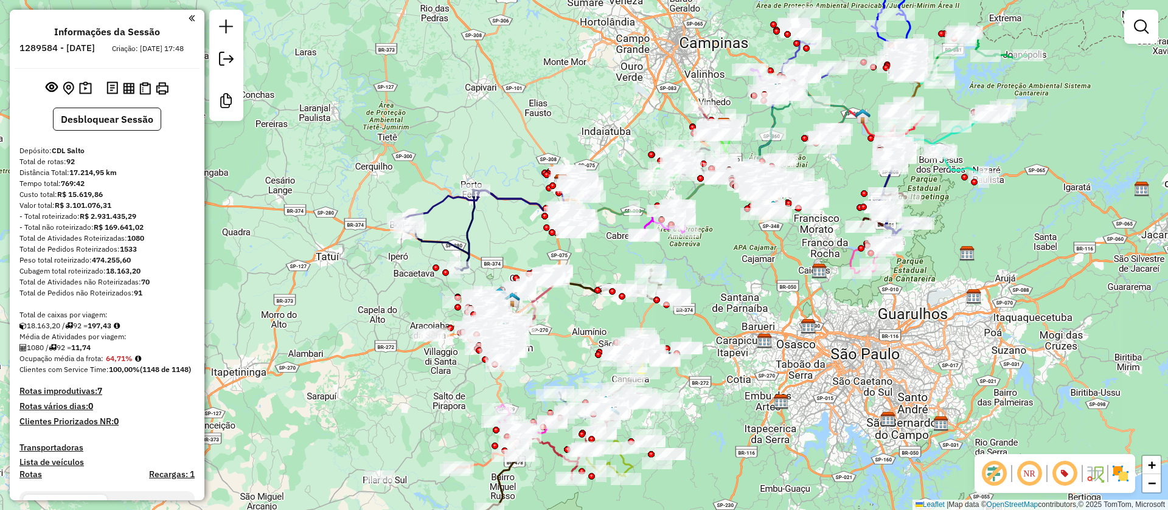
click at [1119, 477] on img at bounding box center [1120, 473] width 19 height 19
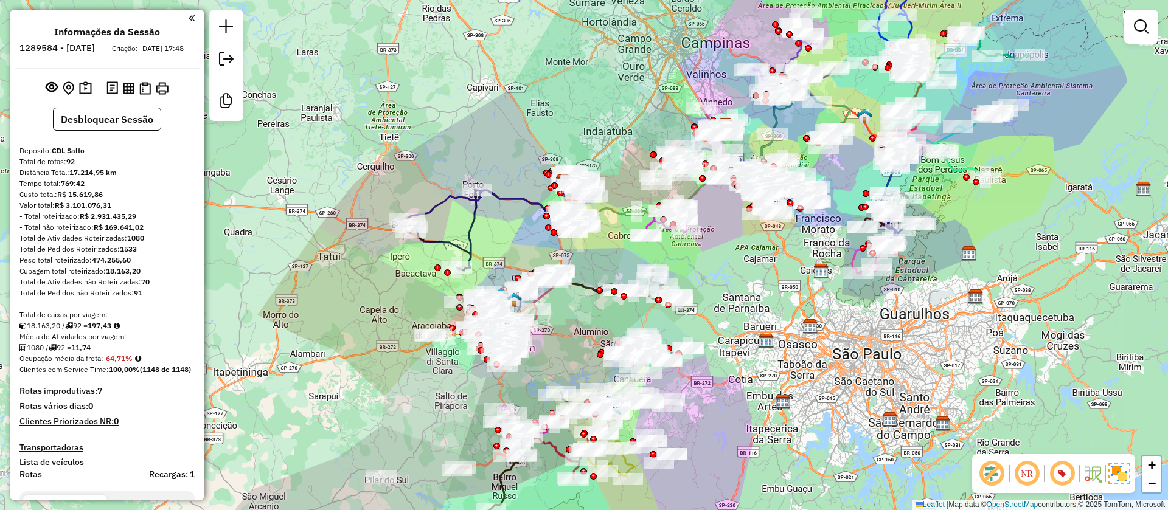
click at [796, 403] on div "Janela de atendimento Grade de atendimento Capacidade Transportadoras Veículos …" at bounding box center [584, 255] width 1168 height 510
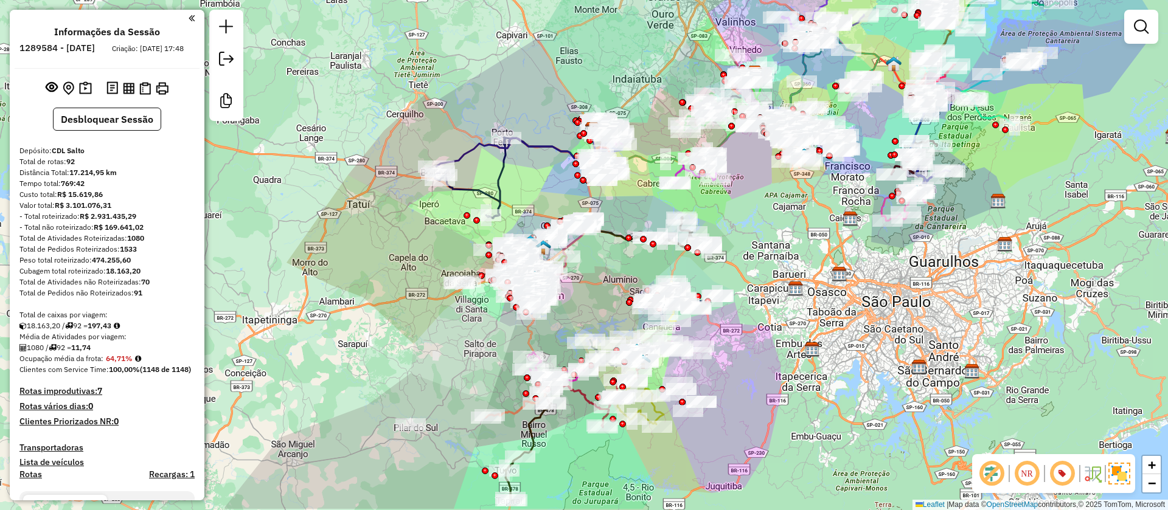
drag, startPoint x: 794, startPoint y: 396, endPoint x: 804, endPoint y: 366, distance: 32.1
click at [804, 366] on div "Janela de atendimento Grade de atendimento Capacidade Transportadoras Veículos …" at bounding box center [584, 255] width 1168 height 510
